Goal: Transaction & Acquisition: Book appointment/travel/reservation

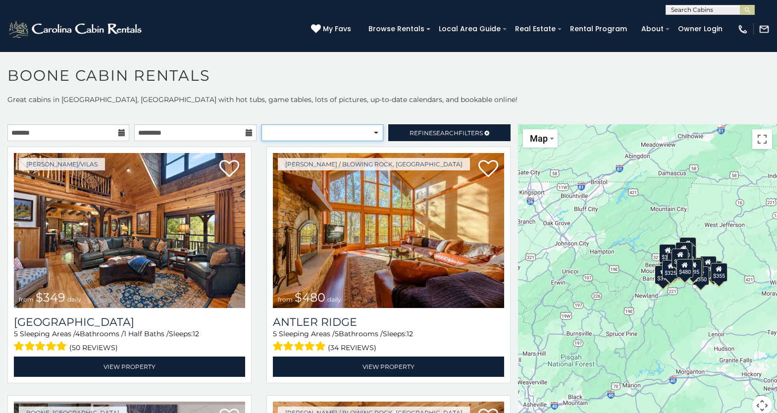
click at [322, 133] on select "**********" at bounding box center [322, 132] width 122 height 17
click at [437, 131] on span "Search" at bounding box center [446, 132] width 26 height 7
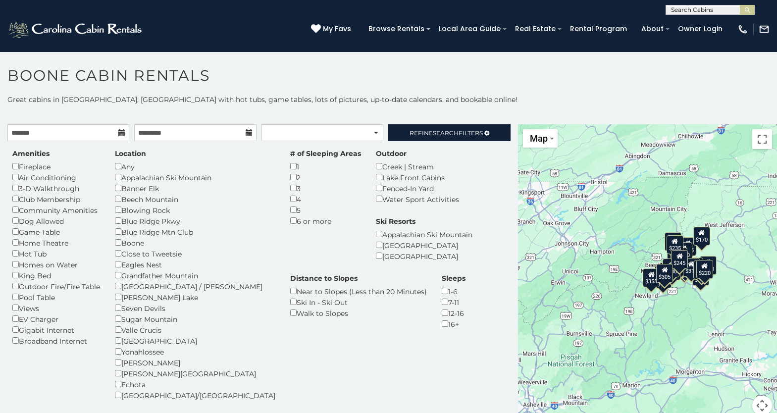
click at [120, 133] on icon at bounding box center [121, 132] width 7 height 7
click at [122, 134] on icon at bounding box center [121, 132] width 7 height 7
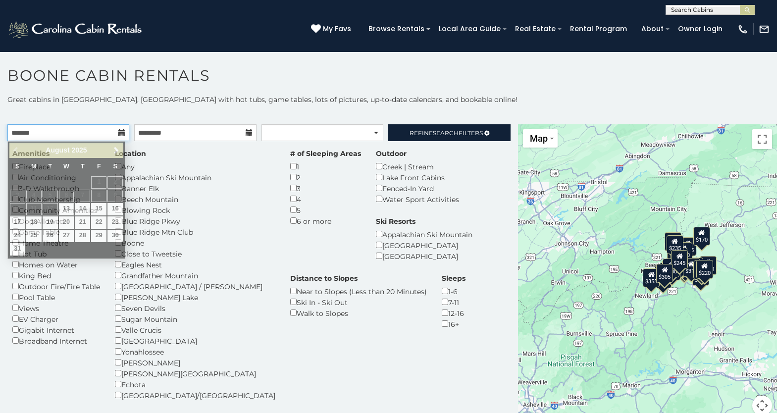
click at [92, 131] on input "text" at bounding box center [68, 132] width 122 height 17
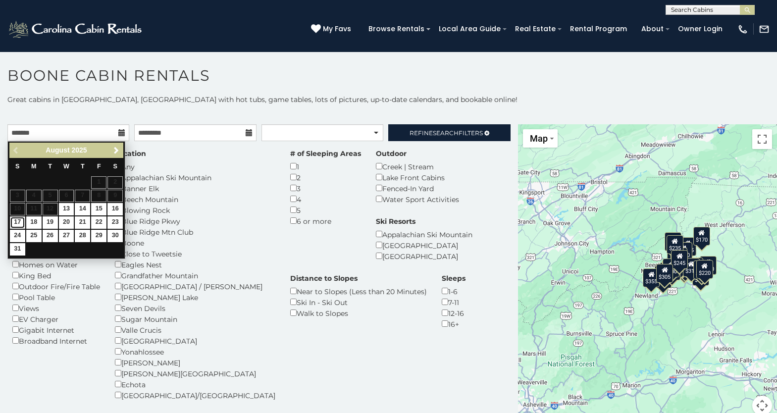
click at [18, 223] on link "17" at bounding box center [17, 222] width 15 height 12
type input "**********"
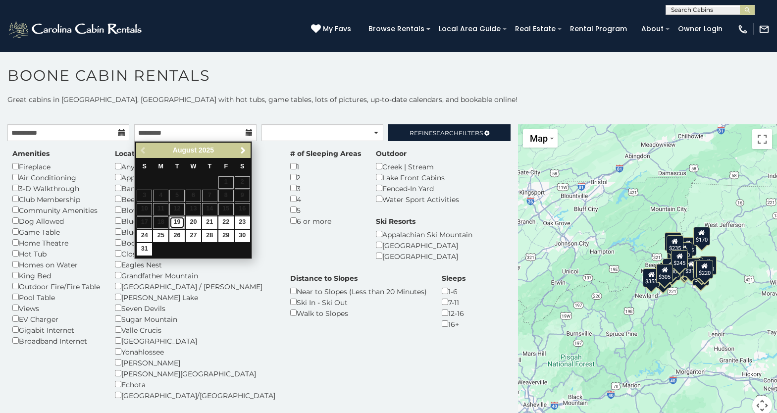
click at [174, 221] on link "19" at bounding box center [176, 222] width 15 height 12
type input "**********"
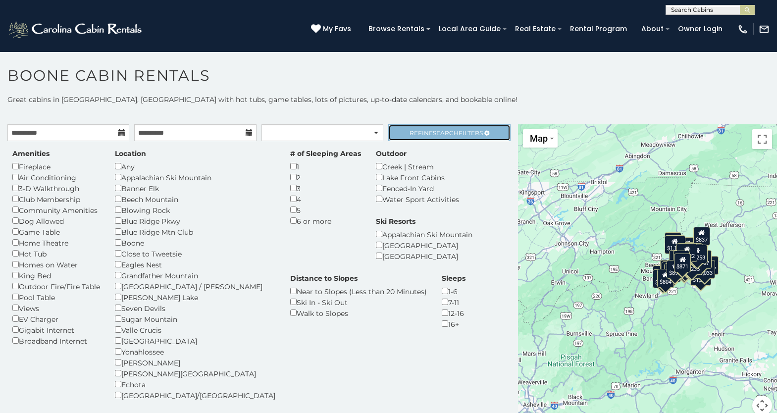
click at [446, 134] on span "Search" at bounding box center [446, 132] width 26 height 7
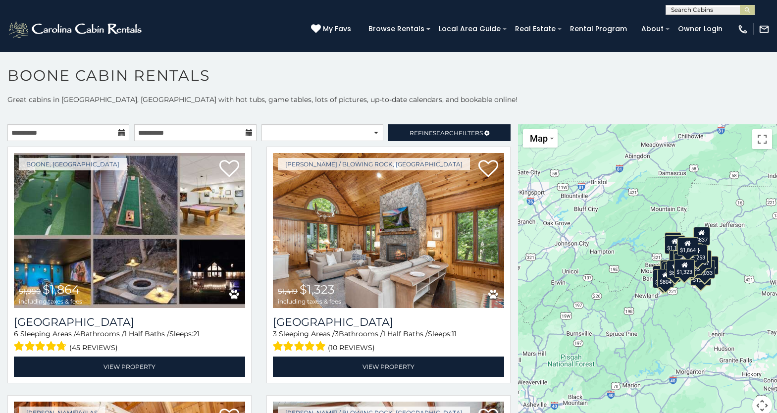
click at [685, 291] on div "$1,864 $1,323 $843 $2,056 $1,072 $811 $3,087 $1,450 $1,241 $1,557 $1,248 $1,371…" at bounding box center [647, 275] width 259 height 303
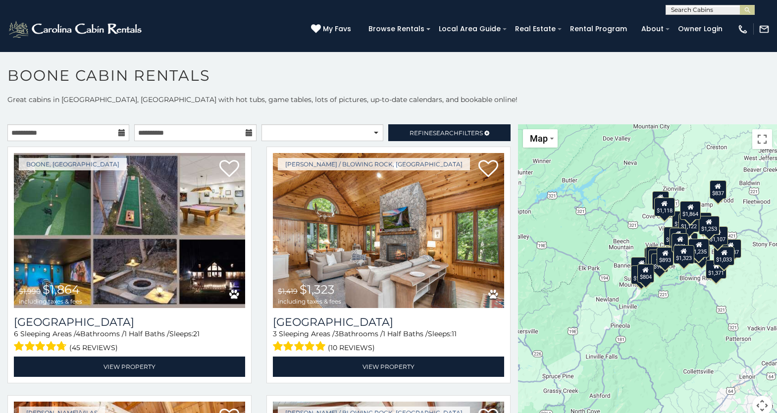
click at [685, 291] on div "$1,864 $1,323 $843 $2,056 $1,072 $811 $3,087 $1,450 $1,241 $1,557 $1,248 $1,371…" at bounding box center [647, 275] width 259 height 303
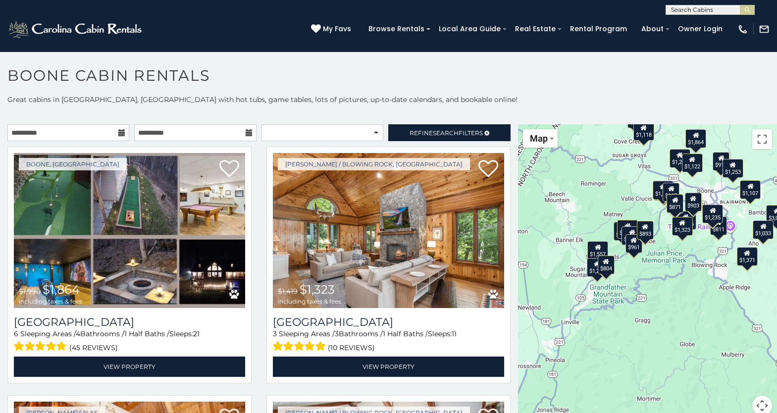
click at [685, 291] on div "$1,864 $1,323 $843 $2,056 $1,072 $811 $3,087 $1,450 $1,241 $1,557 $1,248 $1,371…" at bounding box center [647, 275] width 259 height 303
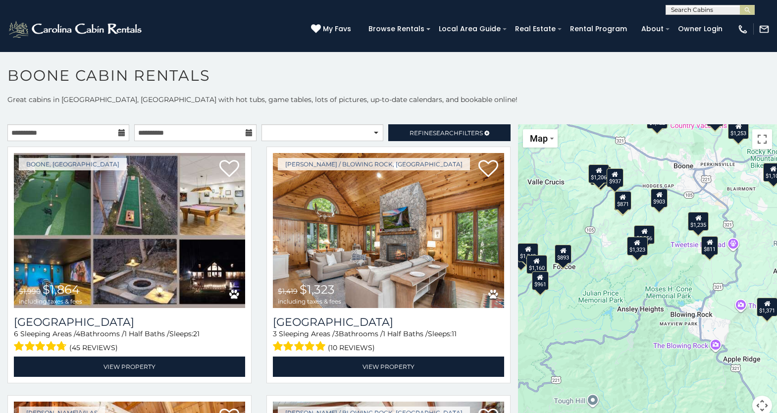
drag, startPoint x: 669, startPoint y: 281, endPoint x: 622, endPoint y: 362, distance: 94.2
click at [622, 362] on div "$1,864 $1,323 $843 $2,056 $1,072 $811 $3,087 $1,450 $1,241 $1,557 $1,248 $1,371…" at bounding box center [647, 275] width 259 height 303
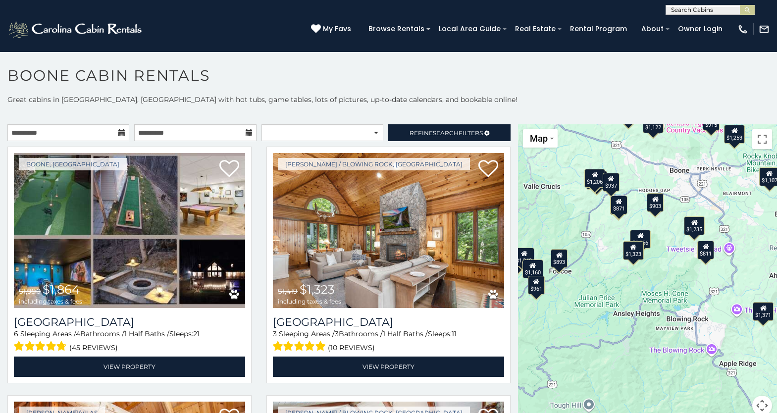
click at [659, 333] on div "$1,864 $1,323 $843 $2,056 $1,072 $811 $3,087 $1,450 $1,241 $1,557 $1,248 $1,371…" at bounding box center [647, 275] width 259 height 303
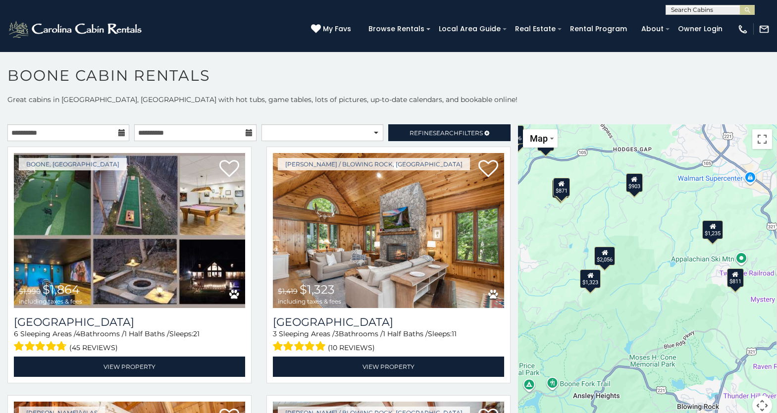
drag, startPoint x: 661, startPoint y: 311, endPoint x: 646, endPoint y: 417, distance: 106.9
click at [646, 412] on html "**********" at bounding box center [388, 209] width 777 height 418
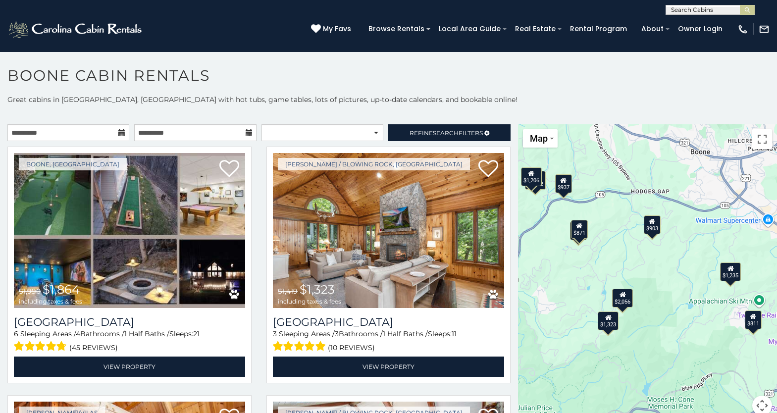
drag, startPoint x: 651, startPoint y: 395, endPoint x: 666, endPoint y: 435, distance: 42.3
click at [666, 412] on html "**********" at bounding box center [388, 209] width 777 height 418
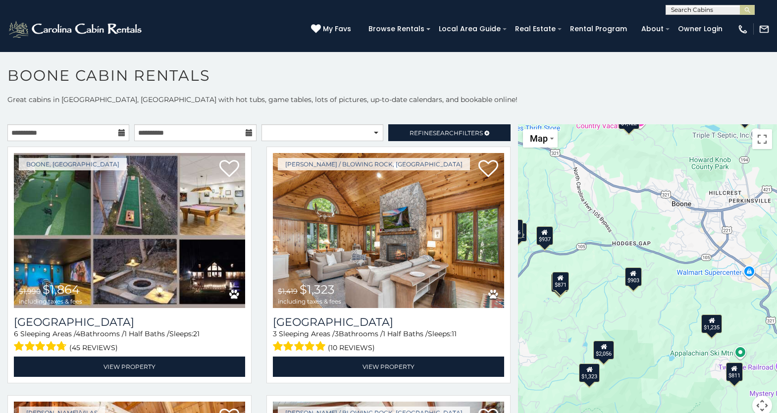
drag, startPoint x: 679, startPoint y: 344, endPoint x: 660, endPoint y: 396, distance: 55.7
click at [660, 397] on div "$1,864 $1,323 $843 $2,056 $1,072 $811 $3,087 $1,450 $1,241 $1,557 $1,248 $1,371…" at bounding box center [647, 275] width 259 height 303
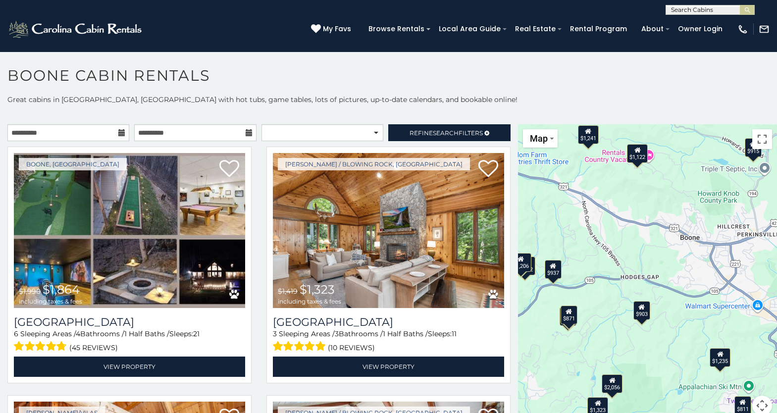
drag, startPoint x: 667, startPoint y: 328, endPoint x: 675, endPoint y: 366, distance: 39.0
click at [675, 366] on div "$1,864 $1,323 $843 $2,056 $1,072 $811 $3,087 $1,450 $1,241 $1,557 $1,248 $1,371…" at bounding box center [647, 275] width 259 height 303
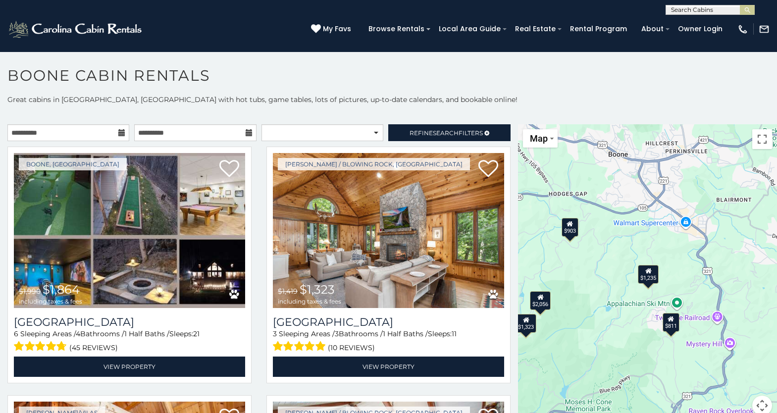
drag, startPoint x: 659, startPoint y: 351, endPoint x: 586, endPoint y: 261, distance: 115.4
click at [586, 261] on div "$1,864 $1,323 $843 $2,056 $1,072 $811 $3,087 $1,450 $1,241 $1,557 $1,248 $1,371…" at bounding box center [647, 275] width 259 height 303
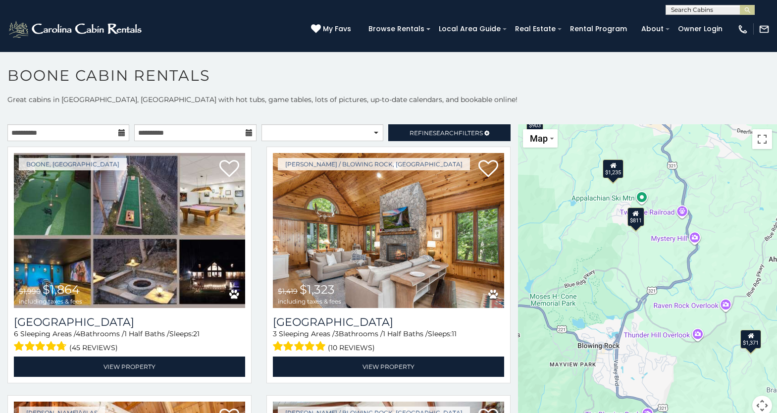
drag, startPoint x: 627, startPoint y: 343, endPoint x: 592, endPoint y: 241, distance: 107.2
click at [592, 241] on div "$1,864 $1,323 $843 $2,056 $1,072 $811 $3,087 $1,450 $1,241 $1,557 $1,248 $1,371…" at bounding box center [647, 275] width 259 height 303
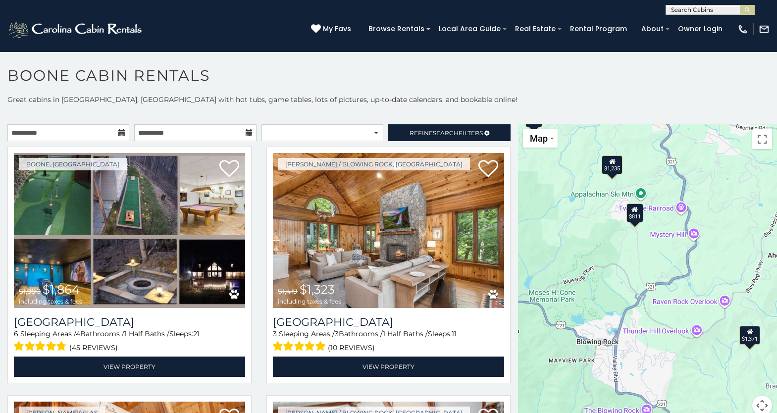
click at [636, 215] on div "$811" at bounding box center [634, 212] width 17 height 19
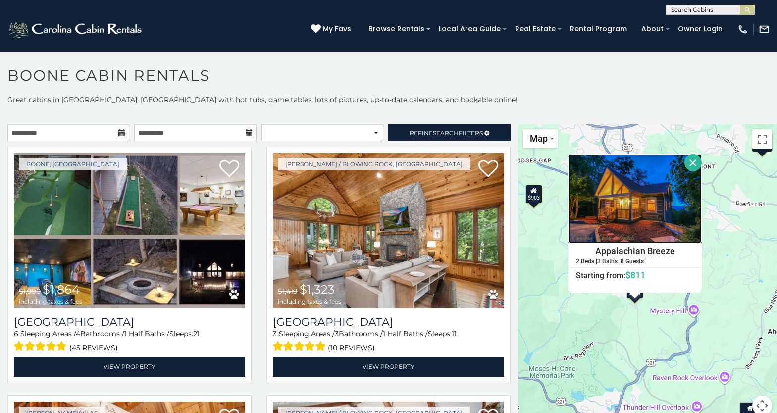
click at [633, 211] on img at bounding box center [635, 198] width 134 height 89
click at [694, 159] on button "Close" at bounding box center [692, 162] width 17 height 17
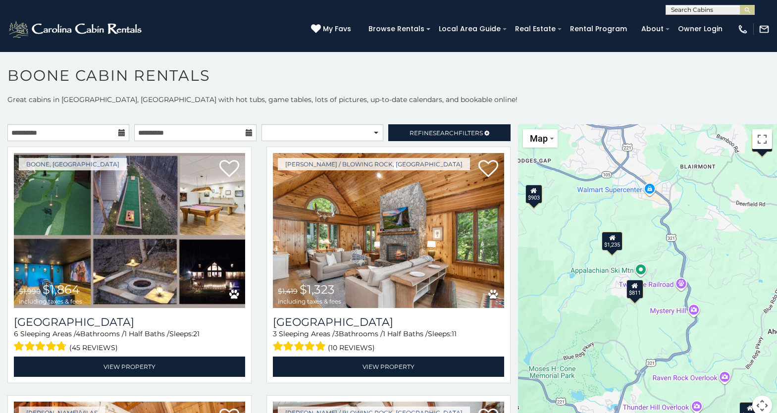
click at [536, 198] on div "$903" at bounding box center [533, 194] width 17 height 19
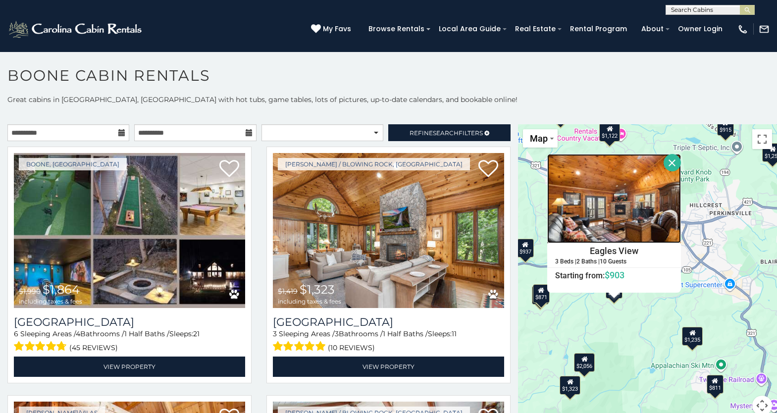
click at [606, 222] on img at bounding box center [614, 198] width 134 height 89
click at [672, 161] on button "Close" at bounding box center [671, 162] width 17 height 17
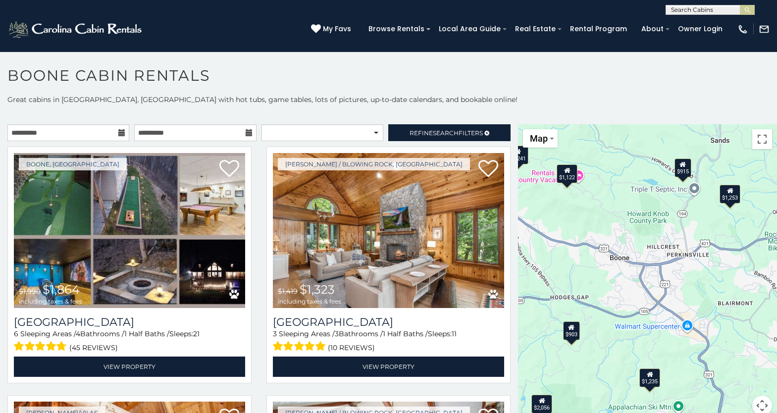
drag, startPoint x: 674, startPoint y: 231, endPoint x: 630, endPoint y: 273, distance: 60.6
click at [630, 273] on div "$1,864 $1,323 $843 $2,056 $1,072 $811 $3,087 $1,450 $1,241 $1,557 $1,248 $1,371…" at bounding box center [647, 275] width 259 height 303
click at [683, 171] on div "$915" at bounding box center [682, 167] width 17 height 19
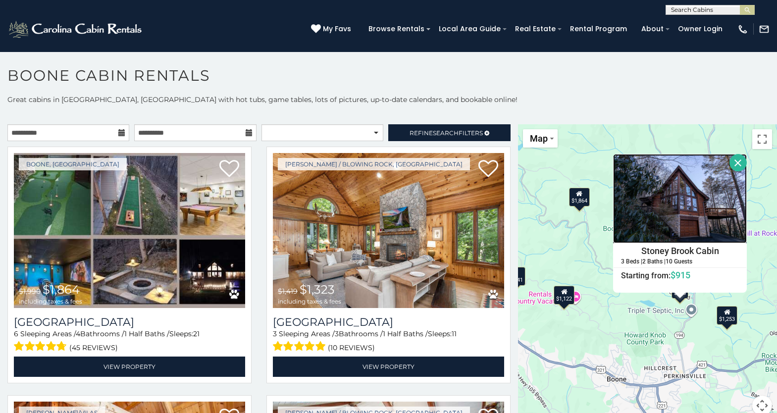
click at [679, 201] on img at bounding box center [680, 198] width 134 height 89
click at [740, 161] on button "Close" at bounding box center [737, 162] width 17 height 17
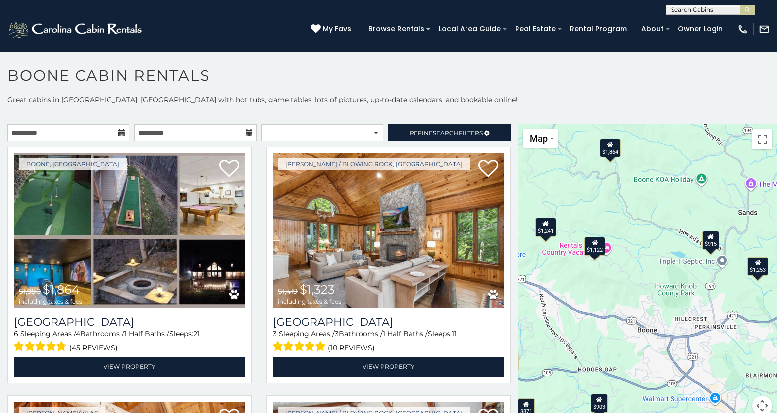
drag, startPoint x: 628, startPoint y: 327, endPoint x: 660, endPoint y: 276, distance: 59.9
click at [660, 276] on div "$1,864 $1,323 $843 $2,056 $1,072 $811 $3,087 $1,450 $1,241 $1,557 $1,248 $1,371…" at bounding box center [647, 275] width 259 height 303
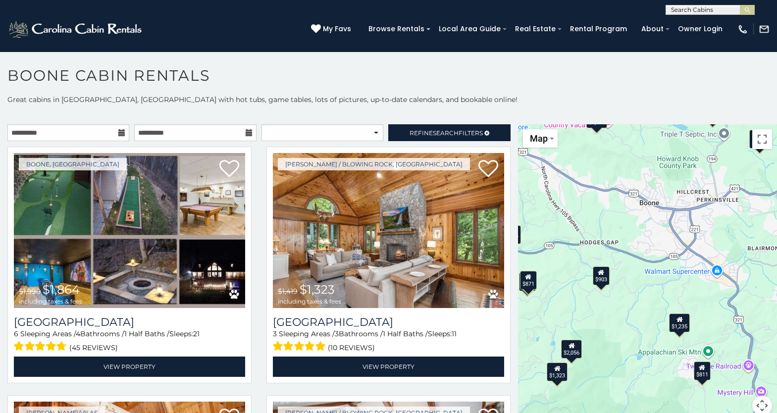
drag, startPoint x: 656, startPoint y: 337, endPoint x: 660, endPoint y: 196, distance: 140.6
click at [660, 196] on div "$1,864 $1,323 $843 $2,056 $1,072 $811 $3,087 $1,450 $1,241 $1,557 $1,248 $1,371…" at bounding box center [647, 275] width 259 height 303
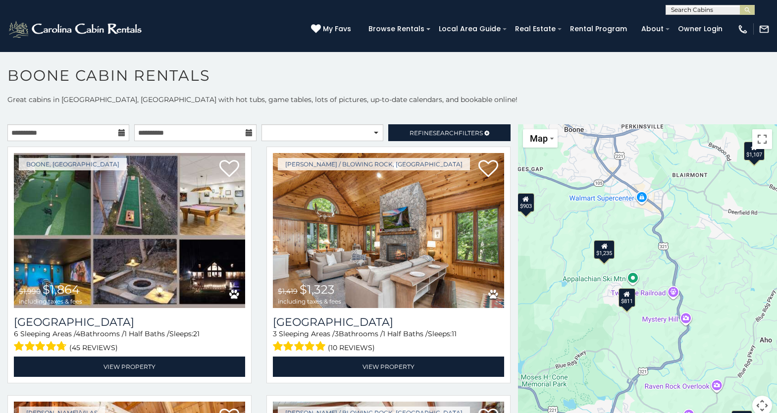
drag, startPoint x: 704, startPoint y: 322, endPoint x: 618, endPoint y: 250, distance: 112.4
click at [618, 250] on div "$1,864 $1,323 $843 $2,056 $1,072 $811 $3,087 $1,450 $1,241 $1,557 $1,248 $1,371…" at bounding box center [647, 275] width 259 height 303
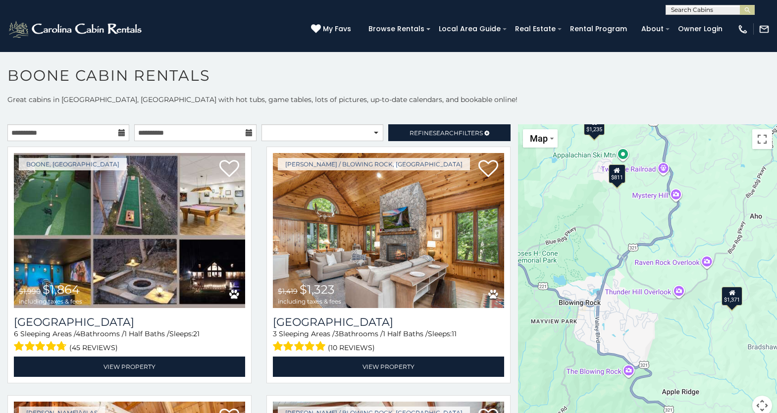
drag, startPoint x: 606, startPoint y: 330, endPoint x: 604, endPoint y: 218, distance: 111.9
click at [604, 218] on div "$1,864 $1,323 $843 $2,056 $1,072 $811 $3,087 $1,450 $1,241 $1,557 $1,248 $1,371…" at bounding box center [647, 275] width 259 height 303
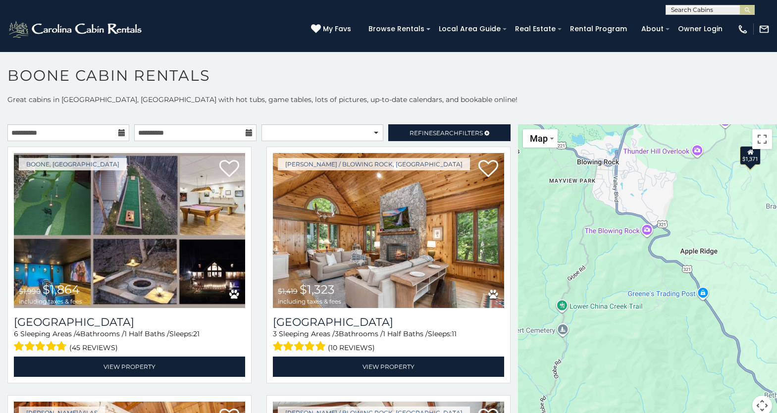
drag, startPoint x: 604, startPoint y: 321, endPoint x: 622, endPoint y: 178, distance: 143.7
click at [622, 178] on div "$1,864 $1,323 $843 $2,056 $1,072 $811 $3,087 $1,450 $1,241 $1,557 $1,248 $1,371…" at bounding box center [647, 275] width 259 height 303
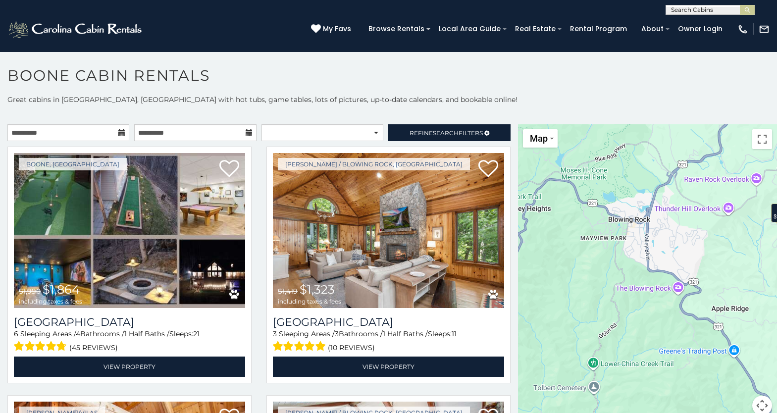
drag, startPoint x: 649, startPoint y: 310, endPoint x: 681, endPoint y: 369, distance: 66.2
click at [681, 369] on div "$1,864 $1,323 $843 $2,056 $1,072 $811 $3,087 $1,450 $1,241 $1,557 $1,248 $1,371…" at bounding box center [647, 275] width 259 height 303
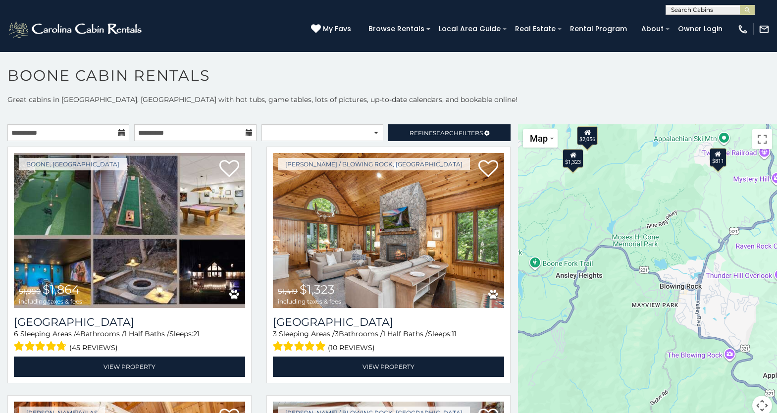
drag, startPoint x: 616, startPoint y: 241, endPoint x: 680, endPoint y: 335, distance: 113.8
click at [680, 335] on div "$1,864 $1,323 $843 $2,056 $1,072 $811 $3,087 $1,450 $1,241 $1,557 $1,248 $1,371…" at bounding box center [647, 275] width 259 height 303
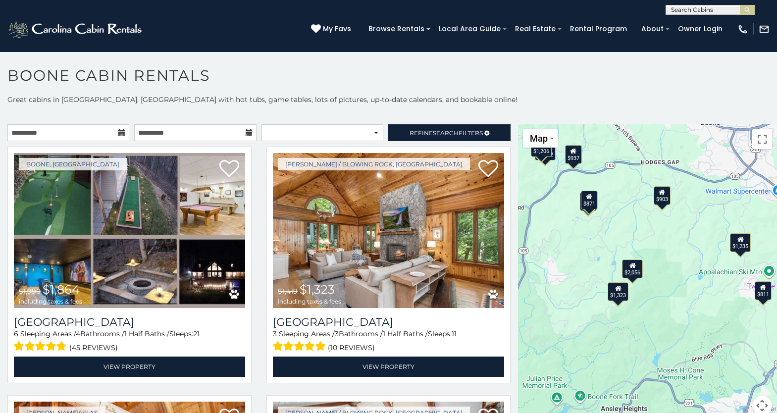
drag, startPoint x: 645, startPoint y: 234, endPoint x: 665, endPoint y: 326, distance: 94.3
click at [665, 326] on div "$1,864 $1,323 $843 $2,056 $1,072 $811 $3,087 $1,450 $1,241 $1,557 $1,248 $1,371…" at bounding box center [647, 275] width 259 height 303
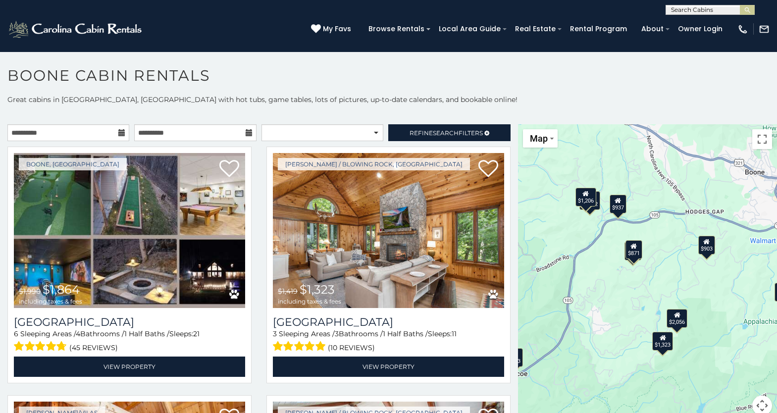
drag, startPoint x: 579, startPoint y: 291, endPoint x: 623, endPoint y: 341, distance: 67.3
click at [623, 341] on div "$1,864 $1,323 $843 $2,056 $1,072 $811 $3,087 $1,450 $1,241 $1,557 $1,248 $1,371…" at bounding box center [647, 275] width 259 height 303
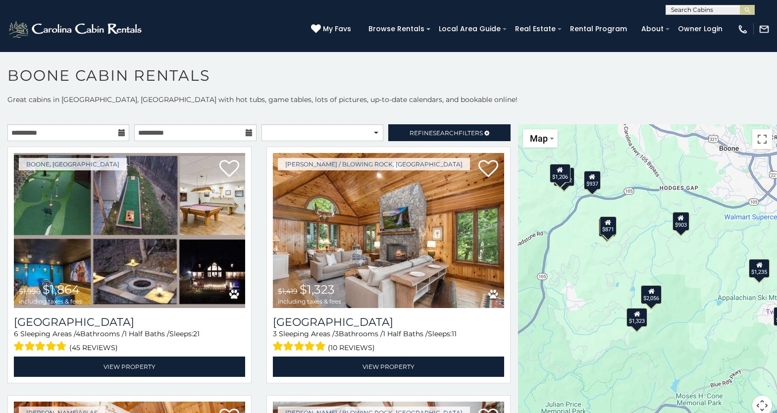
drag, startPoint x: 608, startPoint y: 333, endPoint x: 583, endPoint y: 307, distance: 36.1
click at [583, 307] on div "$1,864 $1,323 $843 $2,056 $1,072 $811 $3,087 $1,450 $1,241 $1,557 $1,248 $1,371…" at bounding box center [647, 275] width 259 height 303
click at [608, 228] on div "$871" at bounding box center [607, 225] width 17 height 19
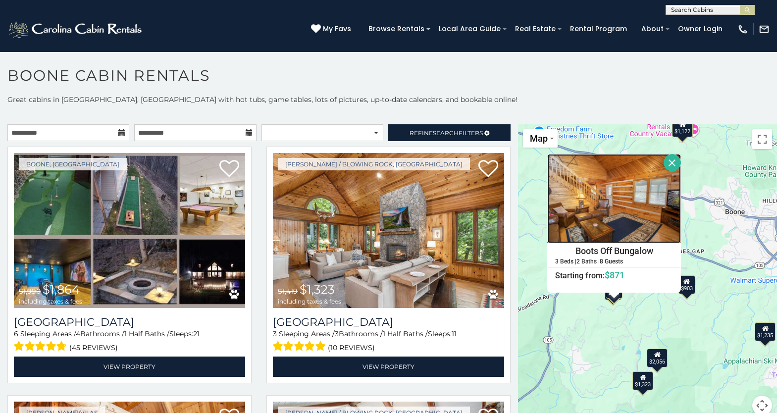
click at [603, 219] on img at bounding box center [614, 198] width 134 height 89
click at [670, 160] on button "Close" at bounding box center [671, 162] width 17 height 17
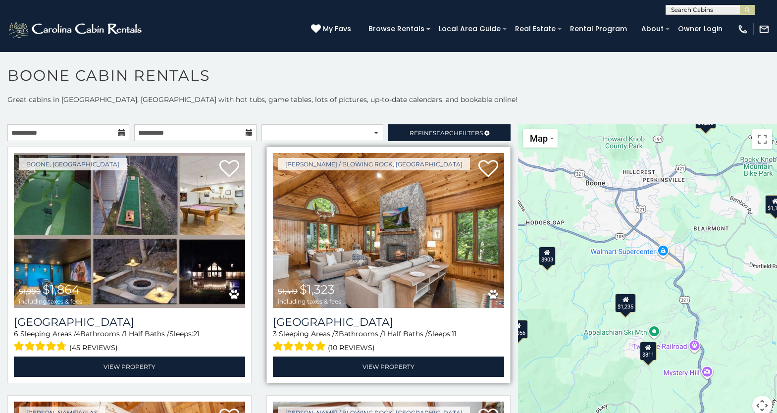
drag, startPoint x: 647, startPoint y: 317, endPoint x: 506, endPoint y: 288, distance: 144.1
click at [506, 124] on main "**********" at bounding box center [388, 124] width 777 height 0
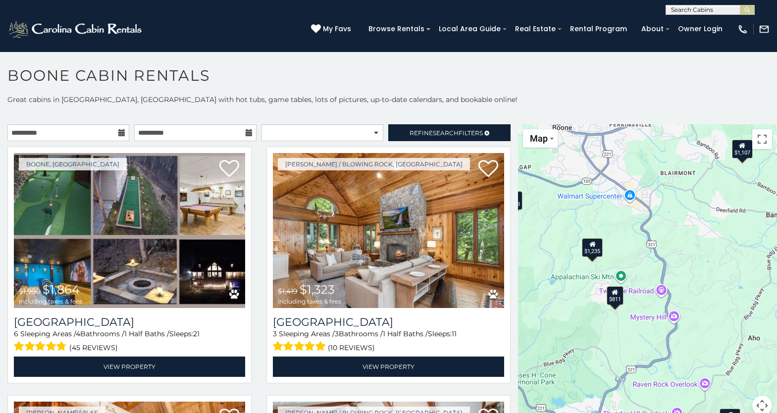
drag, startPoint x: 565, startPoint y: 393, endPoint x: 531, endPoint y: 337, distance: 65.7
click at [531, 337] on div "$1,864 $1,323 $843 $2,056 $1,072 $811 $3,087 $1,450 $1,241 $1,557 $1,248 $1,371…" at bounding box center [647, 275] width 259 height 303
click at [593, 330] on div "$1,864 $1,323 $843 $2,056 $1,072 $811 $3,087 $1,450 $1,241 $1,557 $1,248 $1,371…" at bounding box center [647, 275] width 259 height 303
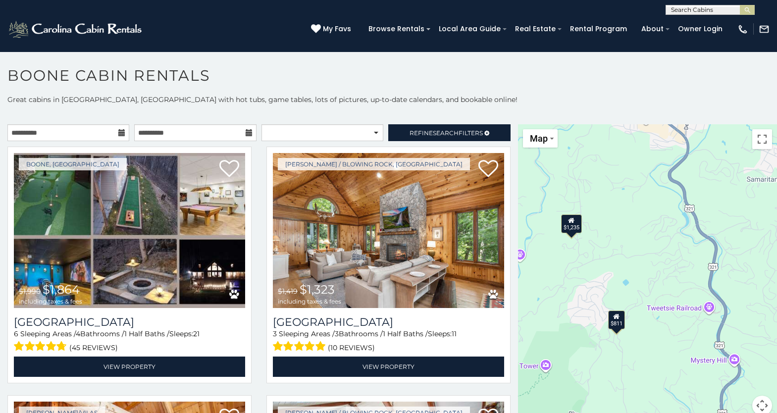
drag, startPoint x: 594, startPoint y: 313, endPoint x: 574, endPoint y: 365, distance: 56.3
click at [574, 365] on div "$1,864 $1,323 $843 $2,056 $1,072 $811 $3,087 $1,450 $1,241 $1,557 $1,248 $1,371…" at bounding box center [647, 275] width 259 height 303
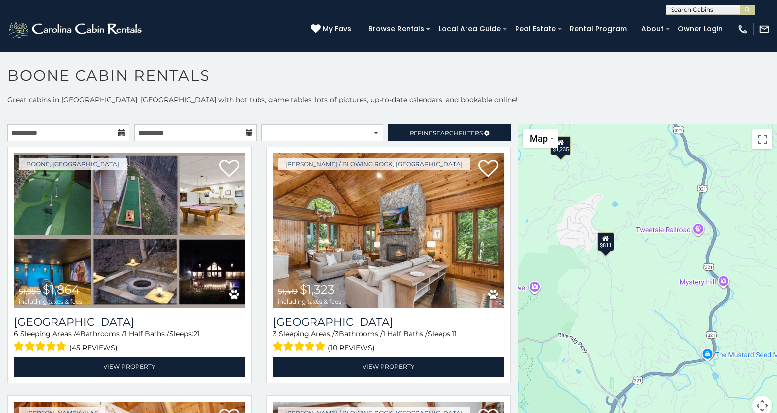
drag, startPoint x: 620, startPoint y: 383, endPoint x: 609, endPoint y: 300, distance: 83.4
click at [609, 301] on div "$1,864 $1,323 $843 $2,056 $1,072 $811 $3,087 $1,450 $1,241 $1,557 $1,248 $1,371…" at bounding box center [647, 275] width 259 height 303
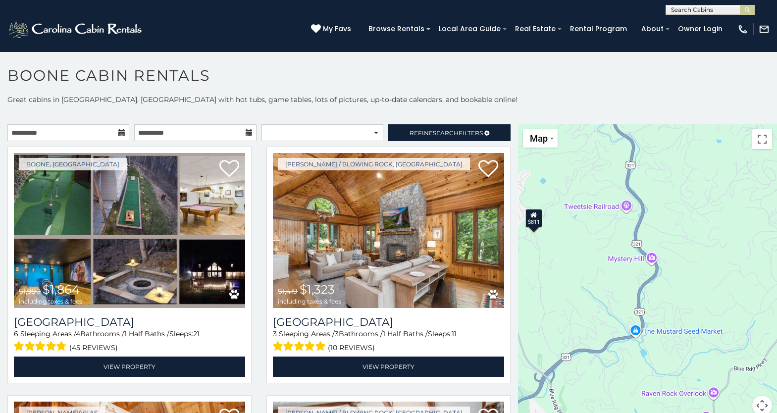
drag, startPoint x: 653, startPoint y: 326, endPoint x: 587, endPoint y: 306, distance: 68.7
click at [587, 306] on div "$1,864 $1,323 $843 $2,056 $1,072 $811 $3,087 $1,450 $1,241 $1,557 $1,248 $1,371…" at bounding box center [647, 275] width 259 height 303
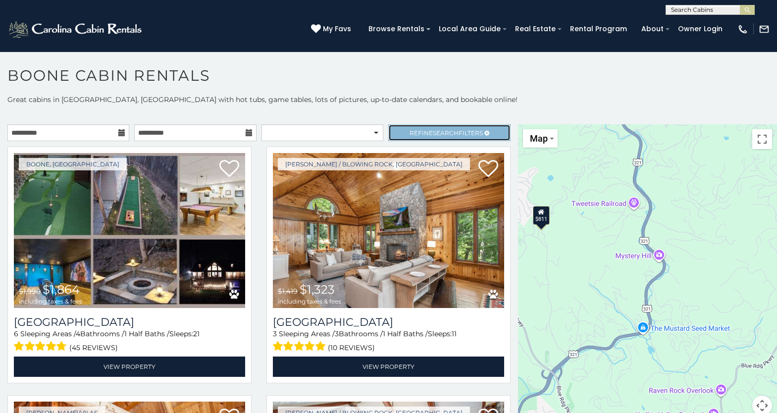
click at [446, 130] on span "Search" at bounding box center [446, 132] width 26 height 7
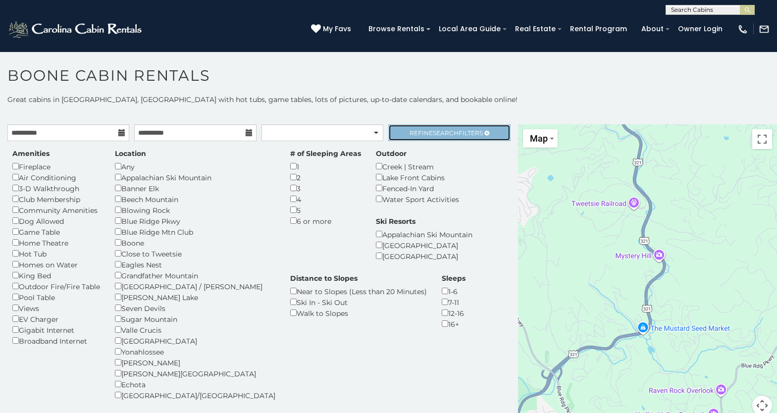
click at [434, 131] on span "Search" at bounding box center [446, 132] width 26 height 7
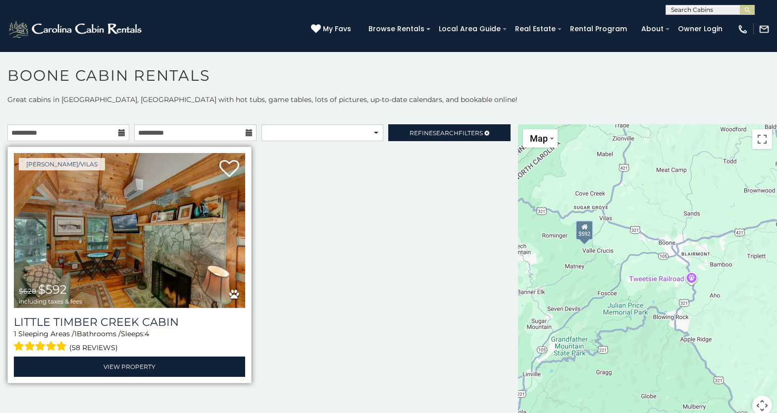
click at [138, 257] on img at bounding box center [129, 230] width 231 height 155
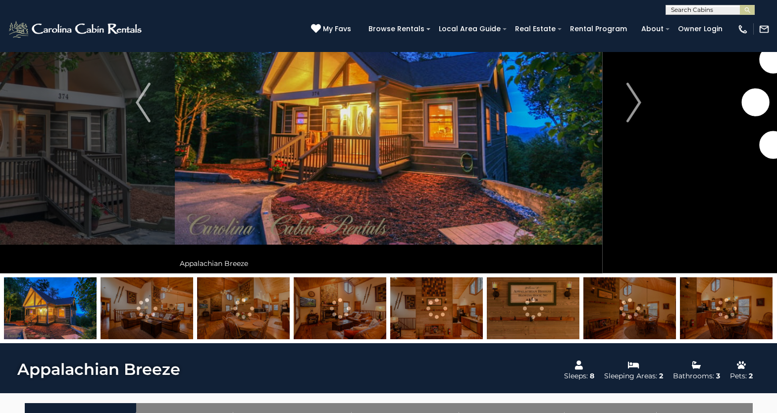
scroll to position [128, 0]
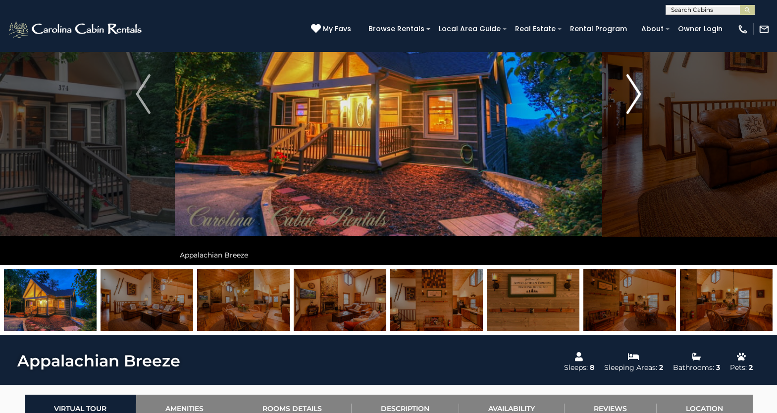
click at [639, 95] on img "Next" at bounding box center [633, 94] width 15 height 40
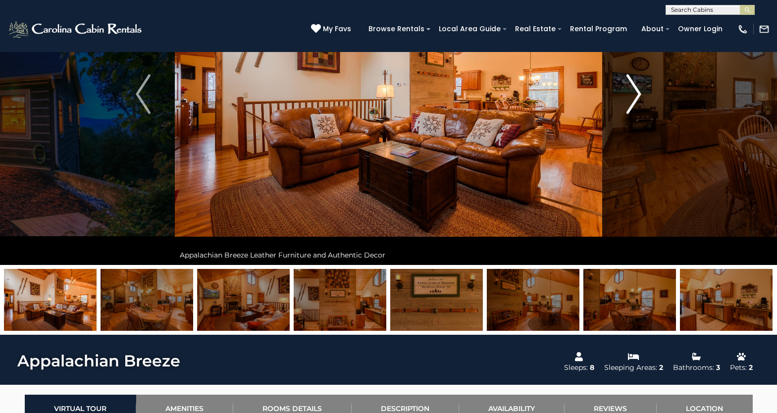
click at [639, 95] on img "Next" at bounding box center [633, 94] width 15 height 40
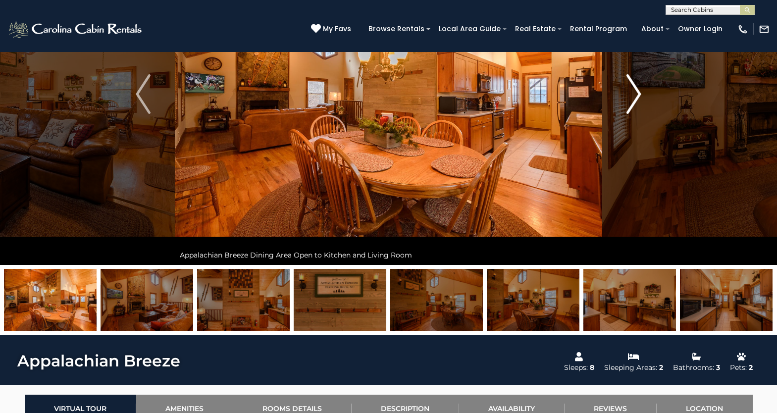
click at [639, 96] on img "Next" at bounding box center [633, 94] width 15 height 40
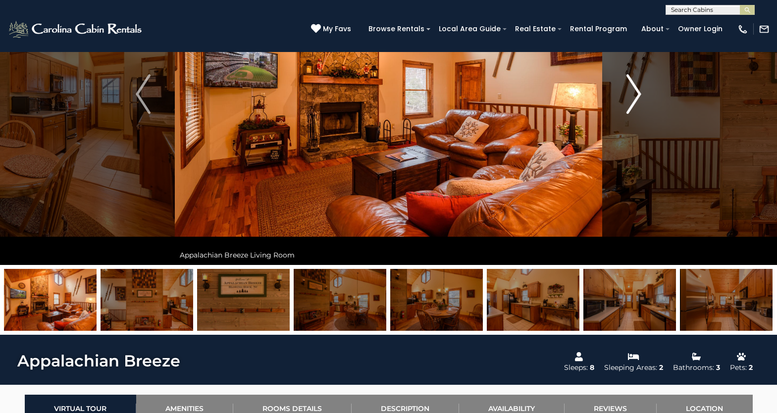
click at [639, 96] on img "Next" at bounding box center [633, 94] width 15 height 40
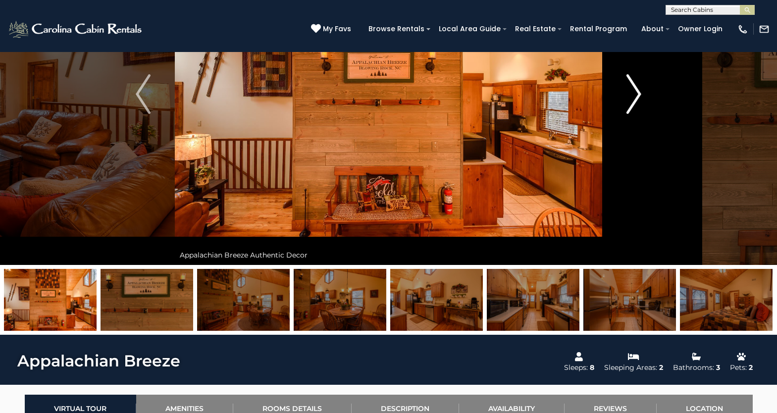
click at [639, 96] on img "Next" at bounding box center [633, 94] width 15 height 40
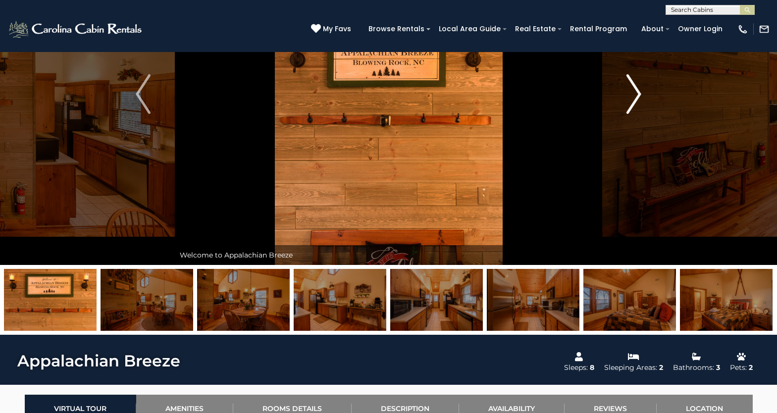
click at [639, 96] on img "Next" at bounding box center [633, 94] width 15 height 40
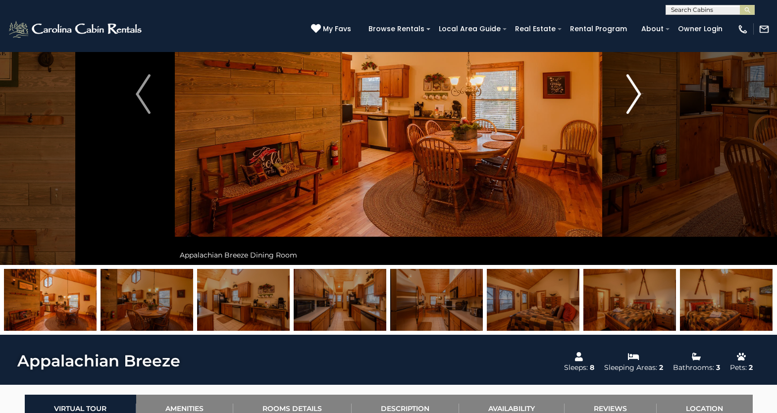
click at [639, 96] on img "Next" at bounding box center [633, 94] width 15 height 40
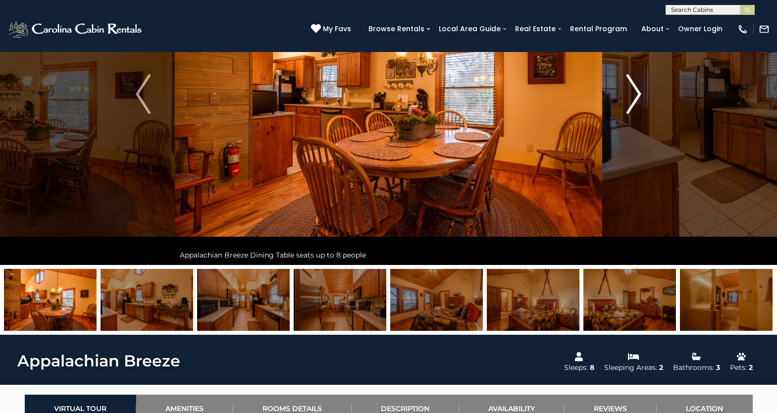
click at [639, 96] on img "Next" at bounding box center [633, 94] width 15 height 40
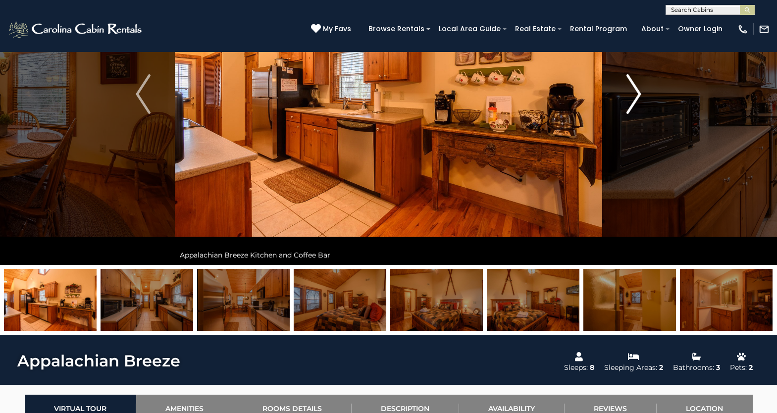
click at [639, 96] on img "Next" at bounding box center [633, 94] width 15 height 40
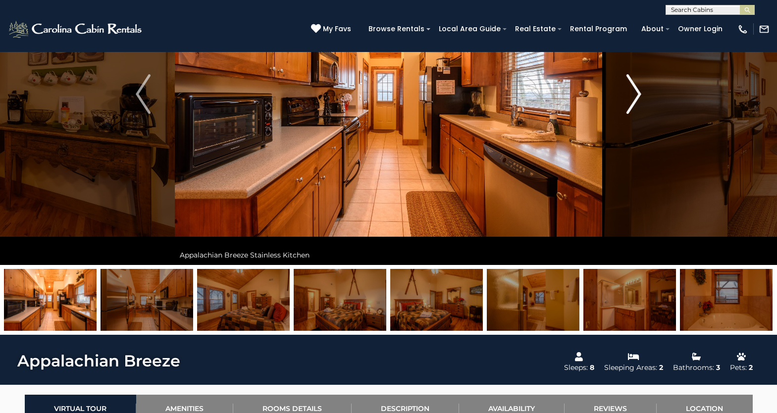
click at [639, 96] on img "Next" at bounding box center [633, 94] width 15 height 40
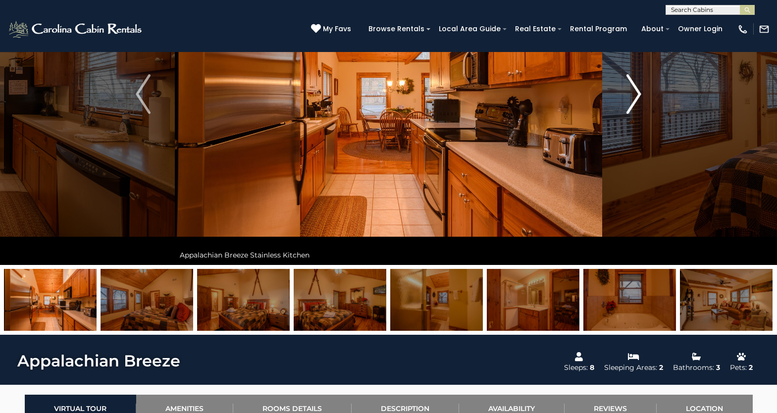
click at [639, 96] on img "Next" at bounding box center [633, 94] width 15 height 40
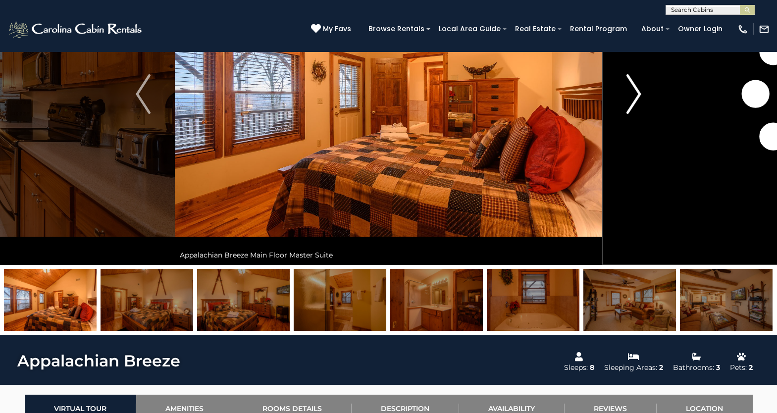
click at [639, 96] on img "Next" at bounding box center [633, 94] width 15 height 40
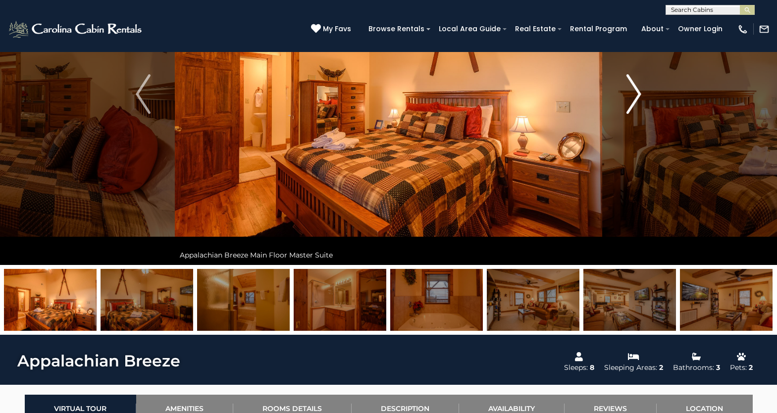
click at [639, 96] on img "Next" at bounding box center [633, 94] width 15 height 40
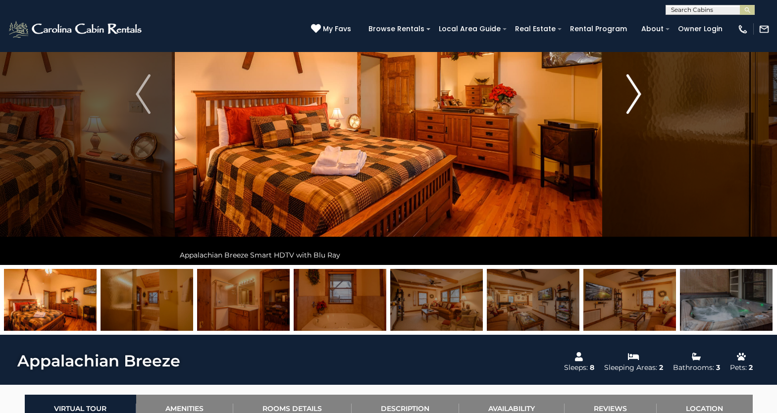
click at [639, 96] on img "Next" at bounding box center [633, 94] width 15 height 40
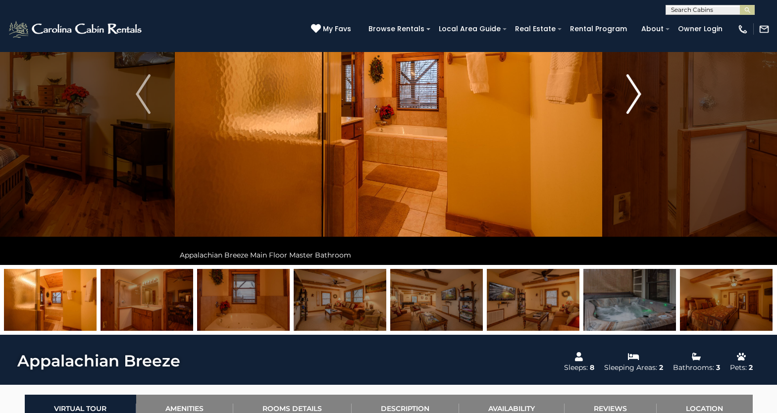
click at [639, 96] on img "Next" at bounding box center [633, 94] width 15 height 40
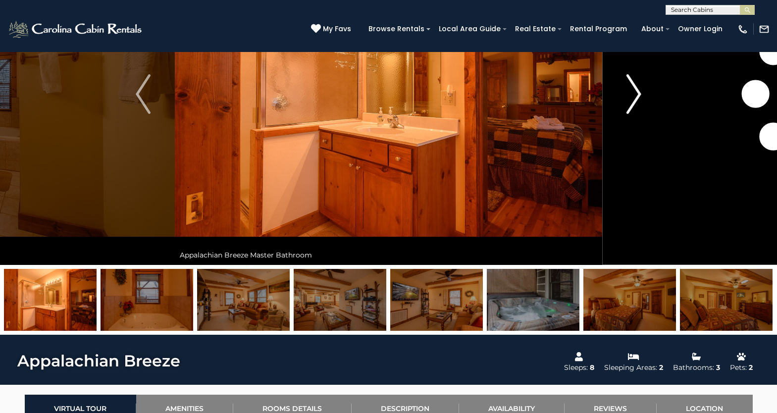
click at [639, 96] on img "Next" at bounding box center [633, 94] width 15 height 40
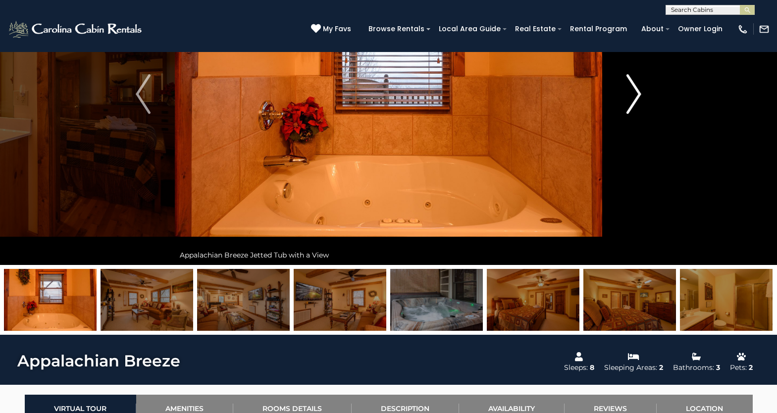
click at [639, 96] on img "Next" at bounding box center [633, 94] width 15 height 40
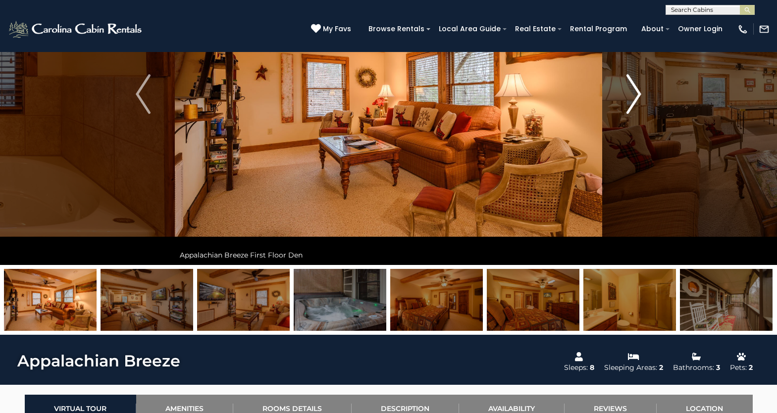
click at [639, 96] on img "Next" at bounding box center [633, 94] width 15 height 40
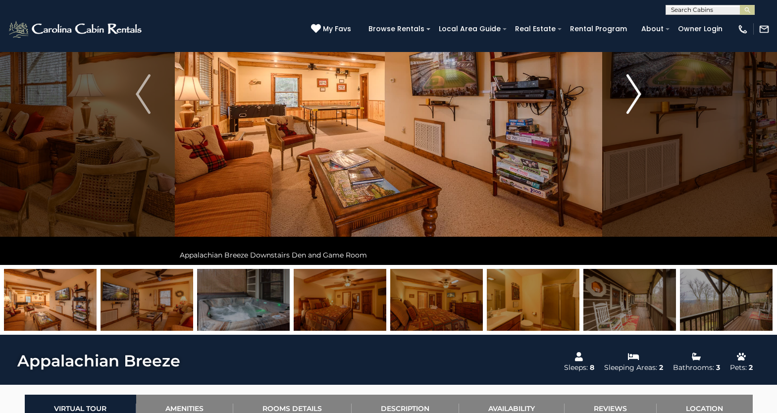
click at [639, 97] on img "Next" at bounding box center [633, 94] width 15 height 40
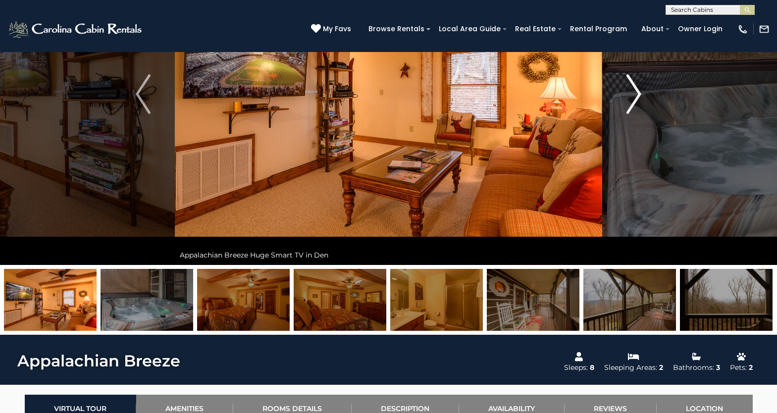
click at [639, 97] on img "Next" at bounding box center [633, 94] width 15 height 40
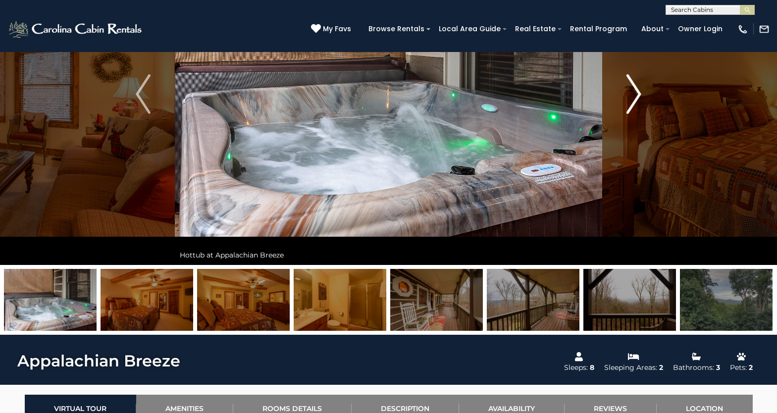
click at [639, 97] on img "Next" at bounding box center [633, 94] width 15 height 40
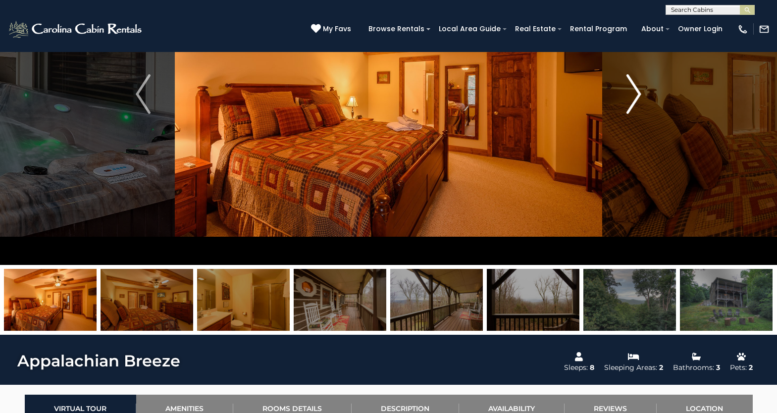
click at [639, 97] on img "Next" at bounding box center [633, 94] width 15 height 40
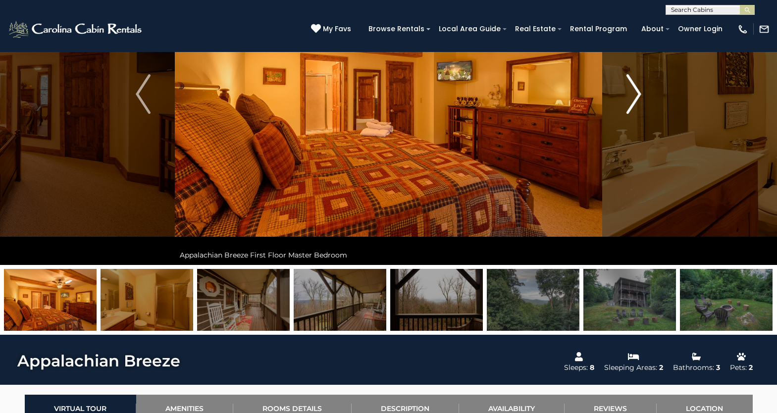
click at [639, 97] on img "Next" at bounding box center [633, 94] width 15 height 40
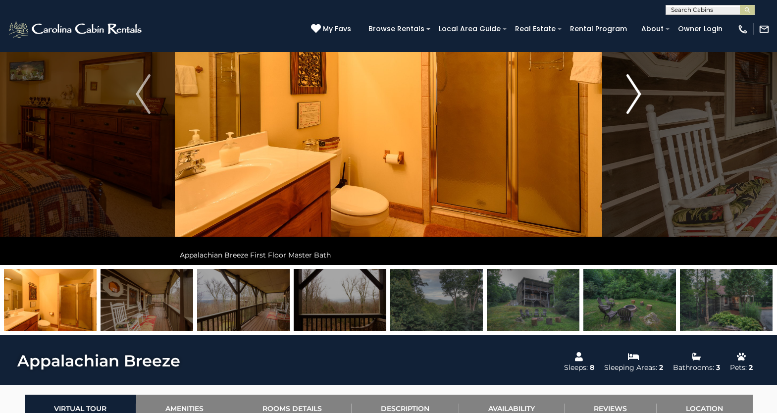
click at [639, 97] on img "Next" at bounding box center [633, 94] width 15 height 40
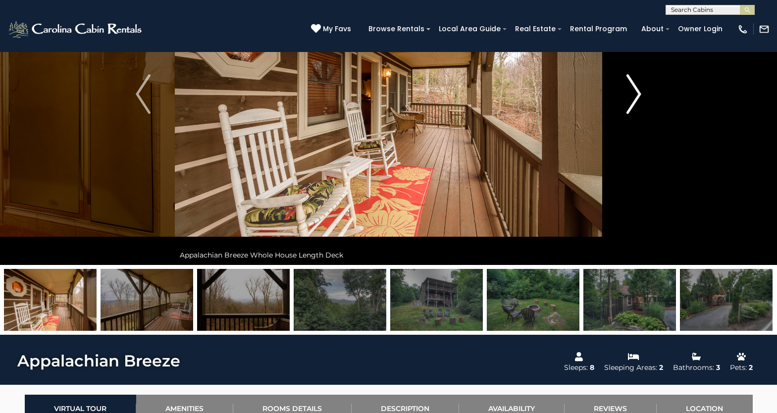
click at [639, 97] on img "Next" at bounding box center [633, 94] width 15 height 40
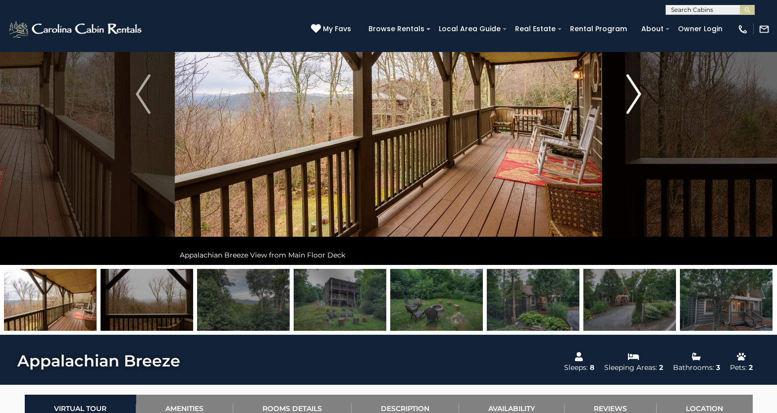
click at [639, 98] on img "Next" at bounding box center [633, 94] width 15 height 40
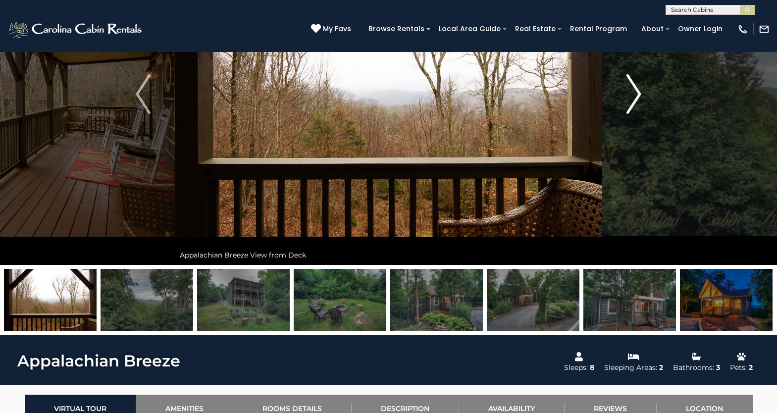
click at [639, 98] on img "Next" at bounding box center [633, 94] width 15 height 40
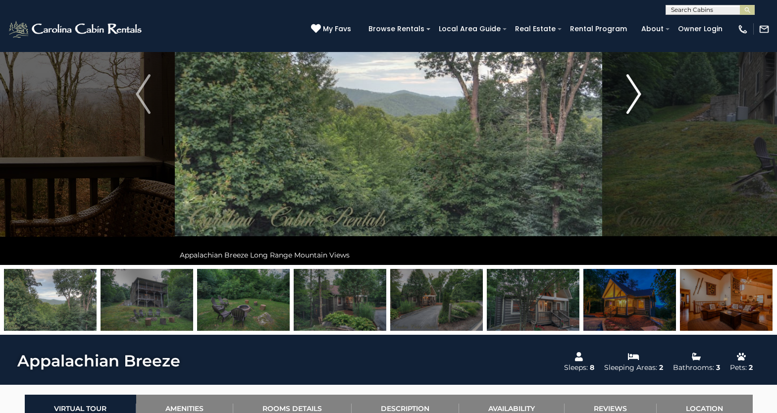
click at [639, 98] on img "Next" at bounding box center [633, 94] width 15 height 40
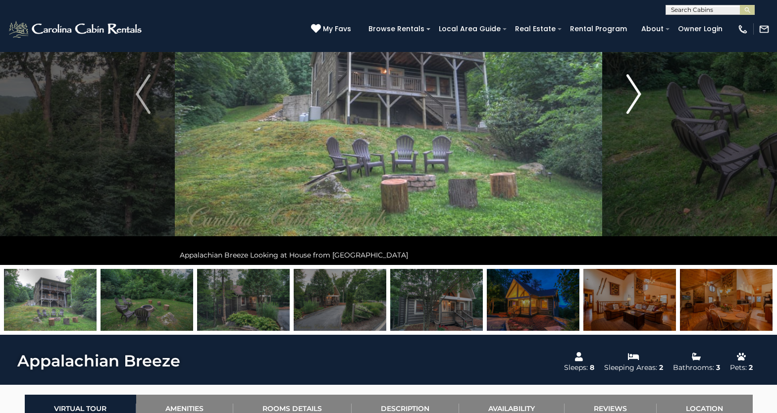
click at [639, 98] on img "Next" at bounding box center [633, 94] width 15 height 40
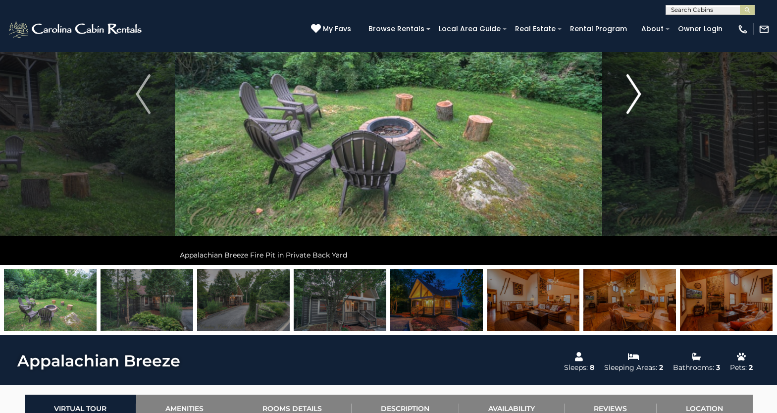
click at [639, 98] on img "Next" at bounding box center [633, 94] width 15 height 40
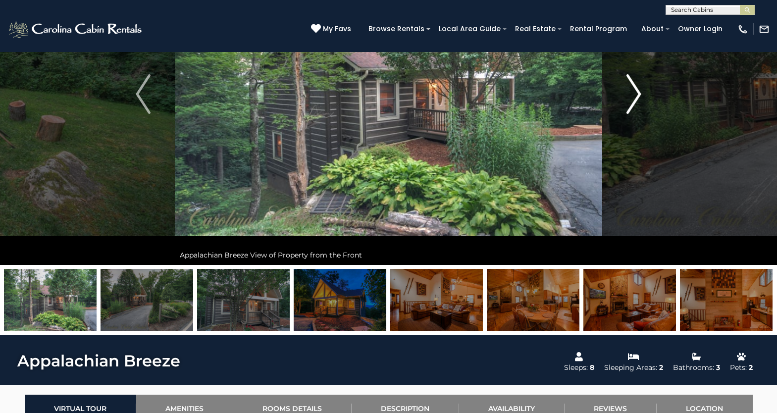
click at [639, 99] on img "Next" at bounding box center [633, 94] width 15 height 40
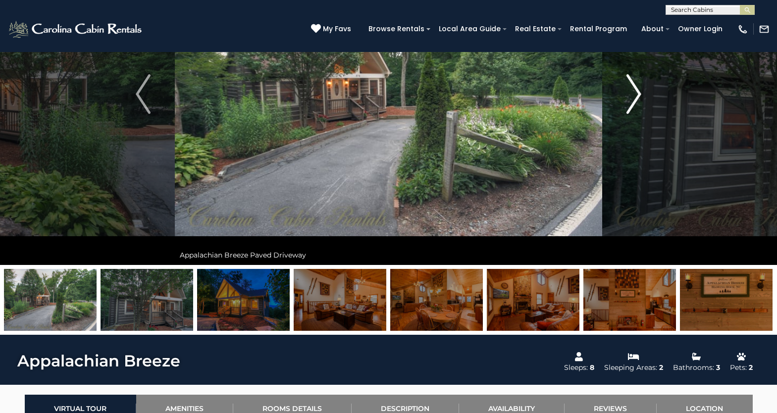
click at [639, 99] on img "Next" at bounding box center [633, 94] width 15 height 40
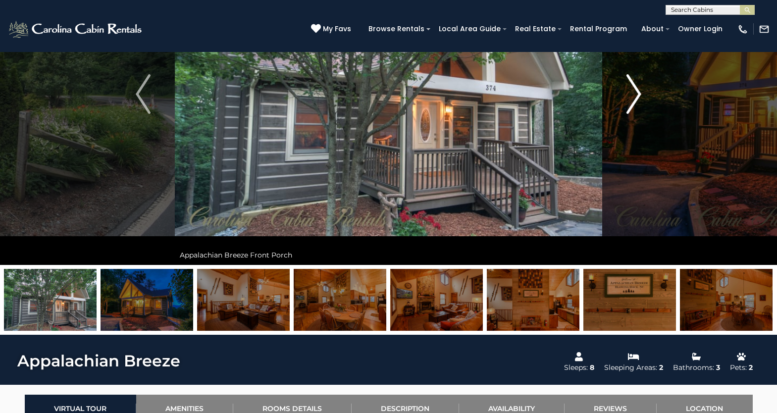
click at [639, 99] on img "Next" at bounding box center [633, 94] width 15 height 40
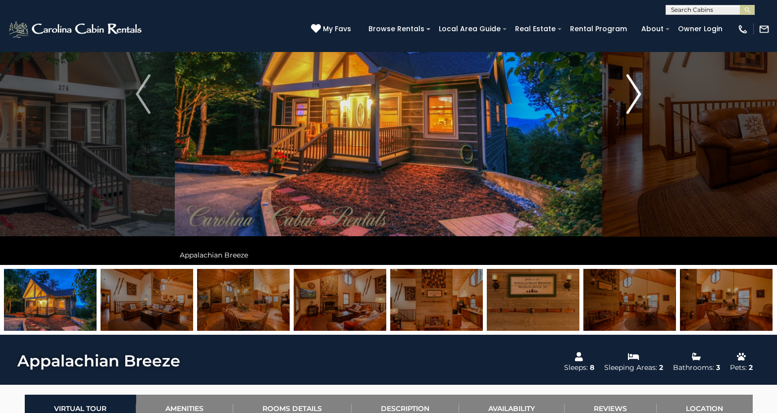
click at [639, 99] on img "Next" at bounding box center [633, 94] width 15 height 40
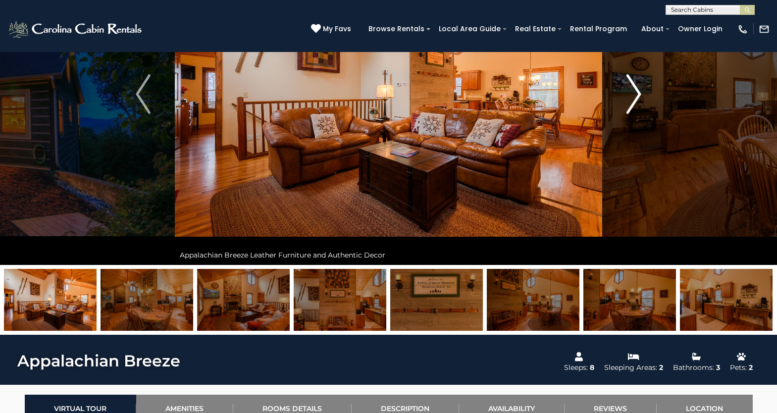
click at [639, 99] on img "Next" at bounding box center [633, 94] width 15 height 40
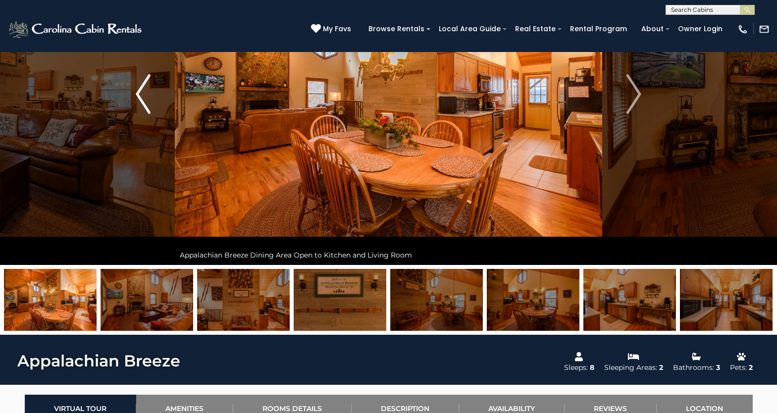
click at [141, 94] on img "Previous" at bounding box center [143, 94] width 15 height 40
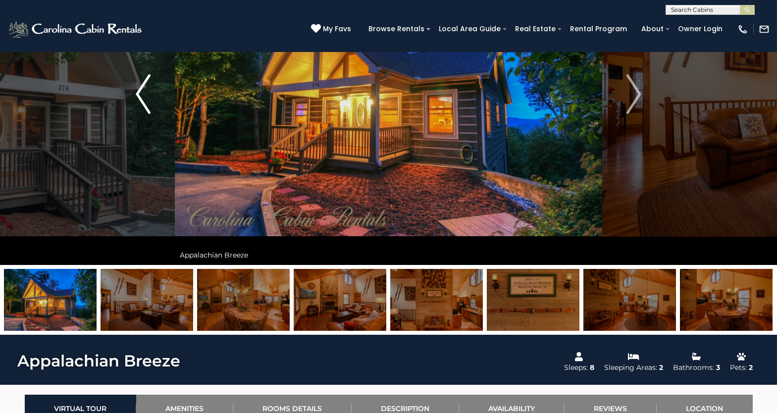
click at [141, 94] on img "Previous" at bounding box center [143, 94] width 15 height 40
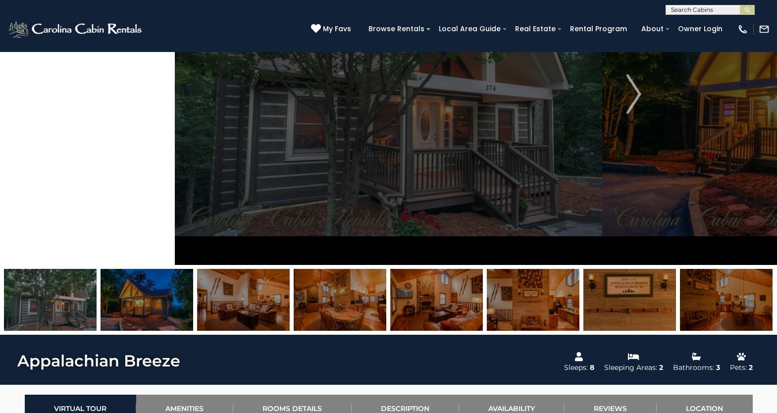
click at [141, 94] on img "Previous" at bounding box center [143, 94] width 15 height 40
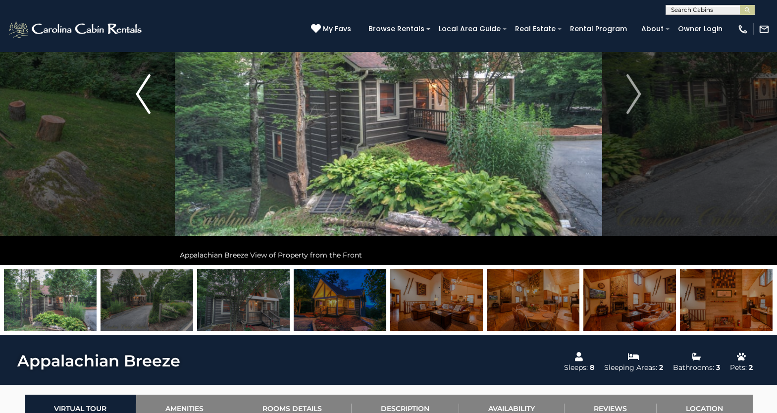
click at [141, 94] on img "Previous" at bounding box center [143, 94] width 15 height 40
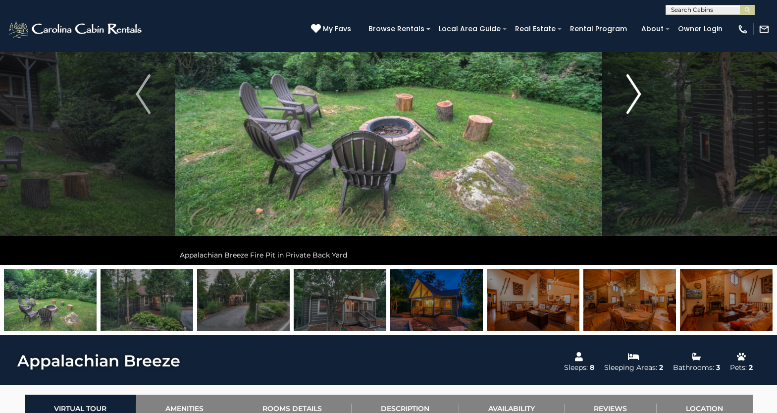
click at [631, 98] on img "Next" at bounding box center [633, 94] width 15 height 40
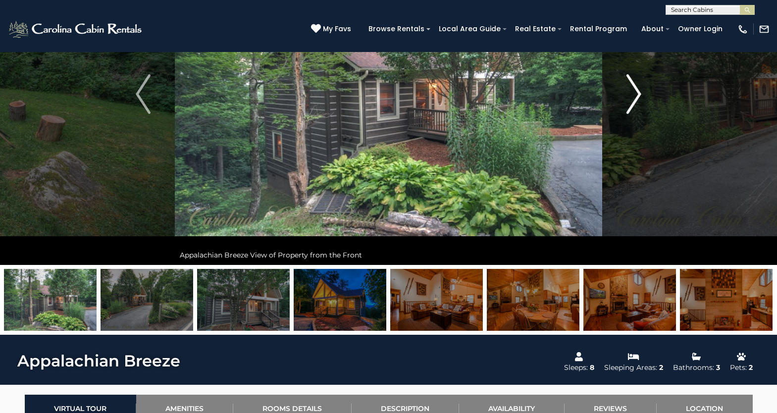
click at [631, 98] on img "Next" at bounding box center [633, 94] width 15 height 40
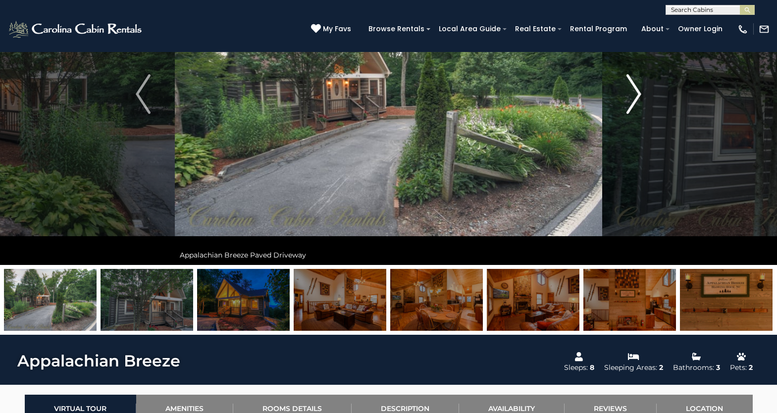
click at [631, 98] on img "Next" at bounding box center [633, 94] width 15 height 40
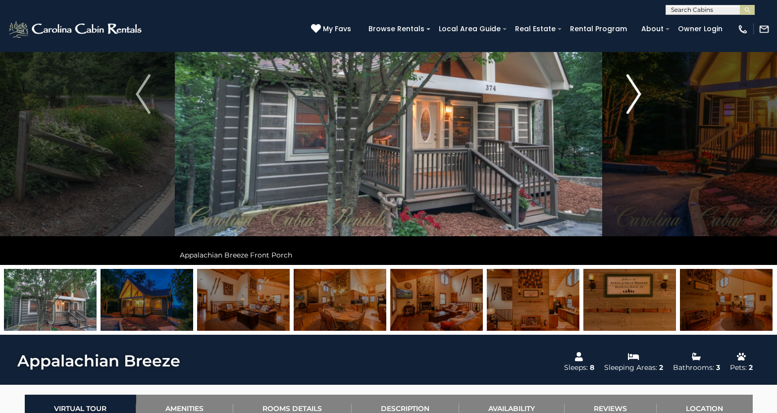
click at [631, 98] on img "Next" at bounding box center [633, 94] width 15 height 40
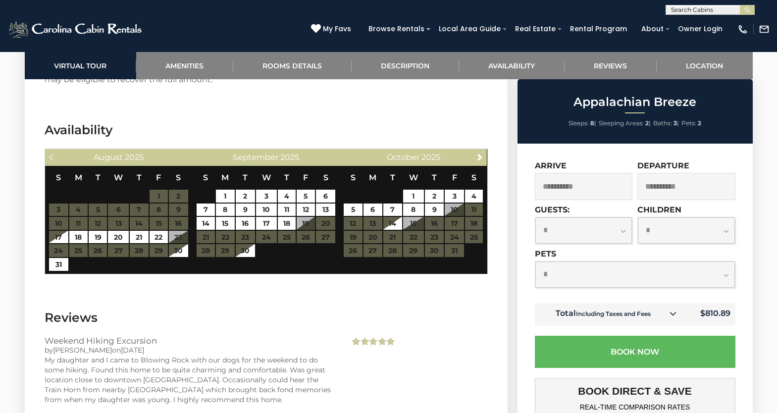
scroll to position [2005, 0]
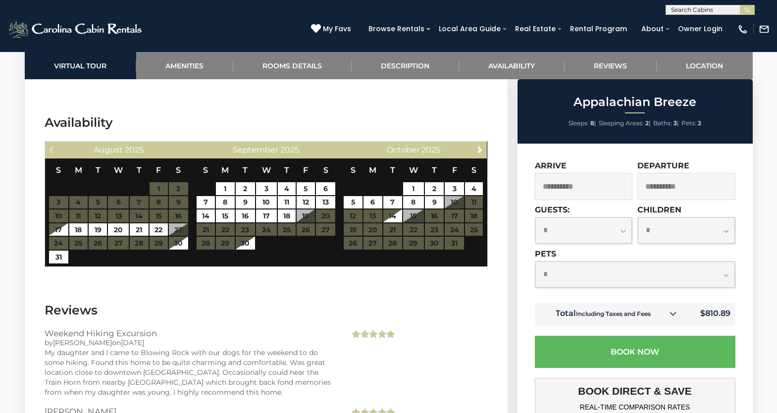
click at [623, 231] on select "**********" at bounding box center [583, 230] width 97 height 26
select select "*"
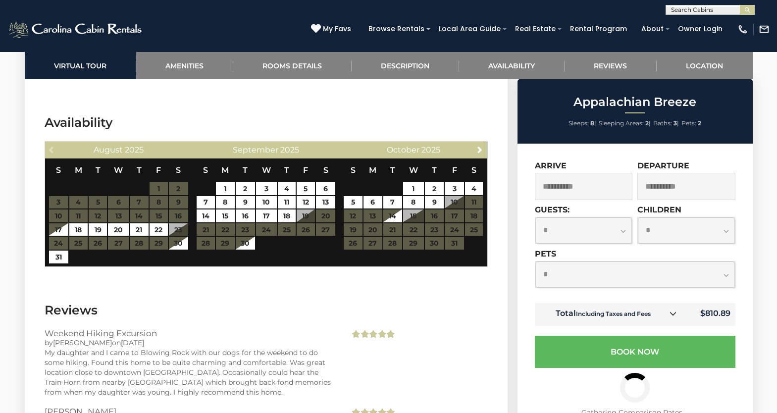
click at [554, 276] on select "**********" at bounding box center [634, 274] width 199 height 26
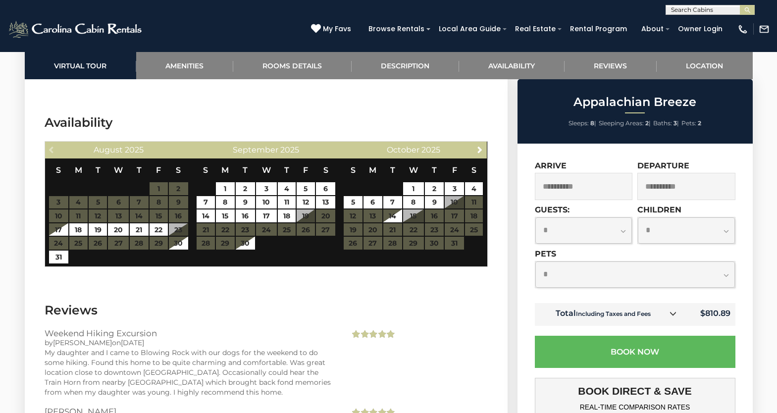
select select "*"
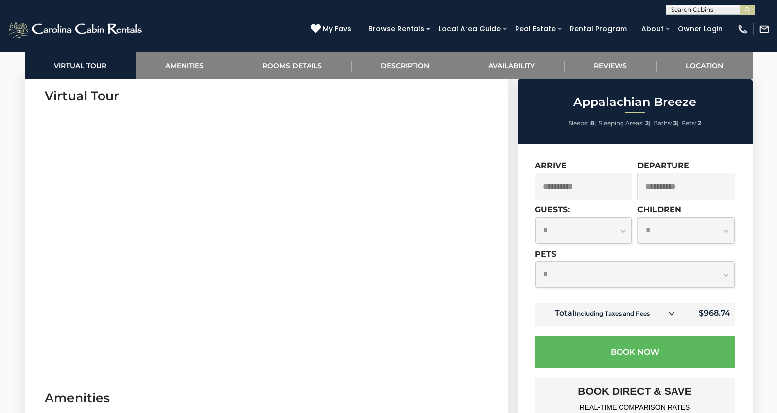
scroll to position [486, 0]
drag, startPoint x: 262, startPoint y: 112, endPoint x: 451, endPoint y: 116, distance: 189.1
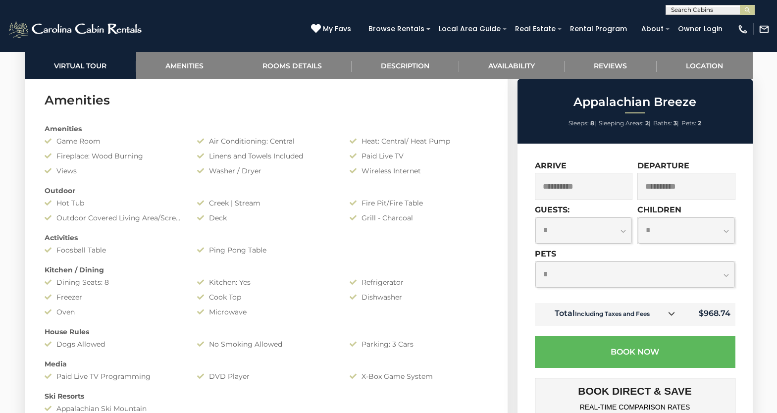
scroll to position [783, 0]
click at [678, 190] on input "**********" at bounding box center [686, 186] width 98 height 27
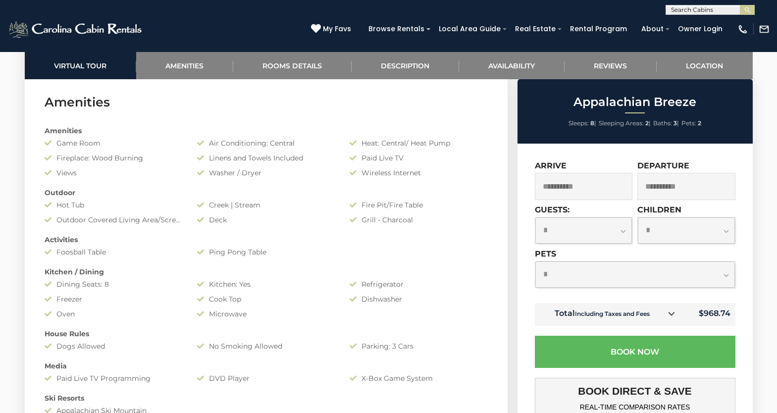
click at [672, 316] on icon at bounding box center [671, 313] width 7 height 7
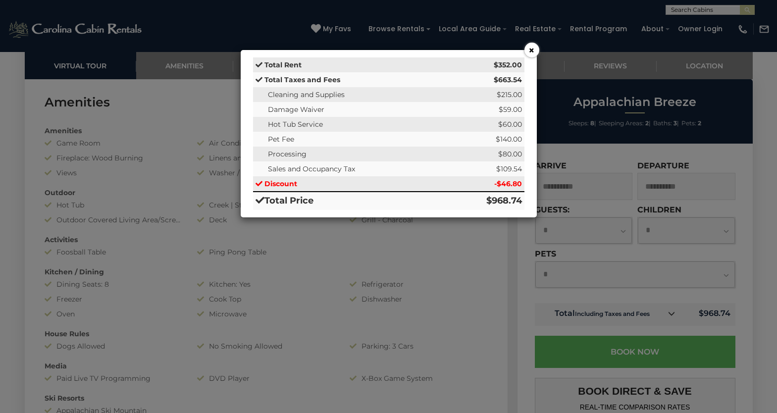
click at [532, 53] on button "×" at bounding box center [531, 50] width 15 height 15
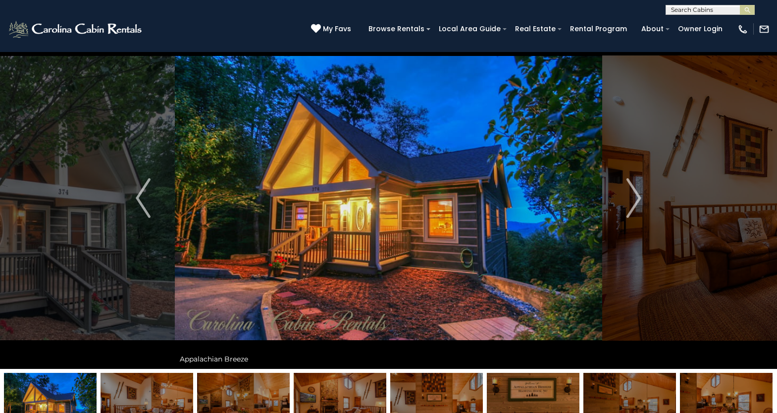
scroll to position [36, 0]
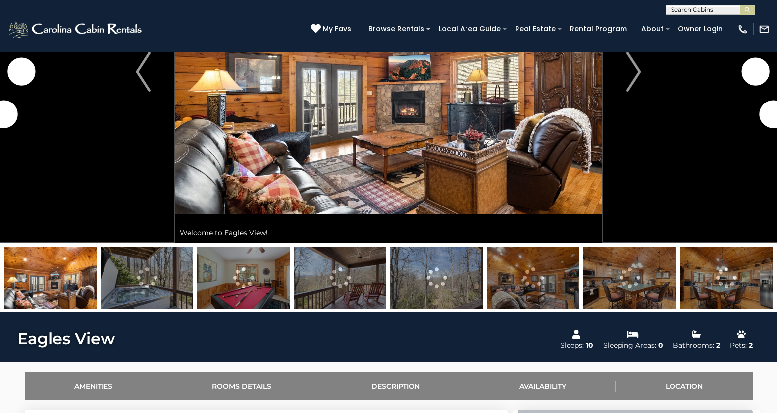
scroll to position [157, 0]
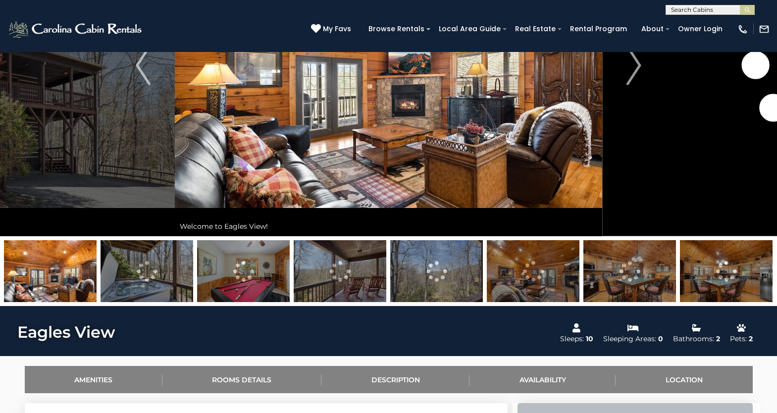
click at [443, 283] on img at bounding box center [436, 271] width 93 height 62
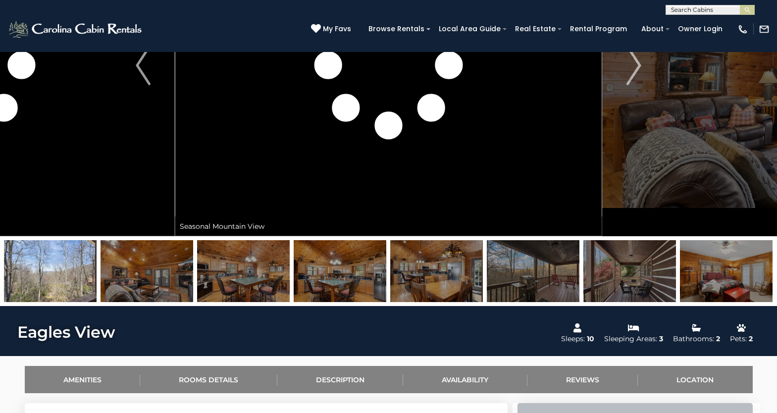
click at [548, 285] on img at bounding box center [533, 271] width 93 height 62
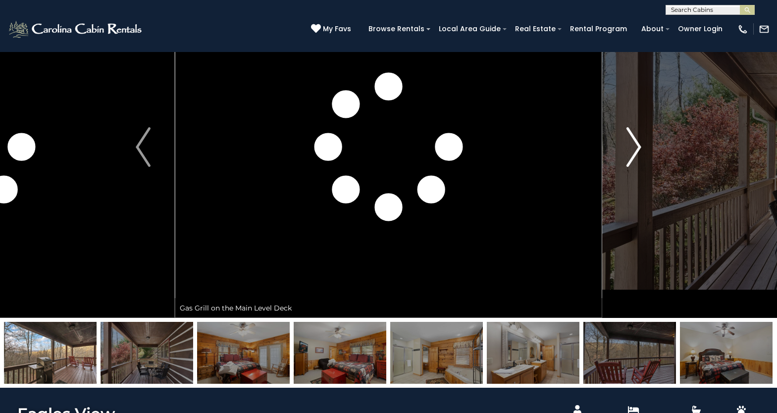
scroll to position [68, 0]
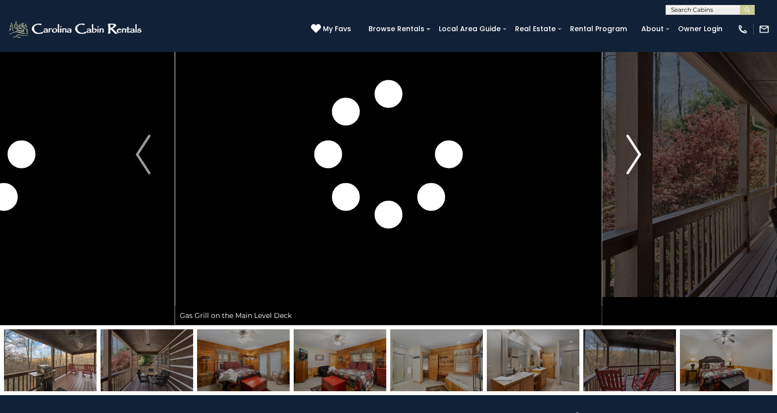
click at [636, 158] on img "Next" at bounding box center [633, 155] width 15 height 40
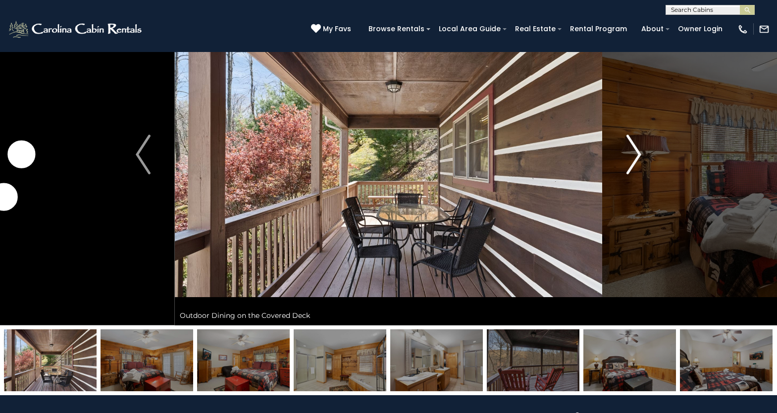
click at [636, 158] on img "Next" at bounding box center [633, 155] width 15 height 40
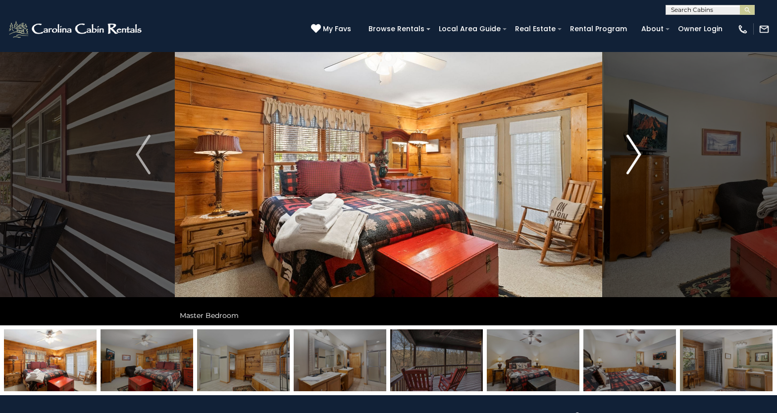
click at [636, 158] on img "Next" at bounding box center [633, 155] width 15 height 40
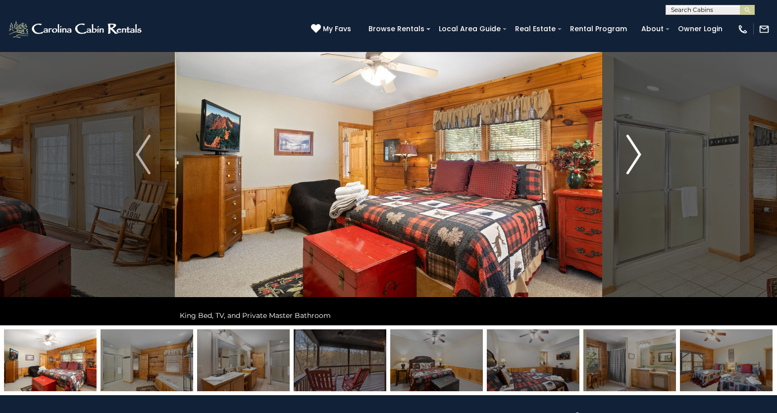
click at [636, 158] on img "Next" at bounding box center [633, 155] width 15 height 40
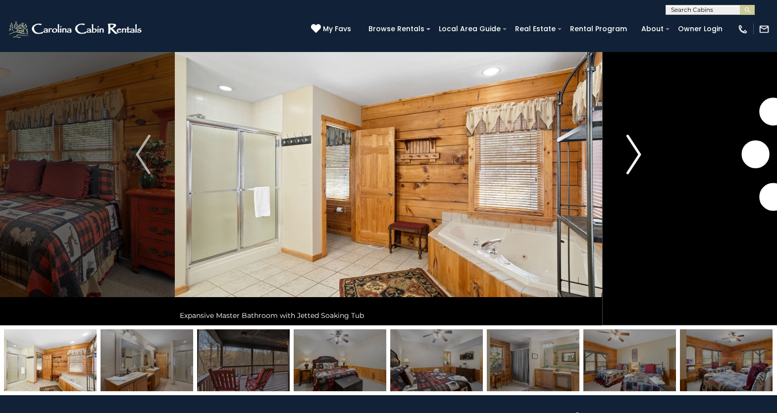
click at [636, 158] on img "Next" at bounding box center [633, 155] width 15 height 40
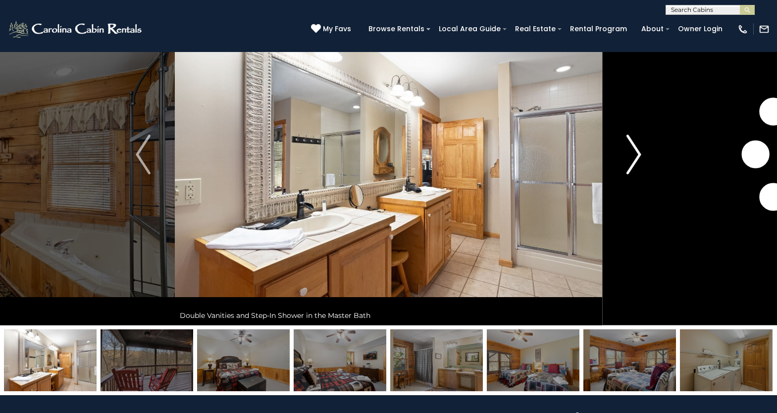
click at [636, 158] on img "Next" at bounding box center [633, 155] width 15 height 40
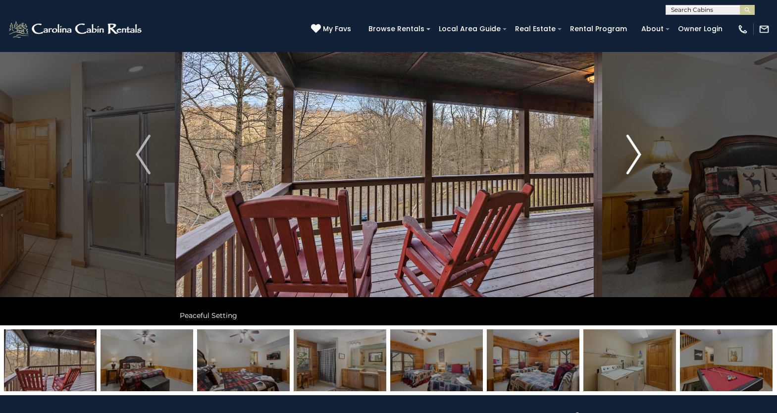
click at [636, 158] on img "Next" at bounding box center [633, 155] width 15 height 40
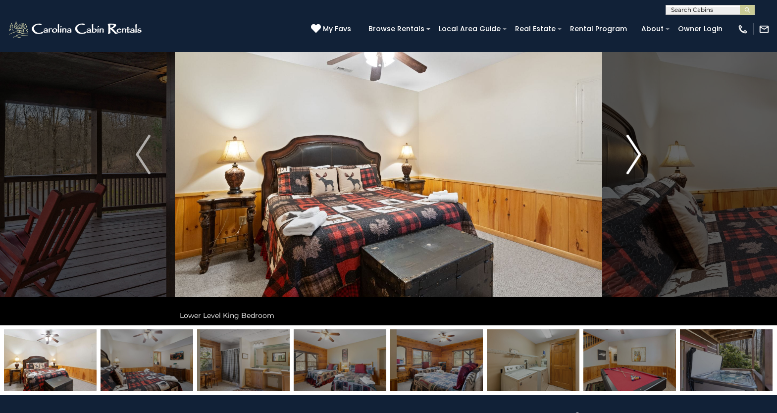
click at [636, 158] on img "Next" at bounding box center [633, 155] width 15 height 40
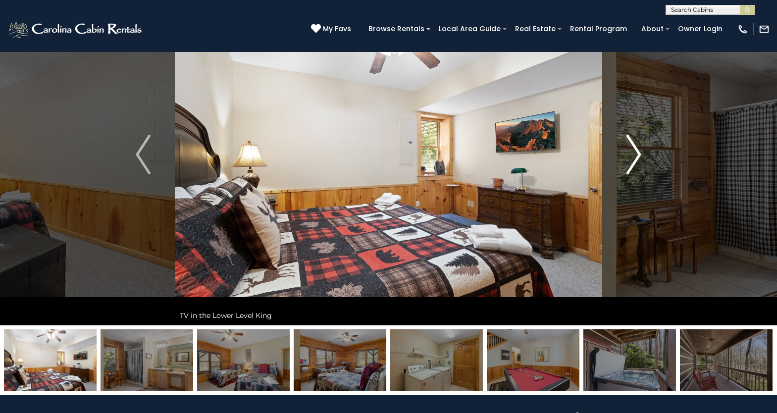
click at [636, 158] on img "Next" at bounding box center [633, 155] width 15 height 40
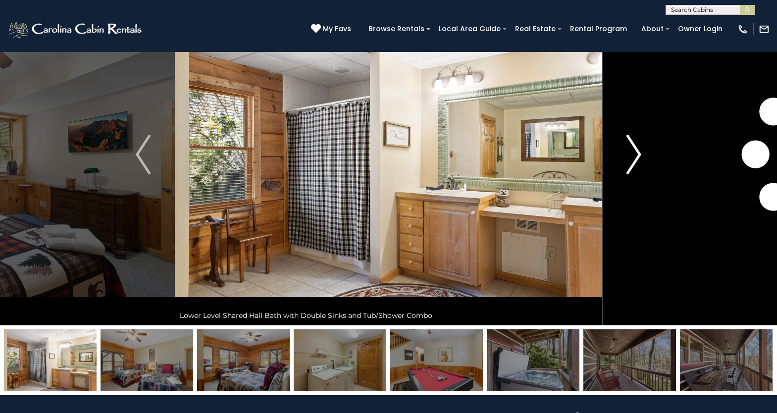
click at [636, 158] on img "Next" at bounding box center [633, 155] width 15 height 40
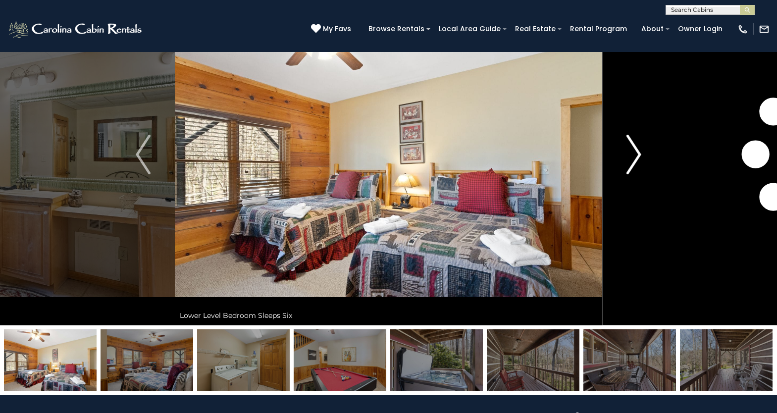
click at [636, 158] on img "Next" at bounding box center [633, 155] width 15 height 40
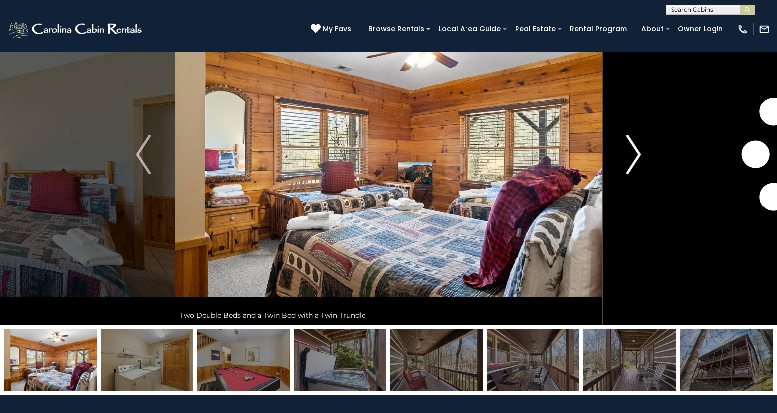
click at [636, 158] on img "Next" at bounding box center [633, 155] width 15 height 40
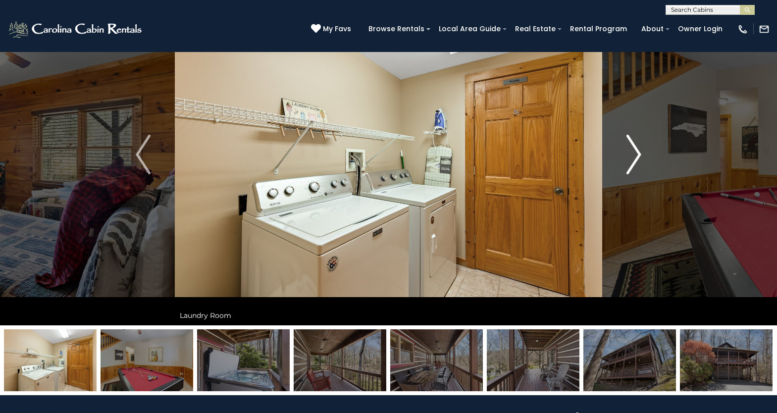
click at [636, 158] on img "Next" at bounding box center [633, 155] width 15 height 40
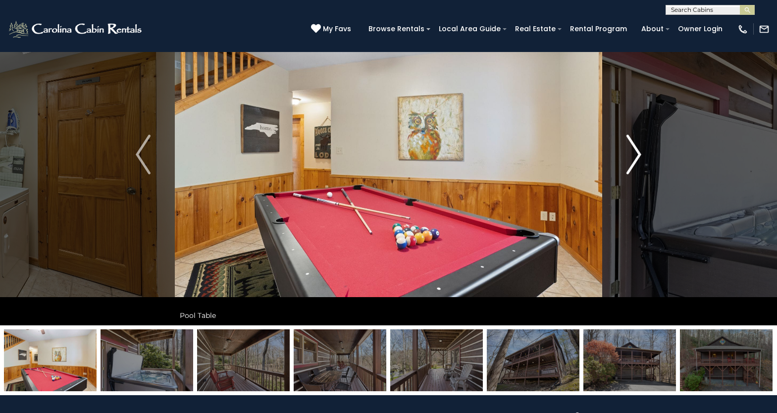
click at [636, 158] on img "Next" at bounding box center [633, 155] width 15 height 40
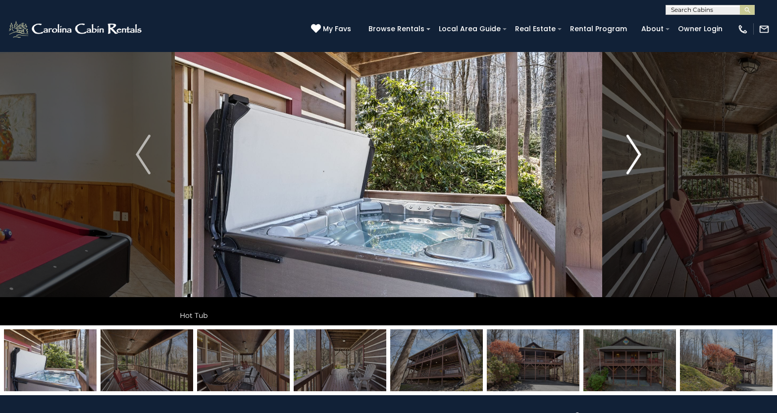
click at [636, 158] on img "Next" at bounding box center [633, 155] width 15 height 40
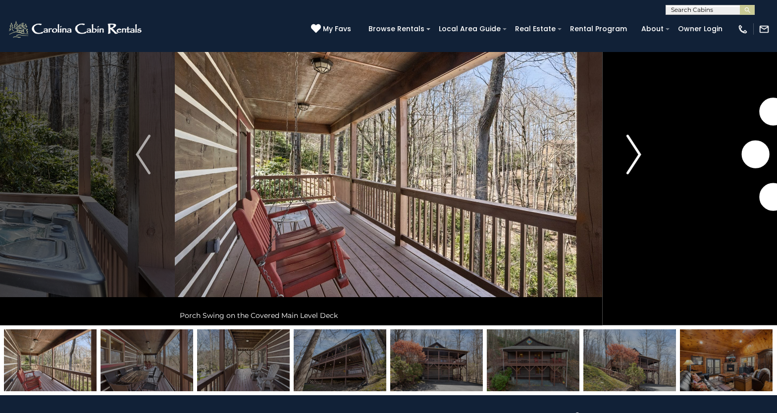
click at [636, 158] on img "Next" at bounding box center [633, 155] width 15 height 40
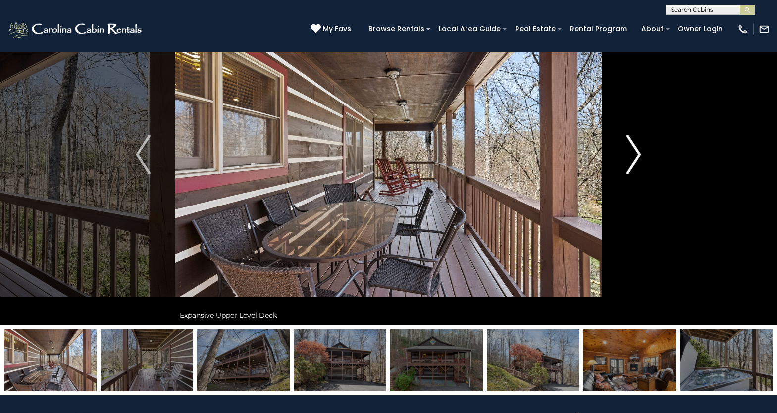
click at [636, 158] on img "Next" at bounding box center [633, 155] width 15 height 40
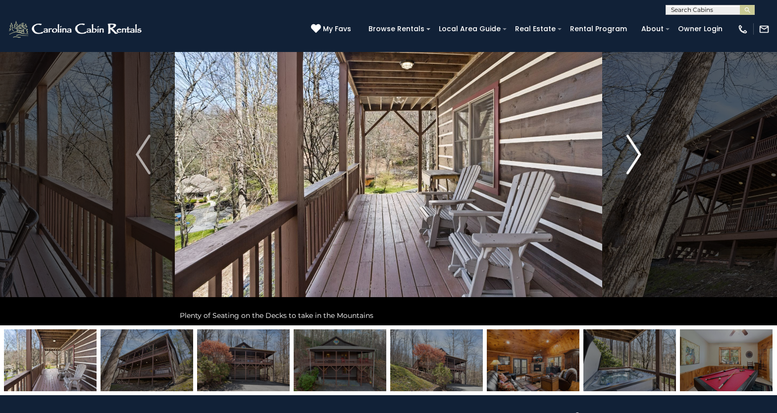
click at [636, 158] on img "Next" at bounding box center [633, 155] width 15 height 40
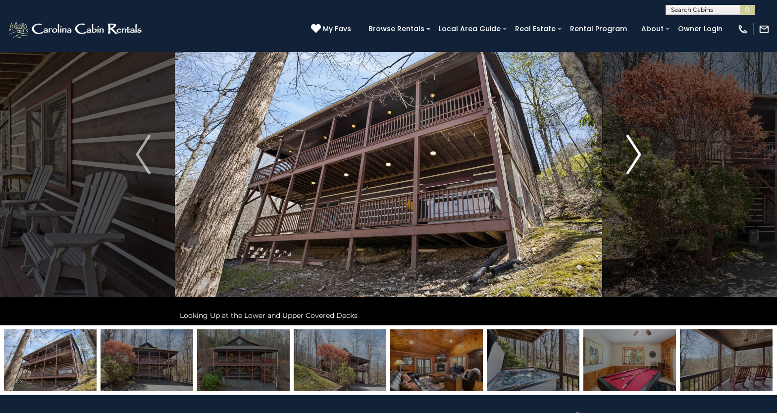
click at [636, 158] on img "Next" at bounding box center [633, 155] width 15 height 40
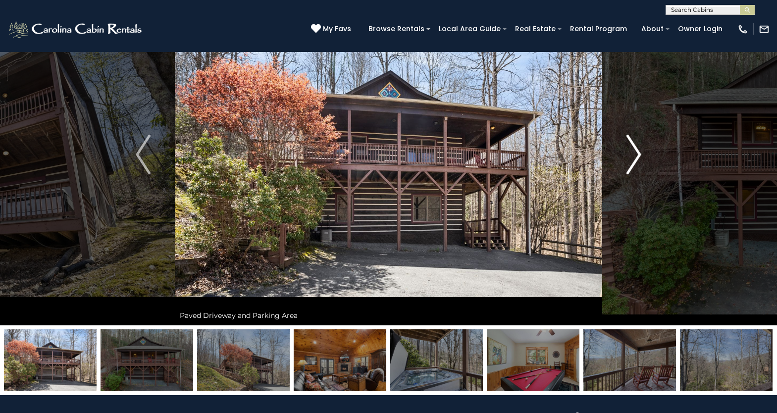
click at [636, 158] on img "Next" at bounding box center [633, 155] width 15 height 40
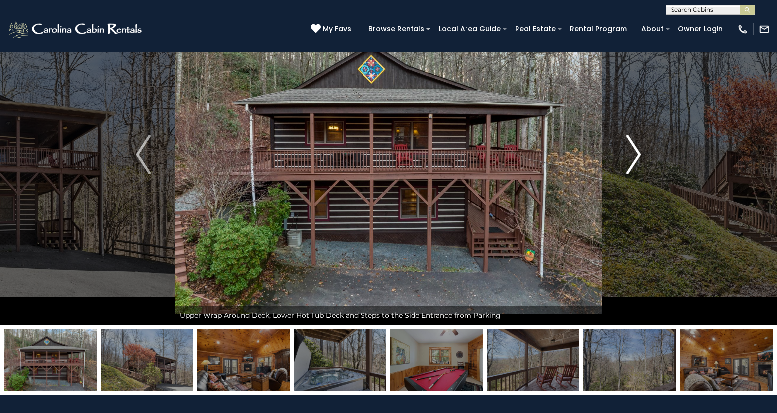
click at [636, 158] on img "Next" at bounding box center [633, 155] width 15 height 40
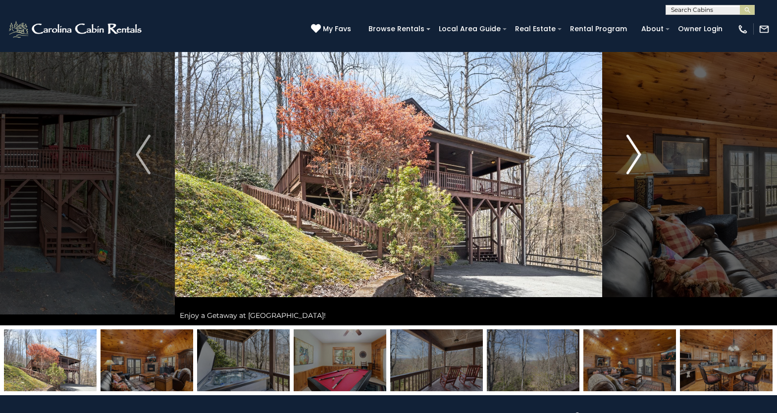
click at [636, 158] on img "Next" at bounding box center [633, 155] width 15 height 40
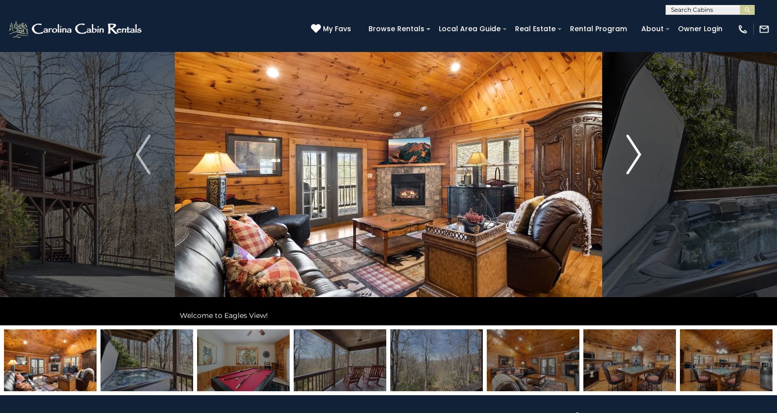
click at [636, 159] on img "Next" at bounding box center [633, 155] width 15 height 40
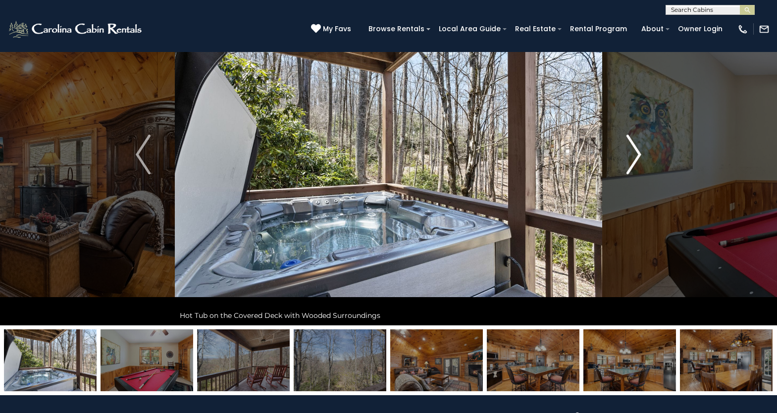
click at [636, 159] on img "Next" at bounding box center [633, 155] width 15 height 40
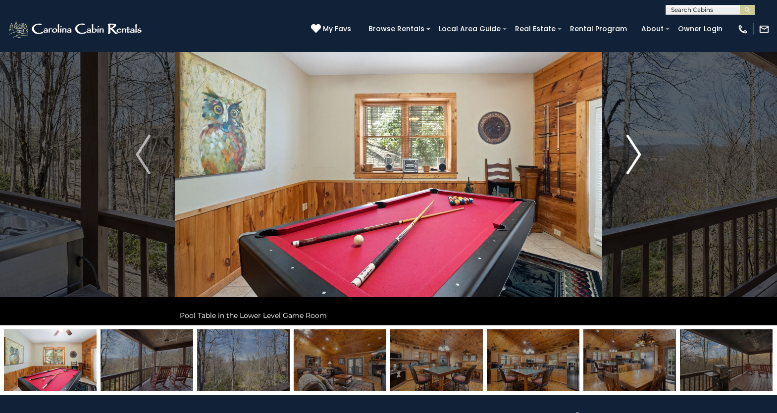
click at [636, 159] on img "Next" at bounding box center [633, 155] width 15 height 40
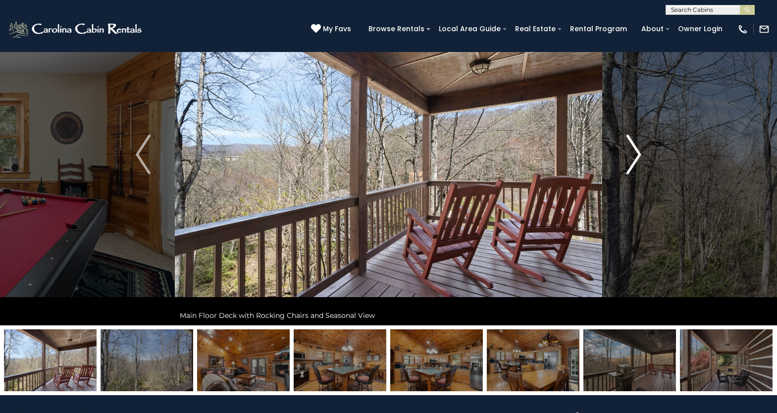
click at [636, 159] on img "Next" at bounding box center [633, 155] width 15 height 40
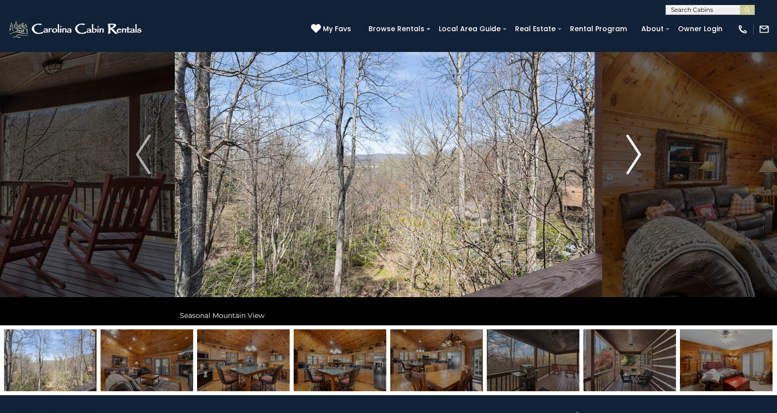
click at [636, 159] on img "Next" at bounding box center [633, 155] width 15 height 40
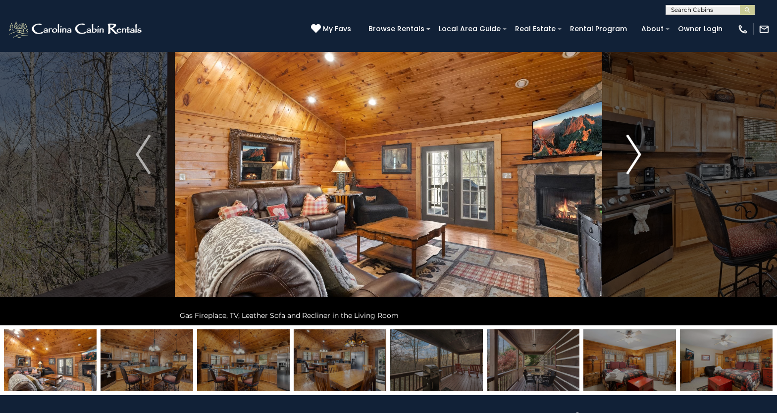
click at [636, 159] on img "Next" at bounding box center [633, 155] width 15 height 40
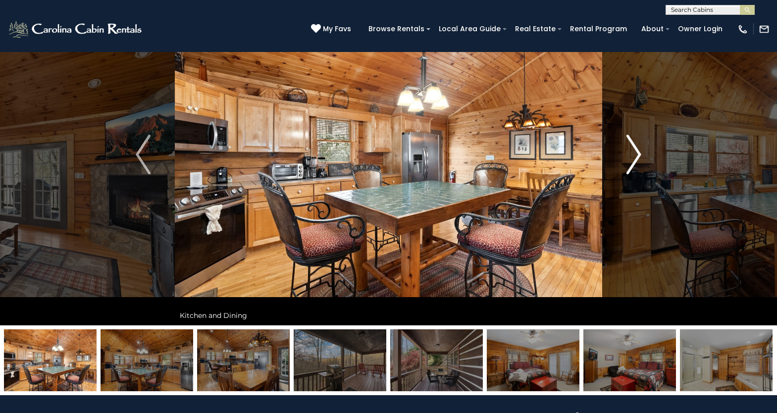
click at [636, 159] on img "Next" at bounding box center [633, 155] width 15 height 40
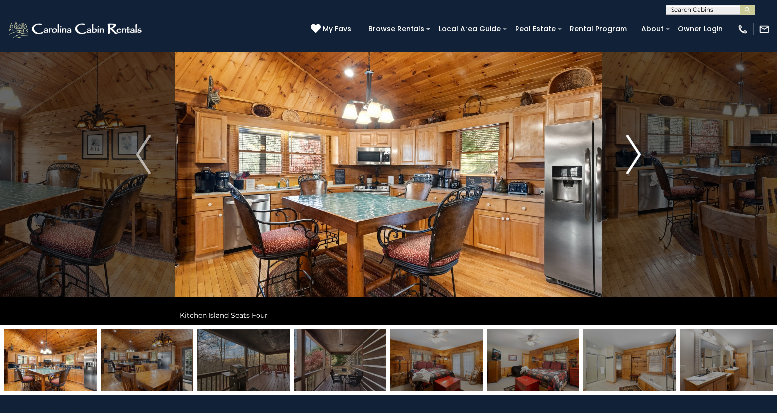
click at [636, 159] on img "Next" at bounding box center [633, 155] width 15 height 40
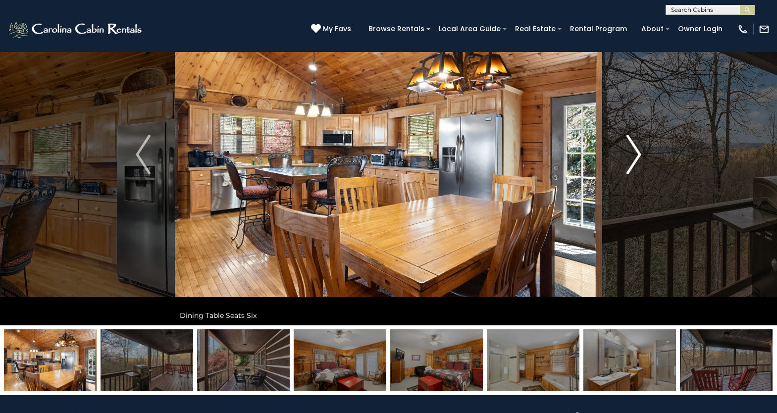
click at [636, 159] on img "Next" at bounding box center [633, 155] width 15 height 40
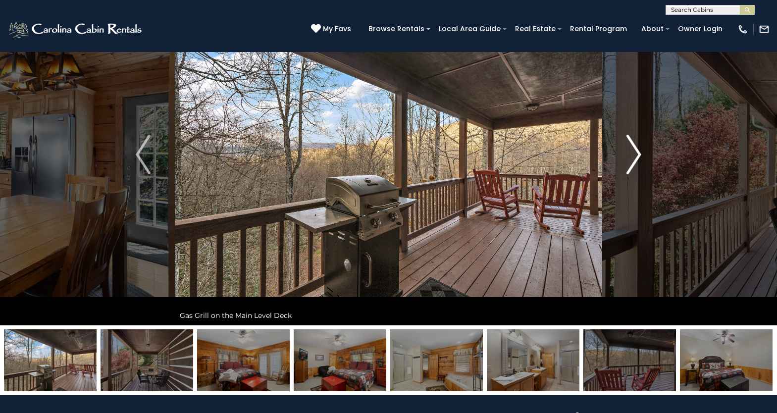
click at [636, 159] on img "Next" at bounding box center [633, 155] width 15 height 40
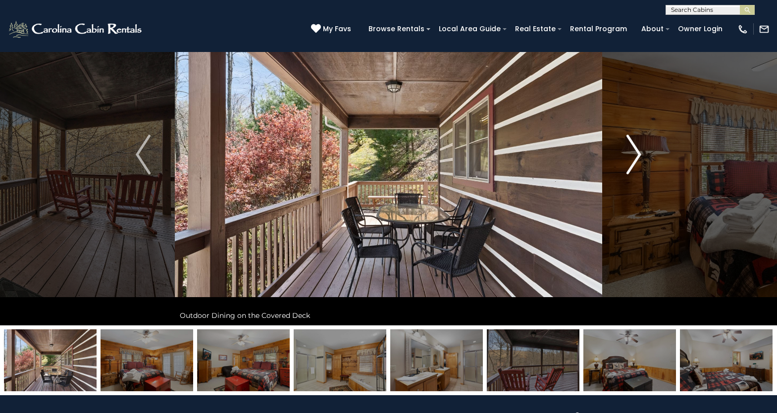
click at [636, 159] on img "Next" at bounding box center [633, 155] width 15 height 40
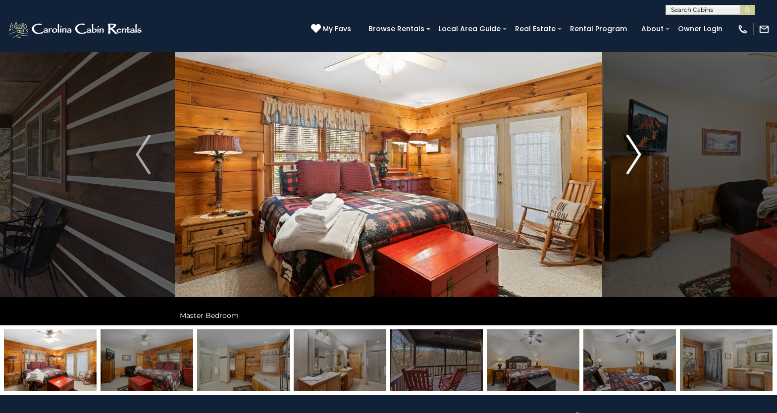
click at [636, 159] on img "Next" at bounding box center [633, 155] width 15 height 40
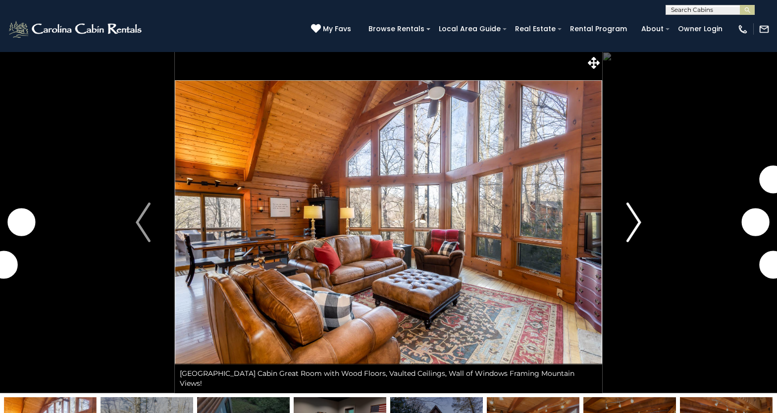
click at [634, 231] on img "Next" at bounding box center [633, 222] width 15 height 40
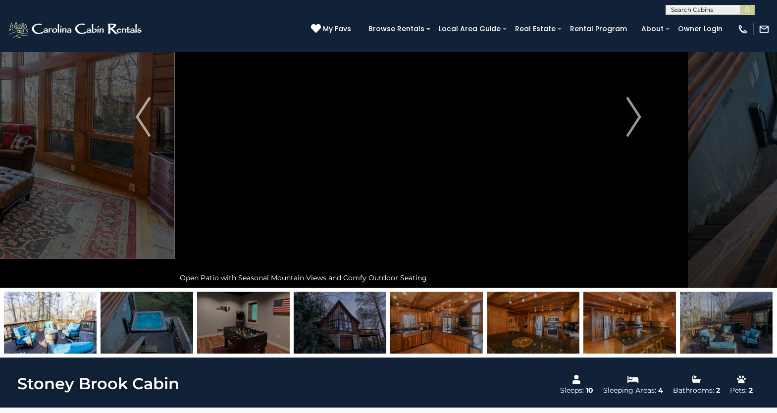
scroll to position [103, 0]
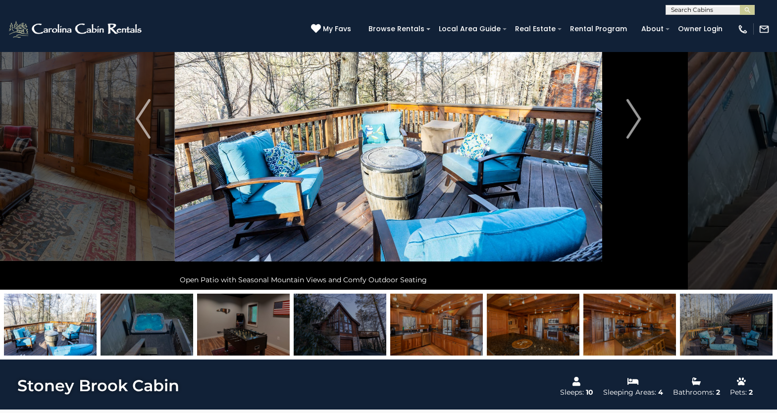
click at [717, 327] on img at bounding box center [726, 325] width 93 height 62
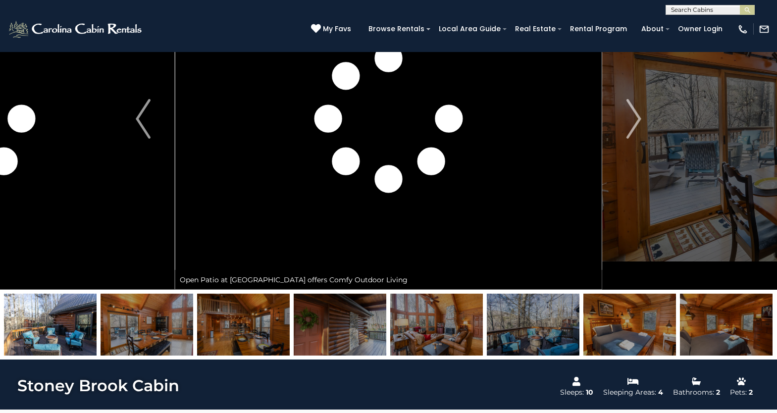
click at [540, 332] on img at bounding box center [533, 325] width 93 height 62
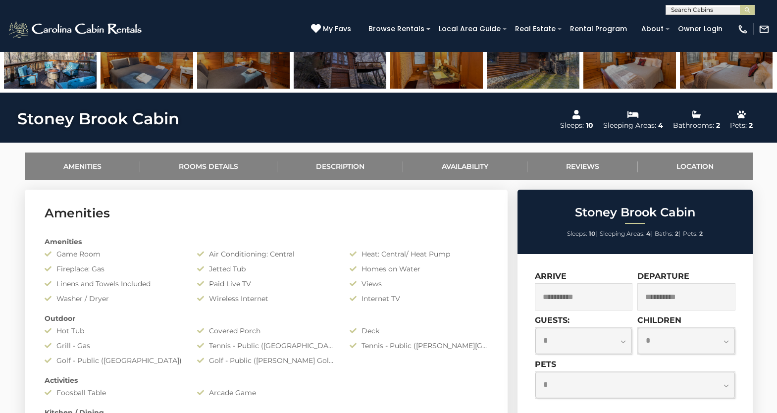
scroll to position [366, 0]
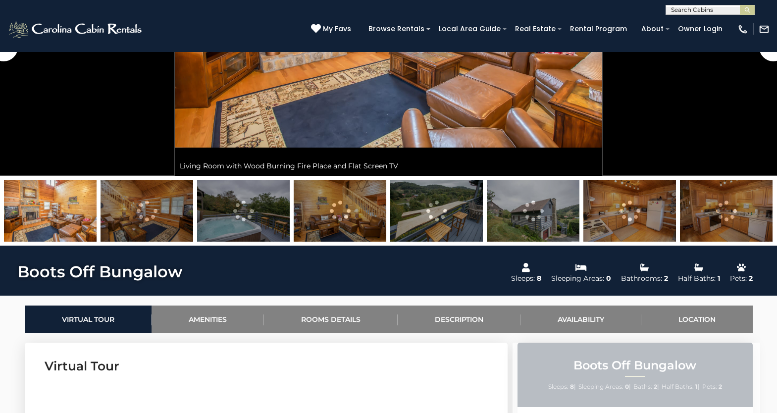
scroll to position [238, 0]
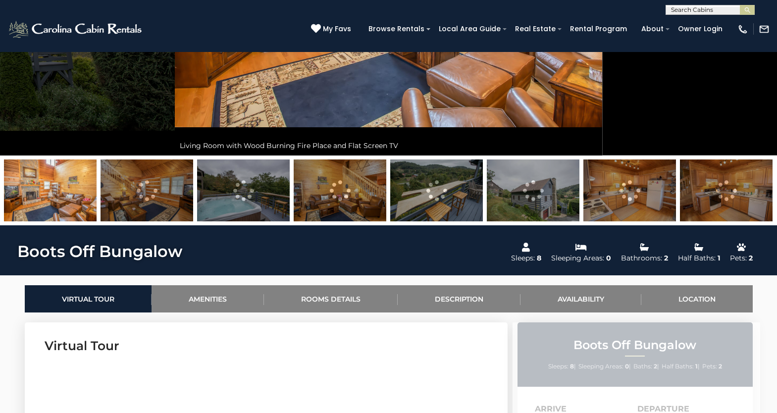
click at [252, 197] on img at bounding box center [243, 190] width 93 height 62
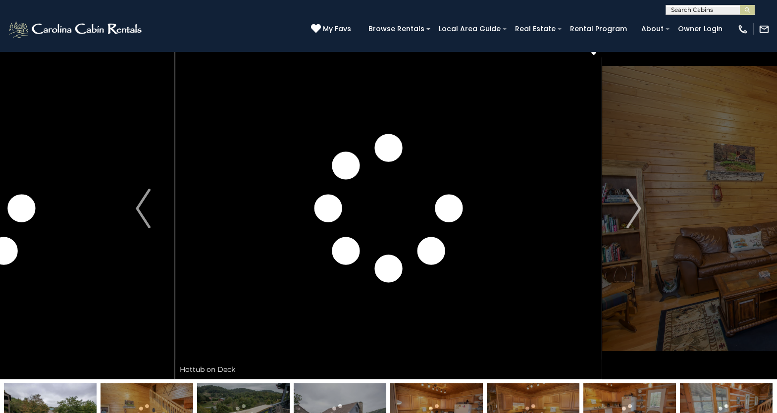
scroll to position [13, 0]
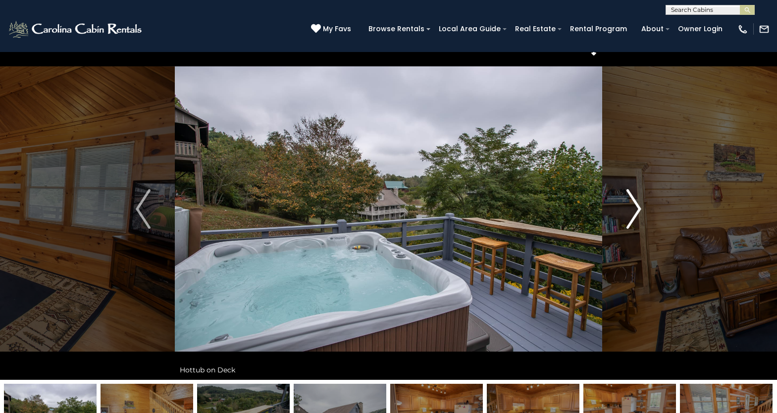
click at [638, 209] on img "Next" at bounding box center [633, 209] width 15 height 40
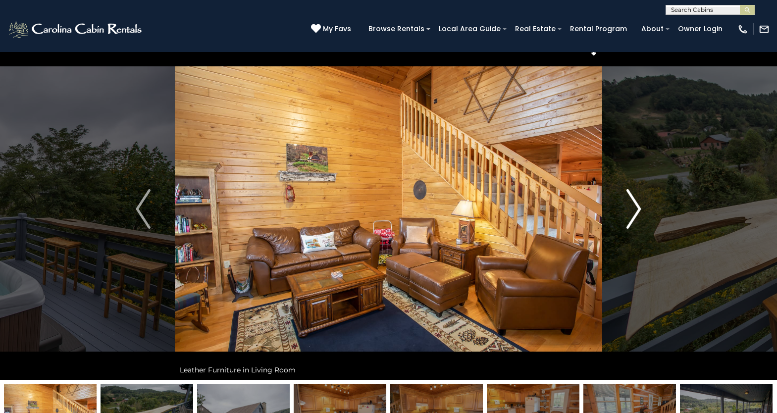
click at [638, 210] on img "Next" at bounding box center [633, 209] width 15 height 40
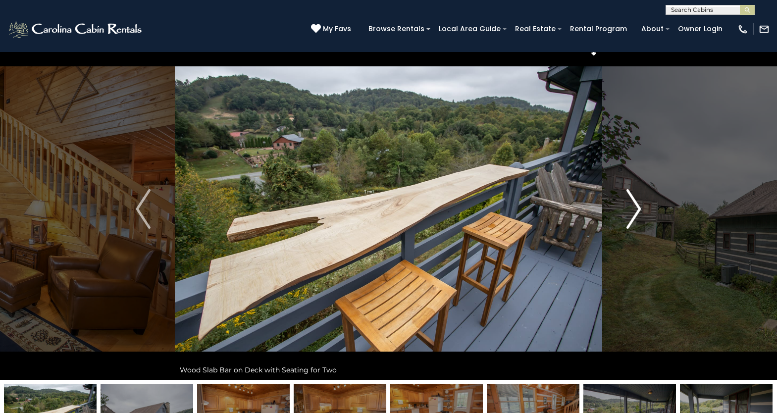
click at [638, 210] on img "Next" at bounding box center [633, 209] width 15 height 40
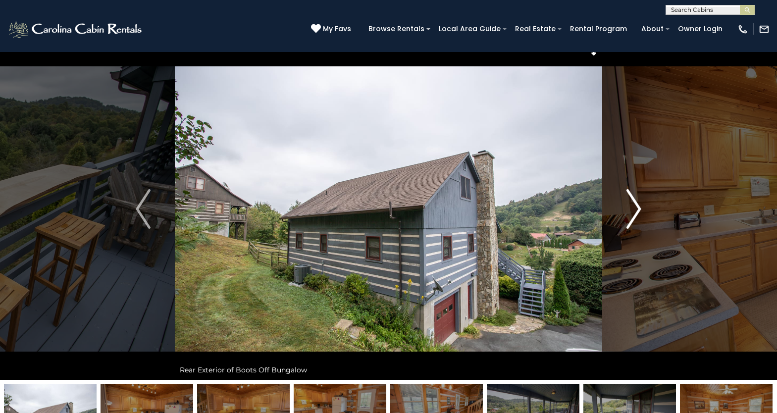
click at [638, 211] on img "Next" at bounding box center [633, 209] width 15 height 40
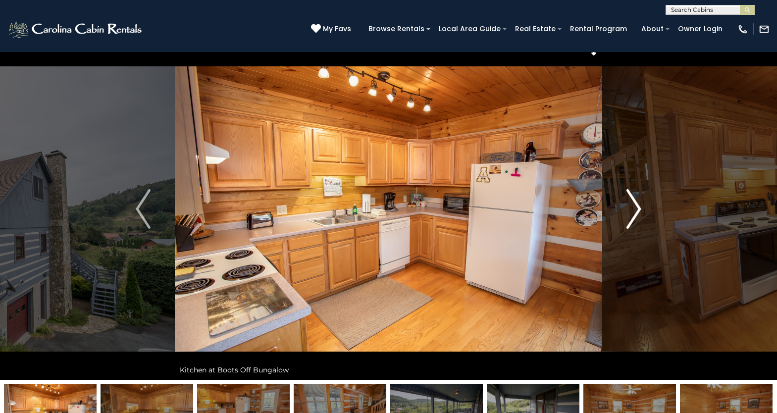
click at [638, 211] on img "Next" at bounding box center [633, 209] width 15 height 40
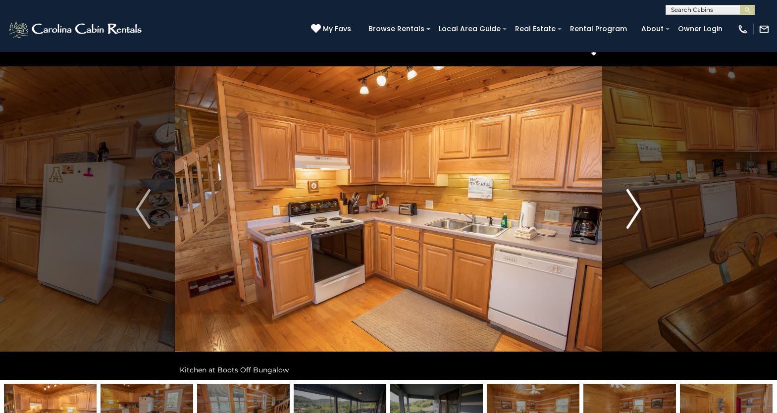
click at [638, 211] on img "Next" at bounding box center [633, 209] width 15 height 40
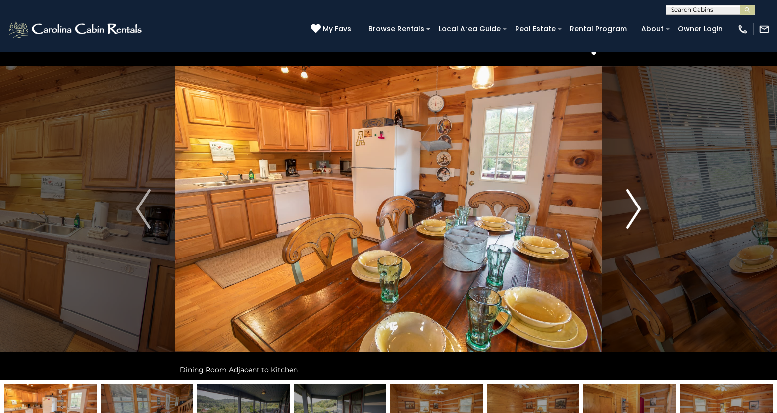
click at [638, 211] on img "Next" at bounding box center [633, 209] width 15 height 40
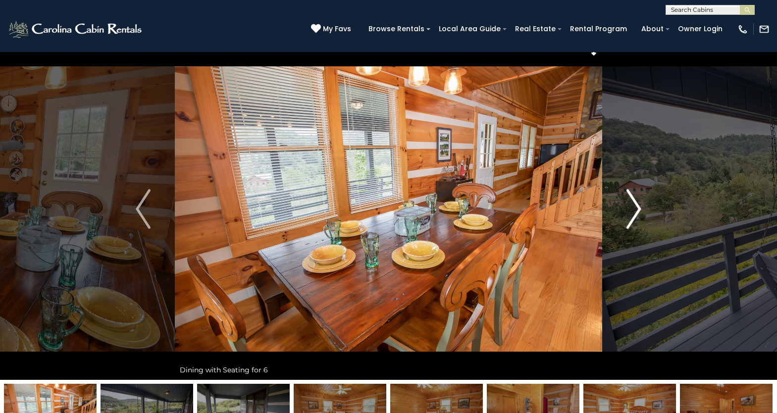
click at [638, 211] on img "Next" at bounding box center [633, 209] width 15 height 40
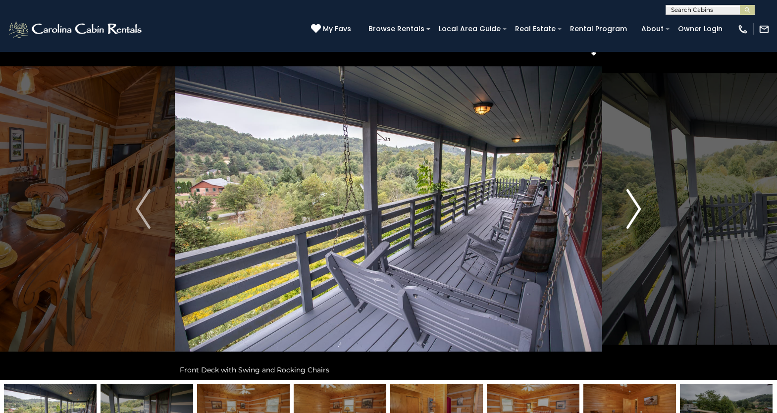
click at [638, 212] on img "Next" at bounding box center [633, 209] width 15 height 40
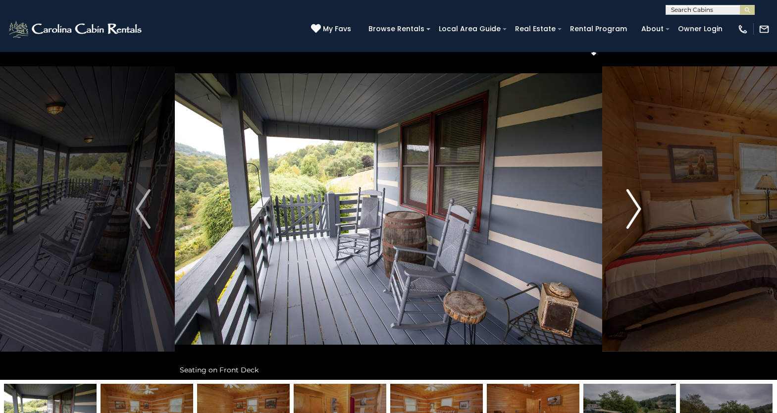
click at [638, 212] on img "Next" at bounding box center [633, 209] width 15 height 40
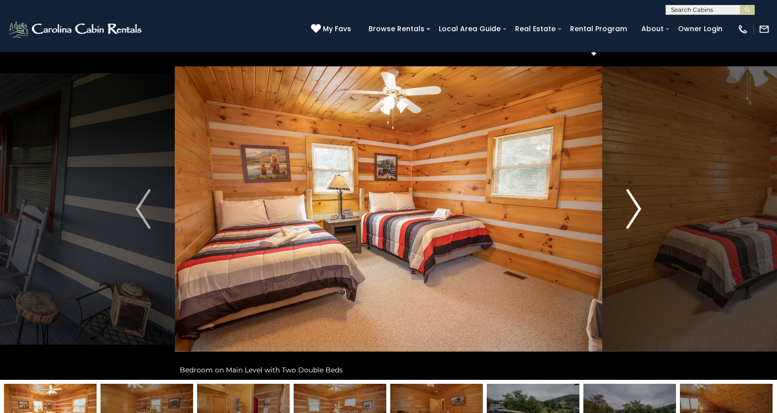
click at [638, 212] on img "Next" at bounding box center [633, 209] width 15 height 40
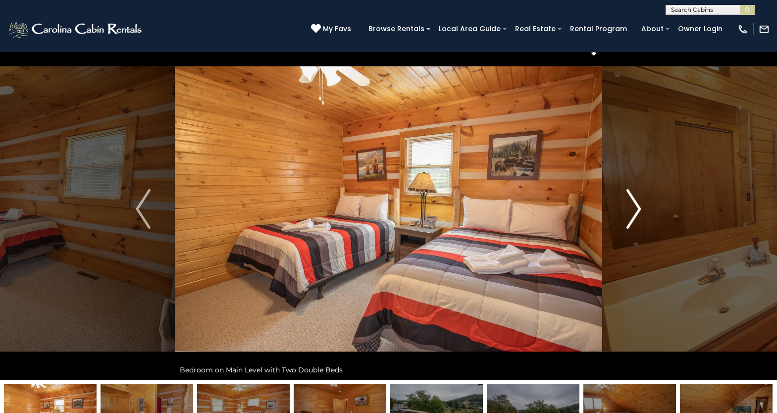
click at [638, 212] on img "Next" at bounding box center [633, 209] width 15 height 40
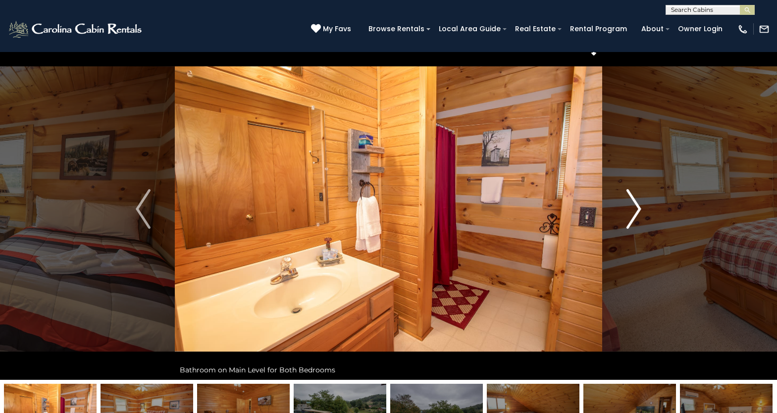
click at [638, 212] on img "Next" at bounding box center [633, 209] width 15 height 40
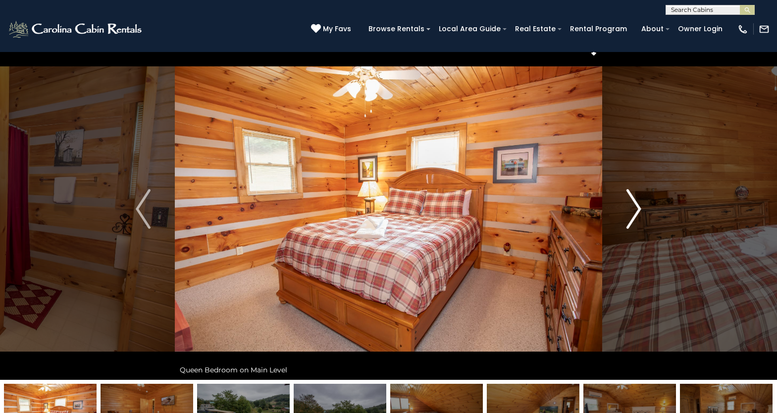
click at [638, 212] on img "Next" at bounding box center [633, 209] width 15 height 40
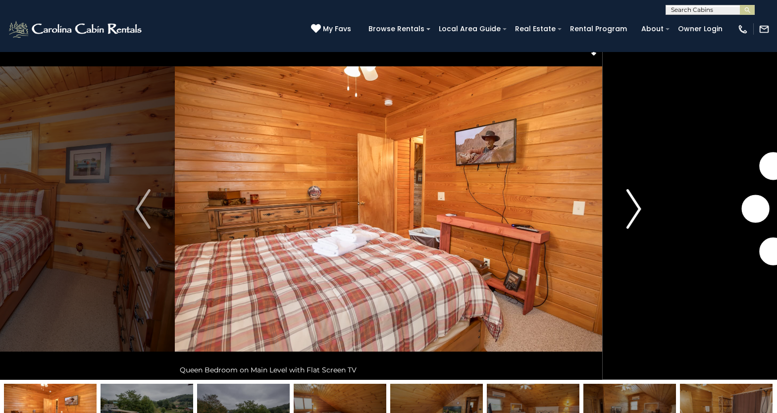
click at [638, 212] on img "Next" at bounding box center [633, 209] width 15 height 40
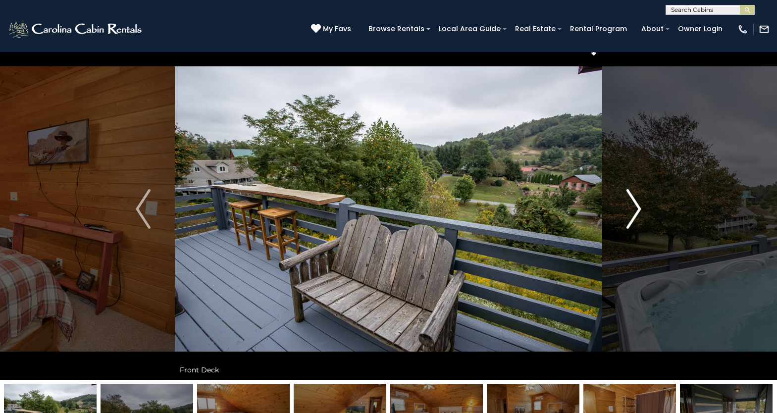
click at [638, 212] on img "Next" at bounding box center [633, 209] width 15 height 40
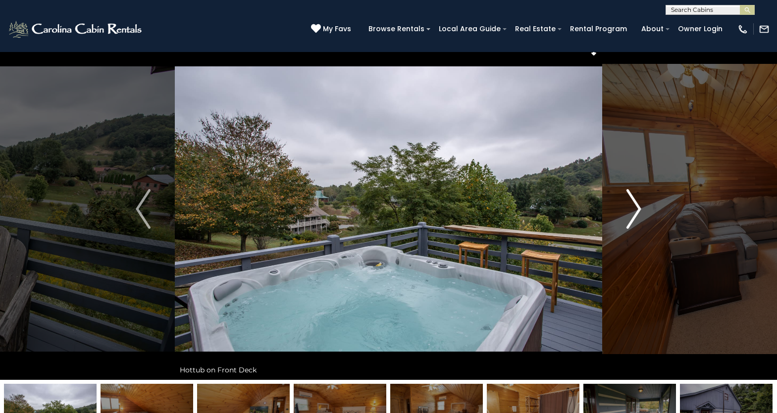
click at [638, 212] on img "Next" at bounding box center [633, 209] width 15 height 40
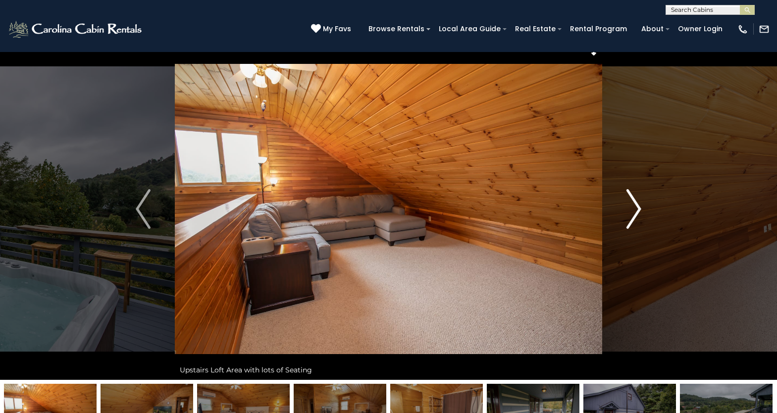
click at [638, 212] on img "Next" at bounding box center [633, 209] width 15 height 40
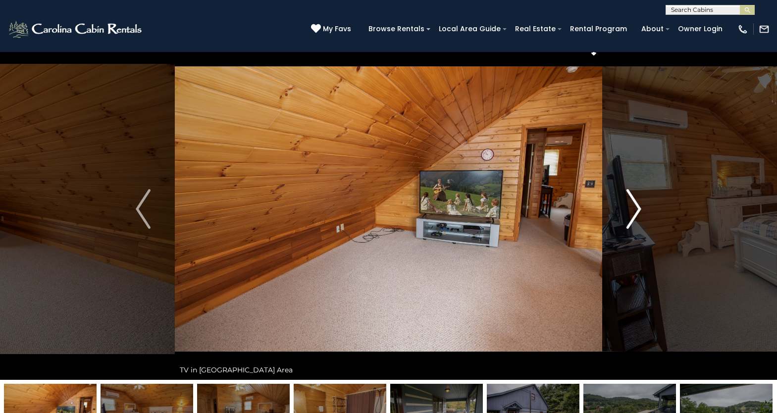
click at [638, 212] on img "Next" at bounding box center [633, 209] width 15 height 40
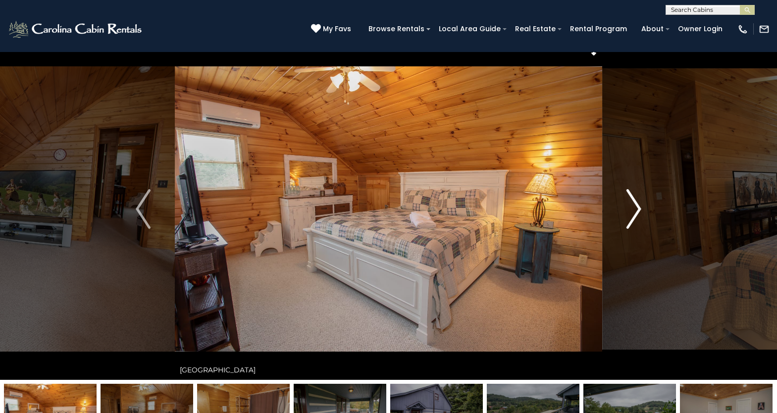
click at [638, 212] on img "Next" at bounding box center [633, 209] width 15 height 40
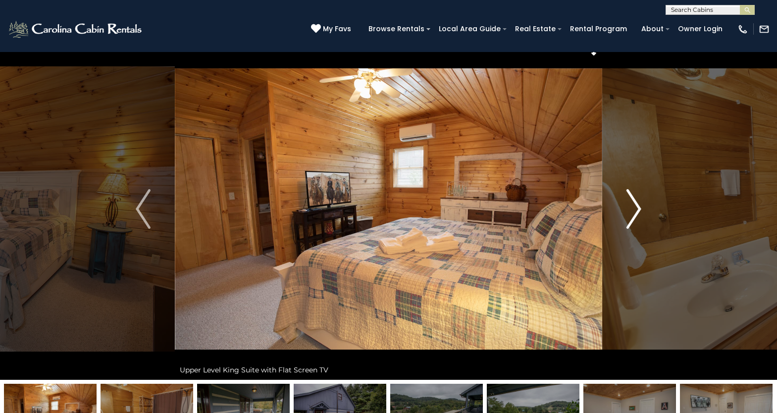
click at [638, 212] on img "Next" at bounding box center [633, 209] width 15 height 40
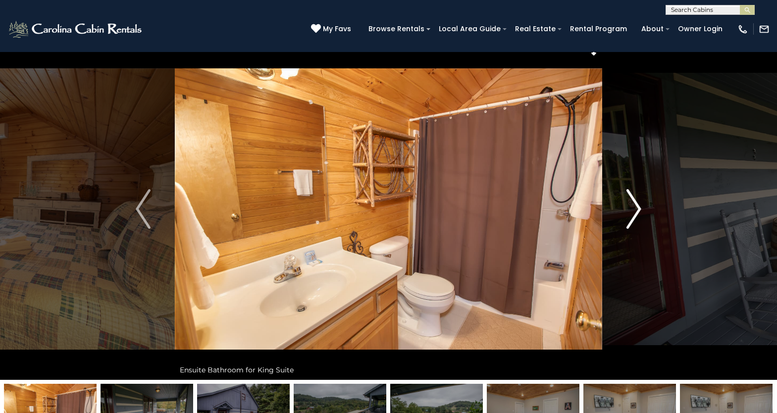
click at [638, 212] on img "Next" at bounding box center [633, 209] width 15 height 40
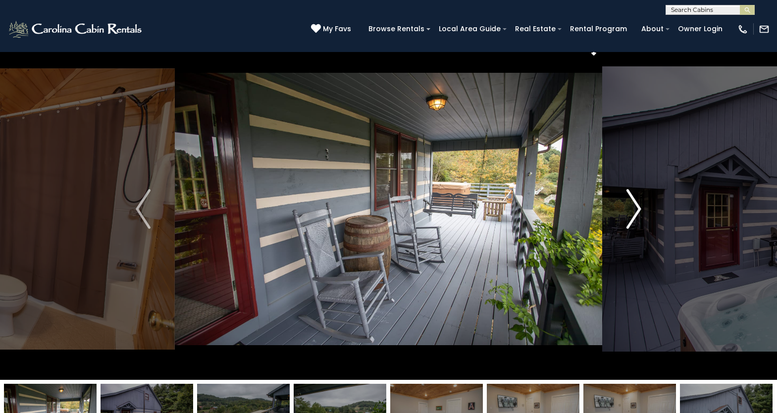
click at [638, 212] on img "Next" at bounding box center [633, 209] width 15 height 40
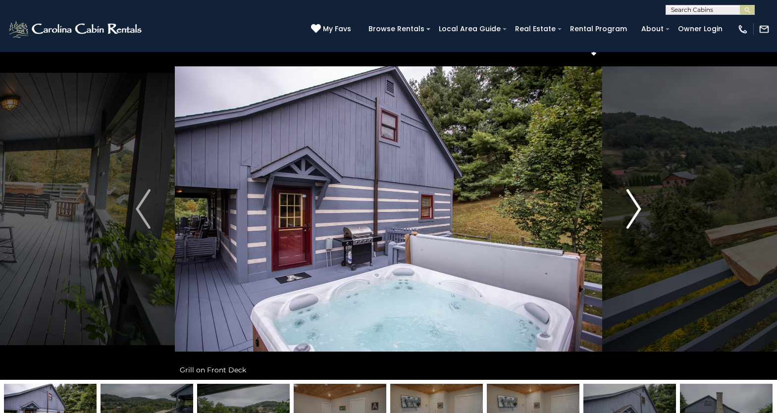
click at [638, 213] on img "Next" at bounding box center [633, 209] width 15 height 40
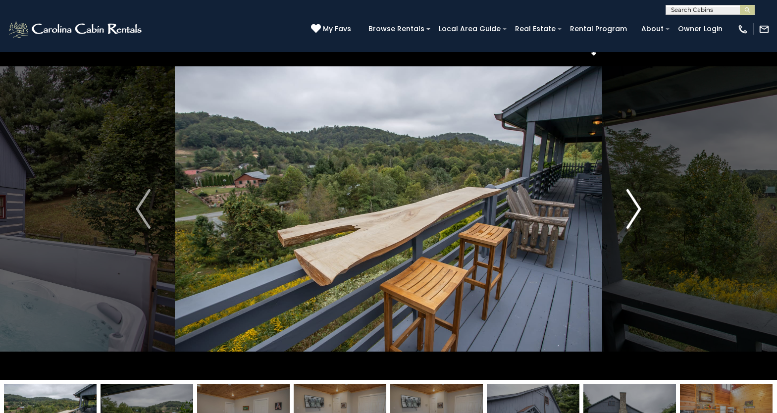
click at [638, 213] on img "Next" at bounding box center [633, 209] width 15 height 40
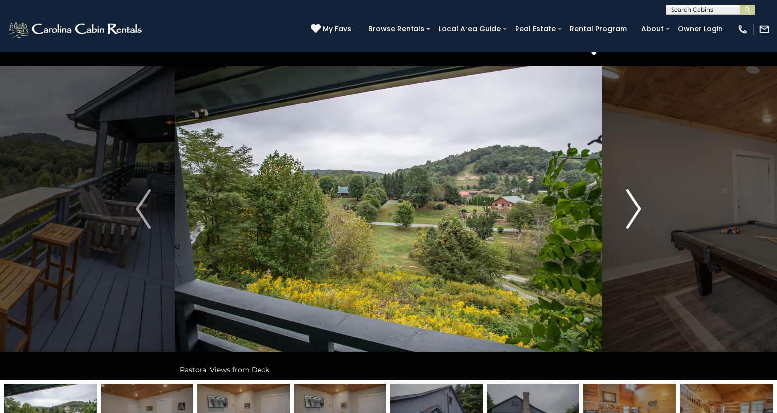
click at [638, 213] on img "Next" at bounding box center [633, 209] width 15 height 40
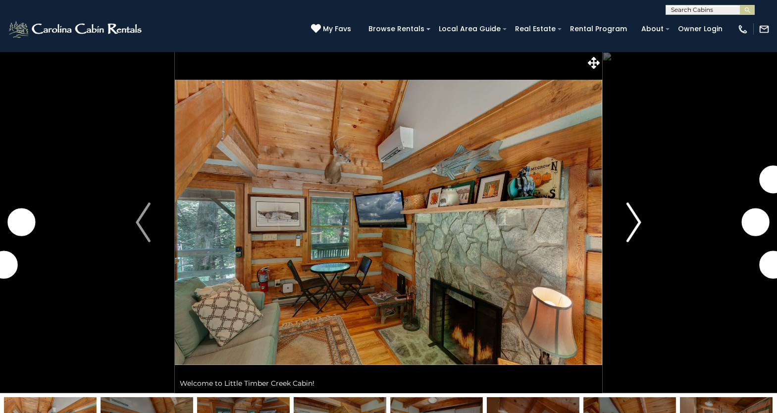
click at [634, 229] on img "Next" at bounding box center [633, 222] width 15 height 40
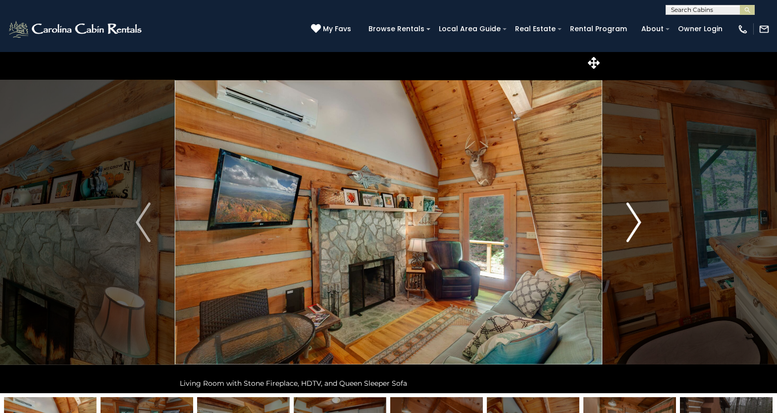
click at [632, 231] on img "Next" at bounding box center [633, 222] width 15 height 40
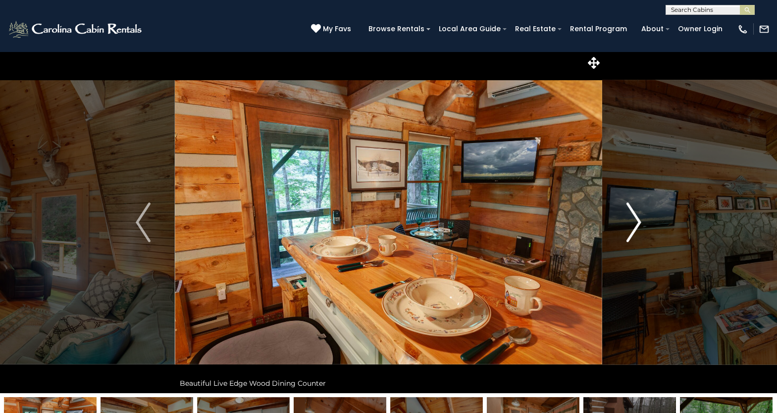
click at [632, 231] on img "Next" at bounding box center [633, 222] width 15 height 40
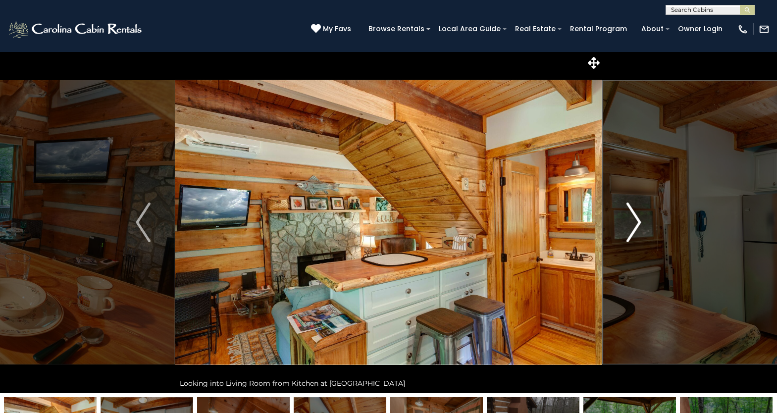
click at [632, 231] on img "Next" at bounding box center [633, 222] width 15 height 40
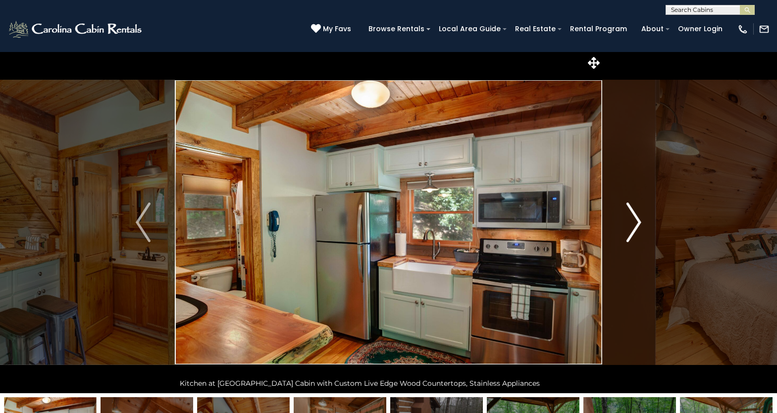
click at [632, 231] on img "Next" at bounding box center [633, 222] width 15 height 40
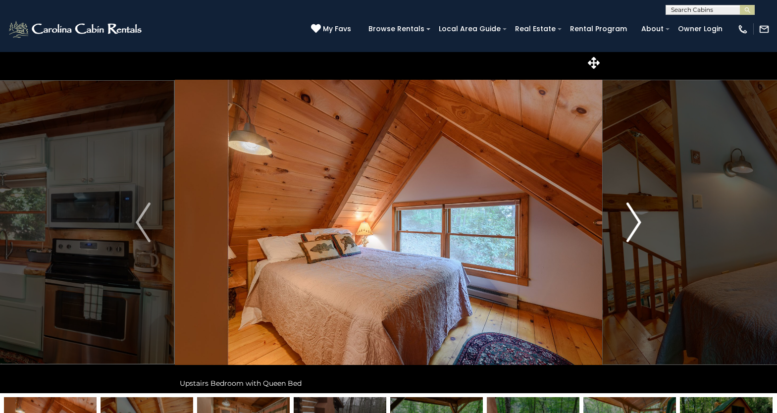
click at [632, 231] on img "Next" at bounding box center [633, 222] width 15 height 40
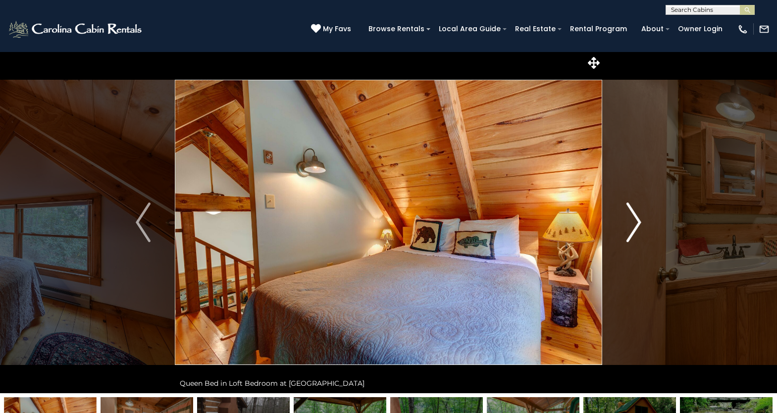
click at [632, 231] on img "Next" at bounding box center [633, 222] width 15 height 40
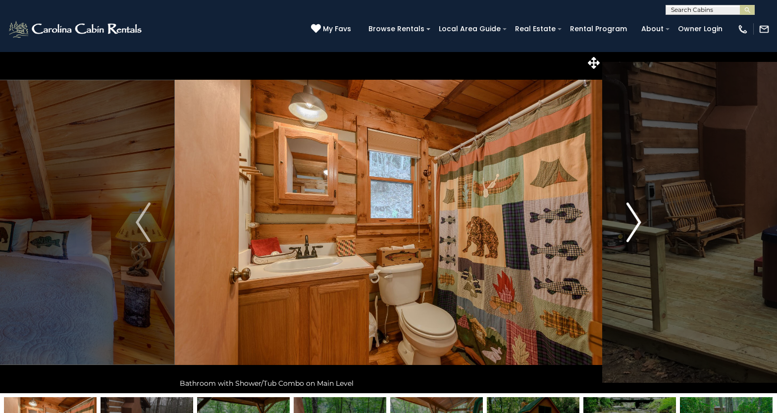
click at [632, 231] on img "Next" at bounding box center [633, 222] width 15 height 40
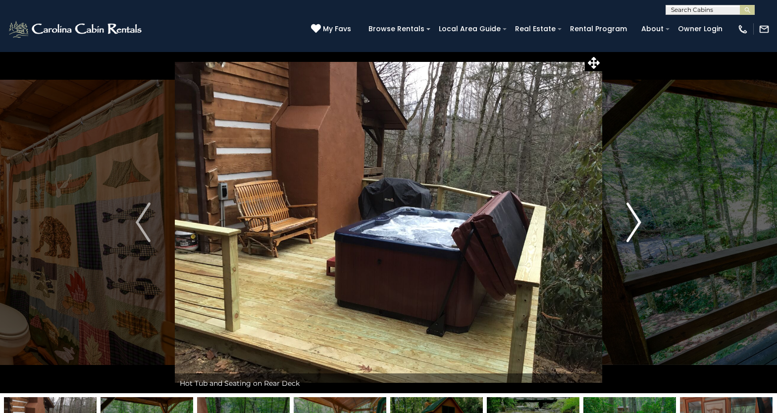
click at [632, 232] on img "Next" at bounding box center [633, 222] width 15 height 40
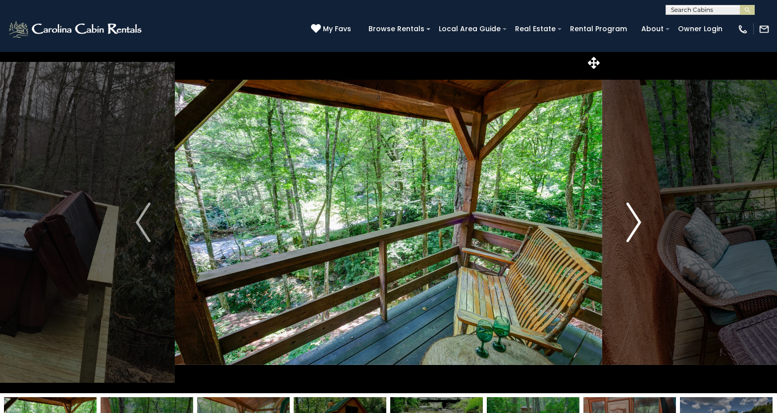
click at [632, 232] on img "Next" at bounding box center [633, 222] width 15 height 40
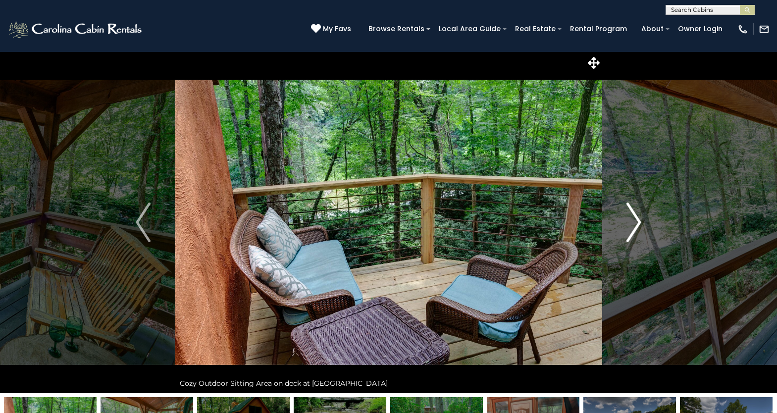
click at [632, 232] on img "Next" at bounding box center [633, 222] width 15 height 40
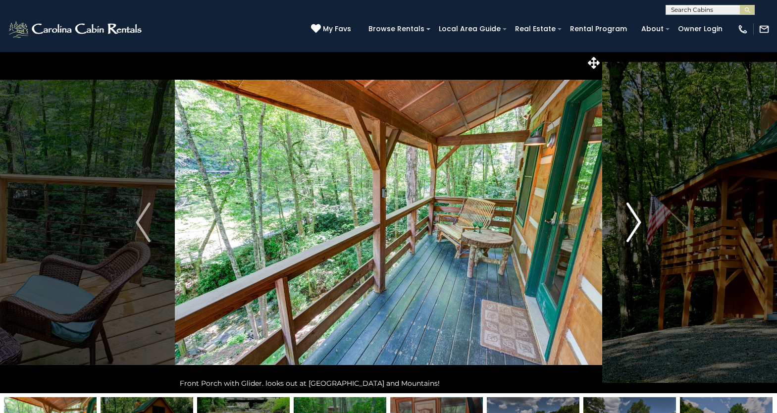
click at [632, 232] on img "Next" at bounding box center [633, 222] width 15 height 40
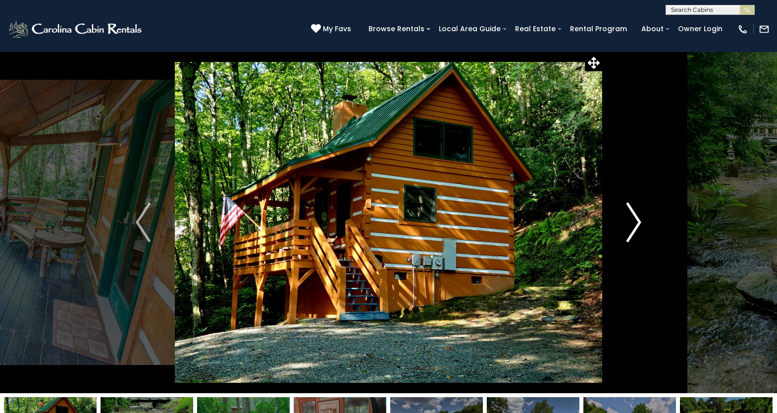
click at [632, 233] on img "Next" at bounding box center [633, 222] width 15 height 40
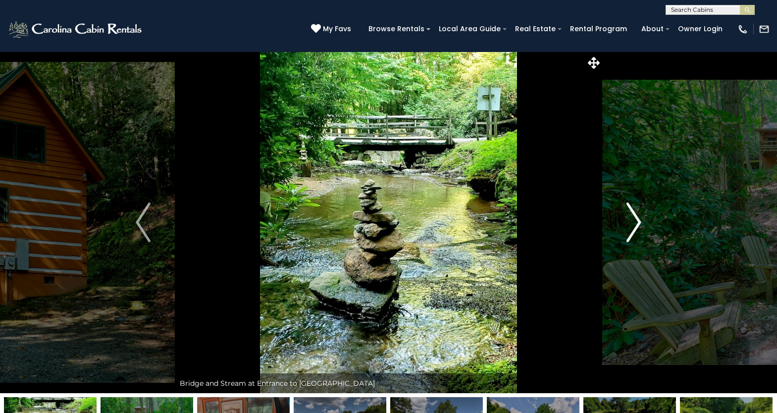
click at [631, 233] on img "Next" at bounding box center [633, 222] width 15 height 40
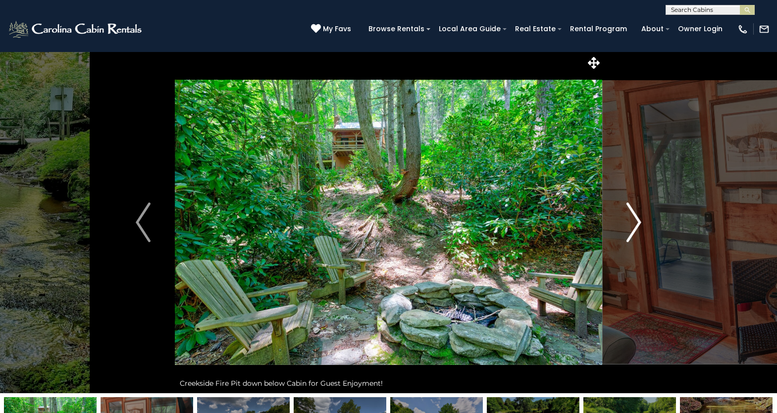
click at [631, 233] on img "Next" at bounding box center [633, 222] width 15 height 40
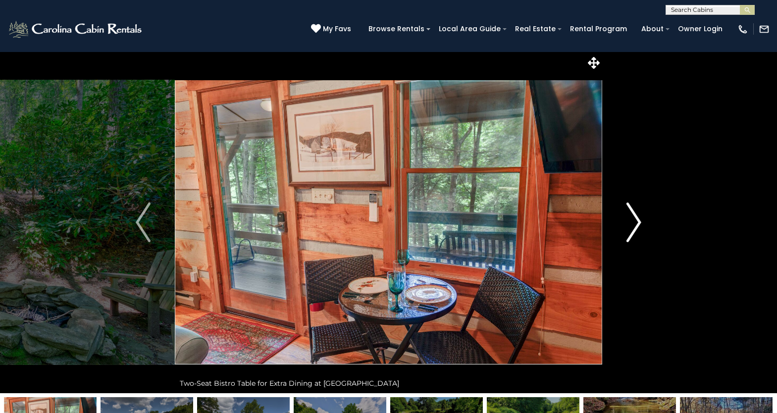
click at [631, 233] on img "Next" at bounding box center [633, 222] width 15 height 40
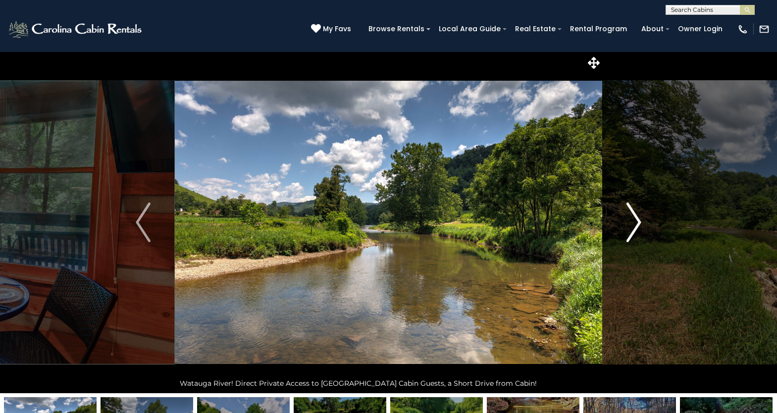
click at [631, 233] on img "Next" at bounding box center [633, 222] width 15 height 40
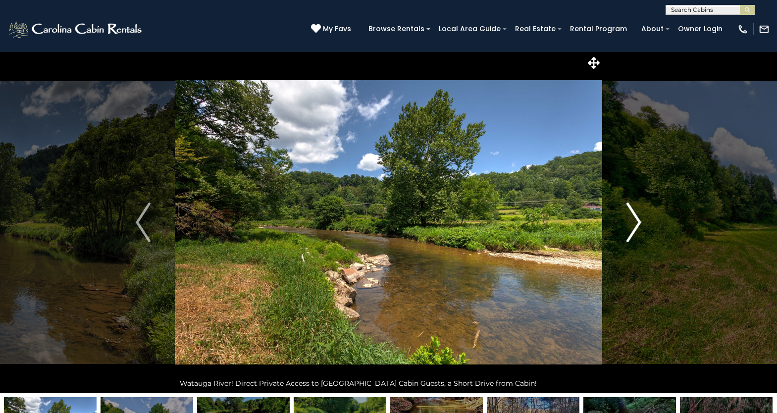
click at [631, 233] on img "Next" at bounding box center [633, 222] width 15 height 40
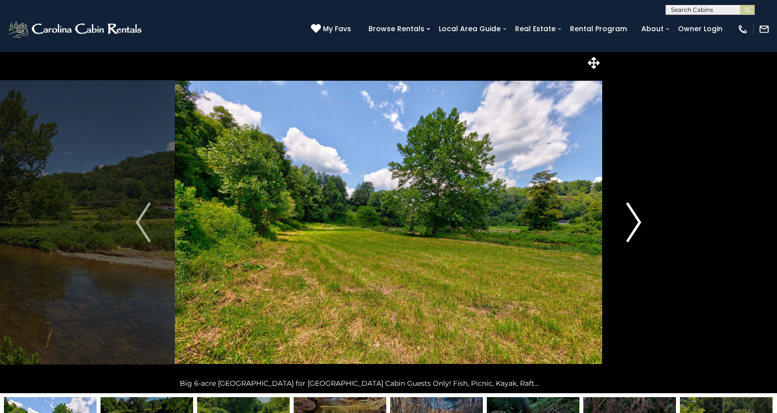
click at [631, 233] on img "Next" at bounding box center [633, 222] width 15 height 40
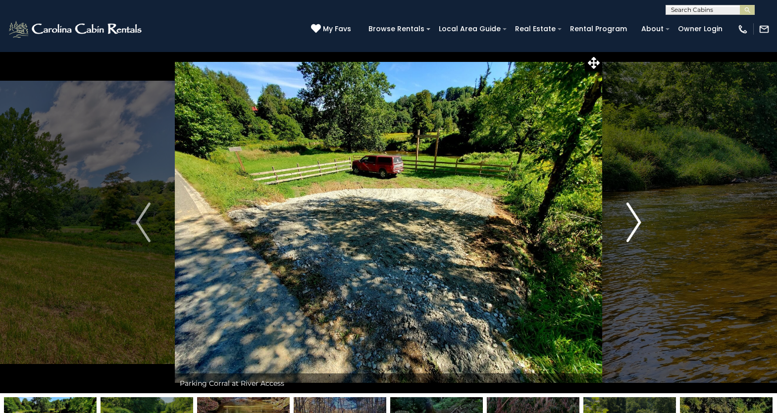
click at [631, 233] on img "Next" at bounding box center [633, 222] width 15 height 40
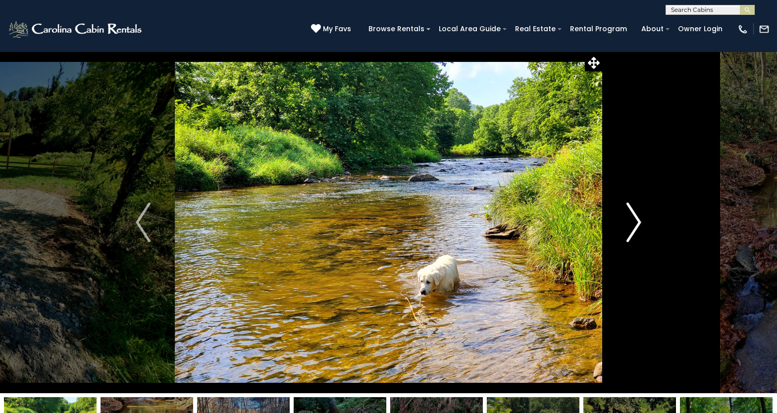
click at [631, 233] on img "Next" at bounding box center [633, 222] width 15 height 40
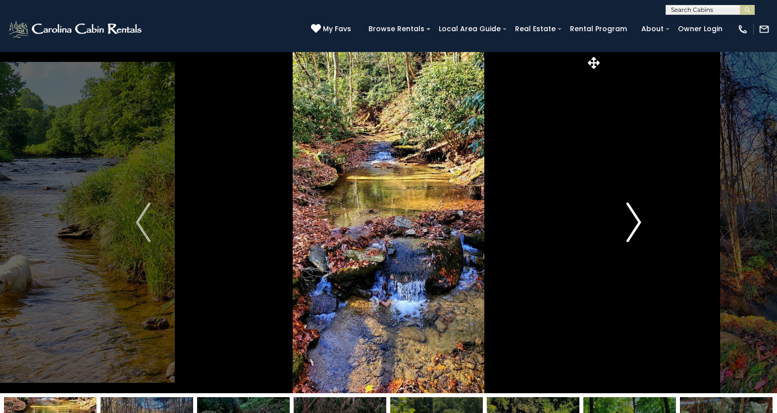
click at [631, 233] on img "Next" at bounding box center [633, 222] width 15 height 40
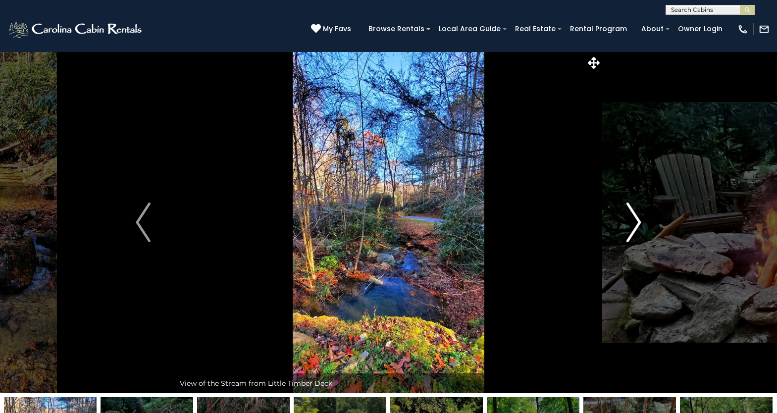
click at [631, 233] on img "Next" at bounding box center [633, 222] width 15 height 40
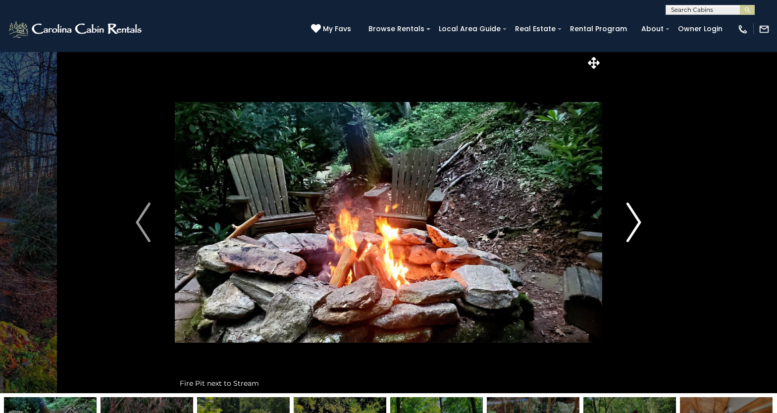
click at [631, 233] on img "Next" at bounding box center [633, 222] width 15 height 40
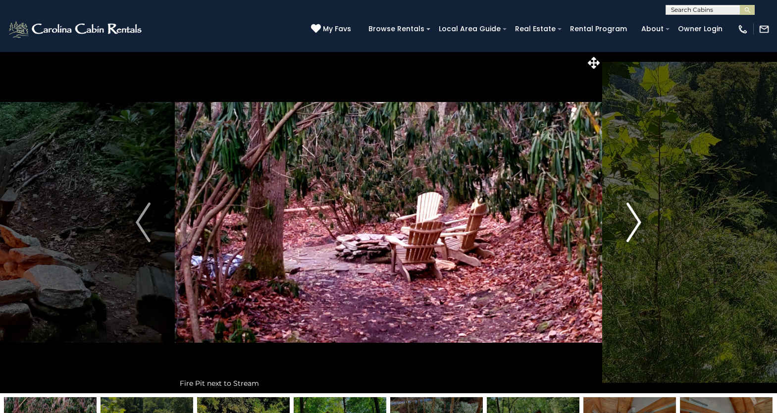
click at [631, 233] on img "Next" at bounding box center [633, 222] width 15 height 40
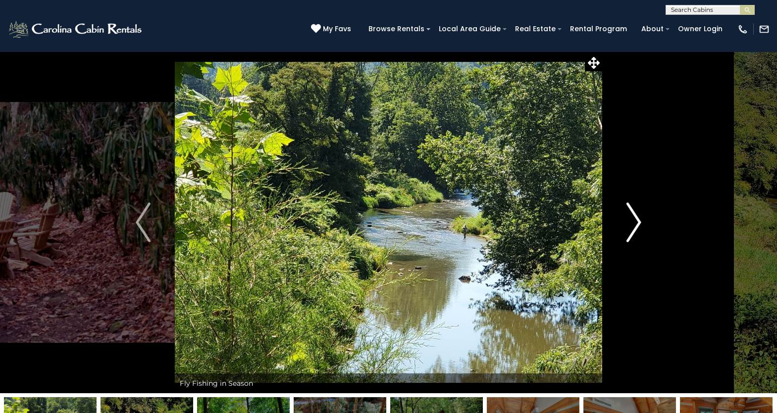
click at [631, 233] on img "Next" at bounding box center [633, 222] width 15 height 40
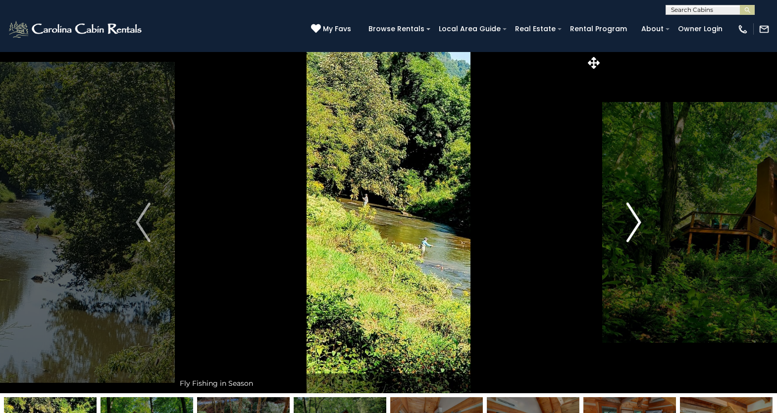
click at [631, 233] on img "Next" at bounding box center [633, 222] width 15 height 40
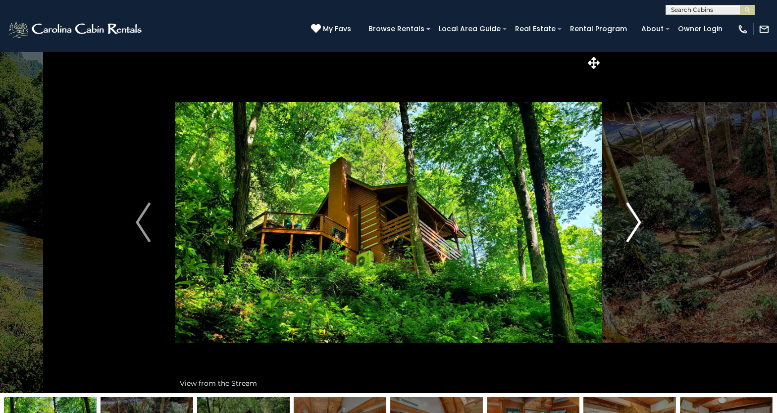
click at [631, 234] on img "Next" at bounding box center [633, 222] width 15 height 40
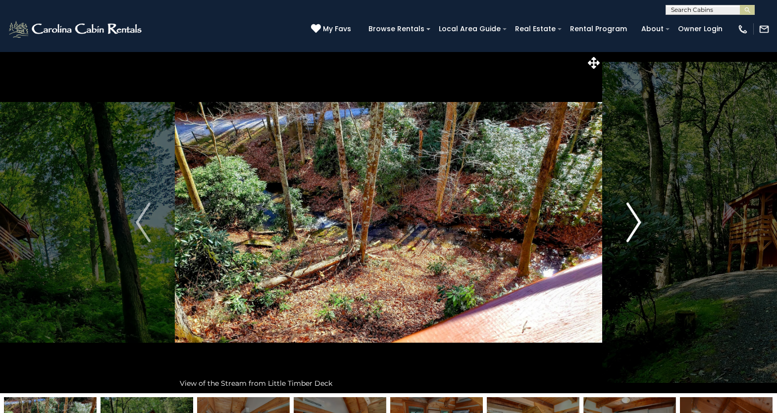
click at [631, 234] on img "Next" at bounding box center [633, 222] width 15 height 40
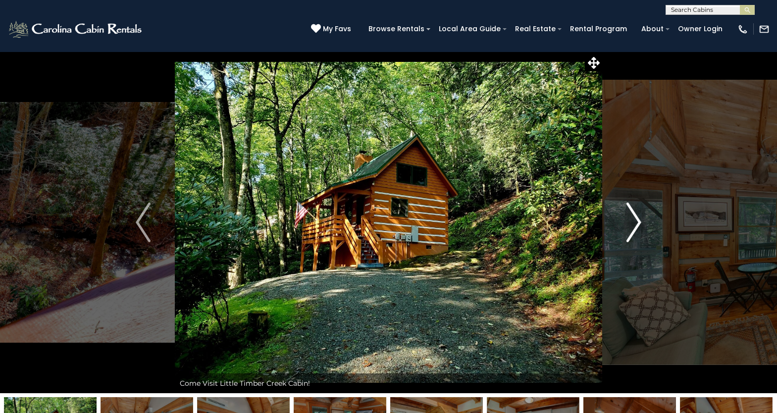
click at [631, 234] on img "Next" at bounding box center [633, 222] width 15 height 40
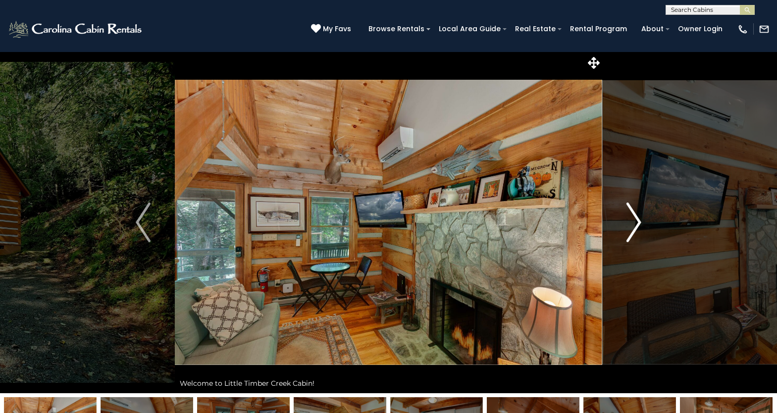
click at [631, 234] on img "Next" at bounding box center [633, 222] width 15 height 40
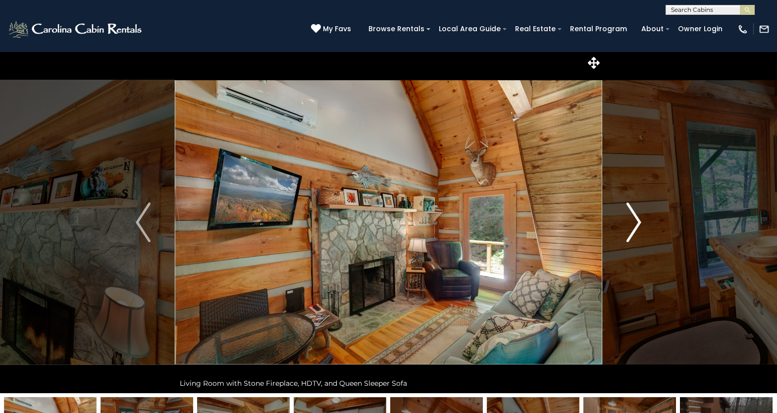
click at [631, 234] on img "Next" at bounding box center [633, 222] width 15 height 40
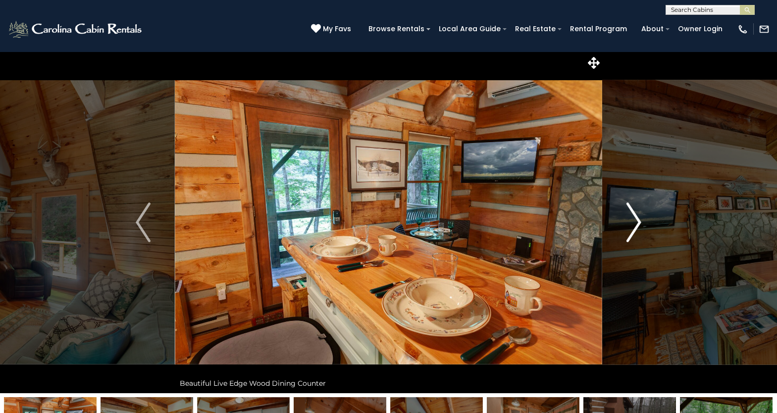
click at [631, 234] on img "Next" at bounding box center [633, 222] width 15 height 40
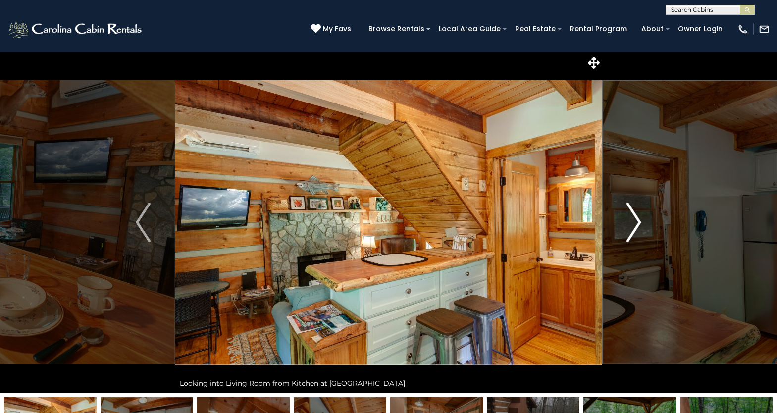
click at [631, 234] on img "Next" at bounding box center [633, 222] width 15 height 40
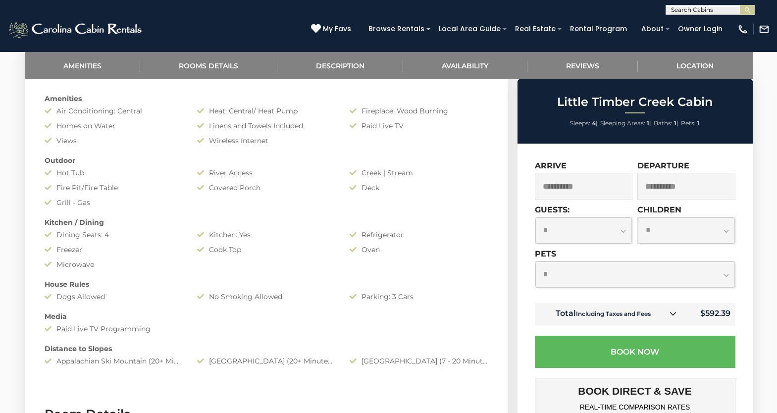
scroll to position [522, 0]
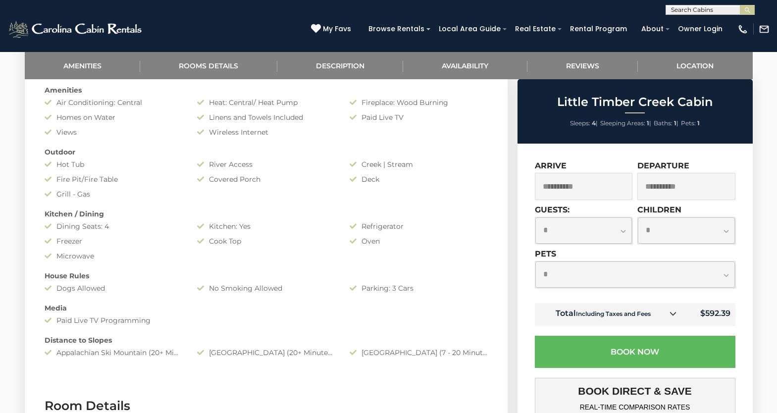
click at [595, 237] on select "**********" at bounding box center [583, 230] width 97 height 26
select select "*"
click at [589, 275] on select "**********" at bounding box center [634, 274] width 199 height 26
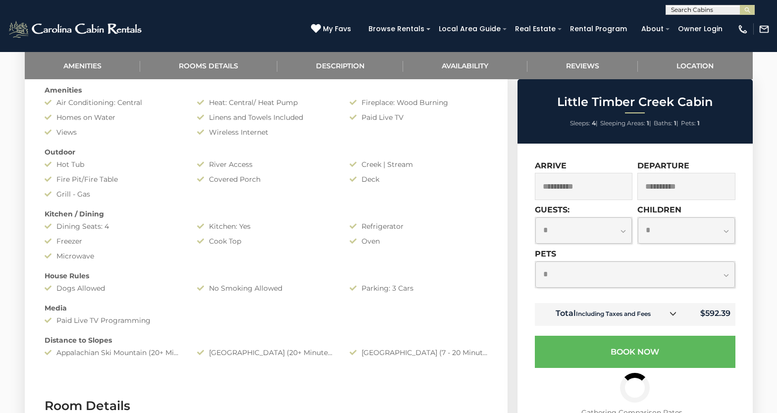
select select "*"
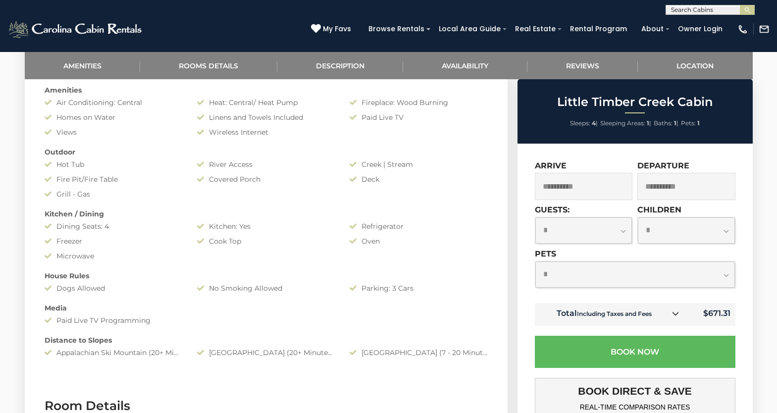
click at [675, 311] on icon at bounding box center [675, 313] width 7 height 7
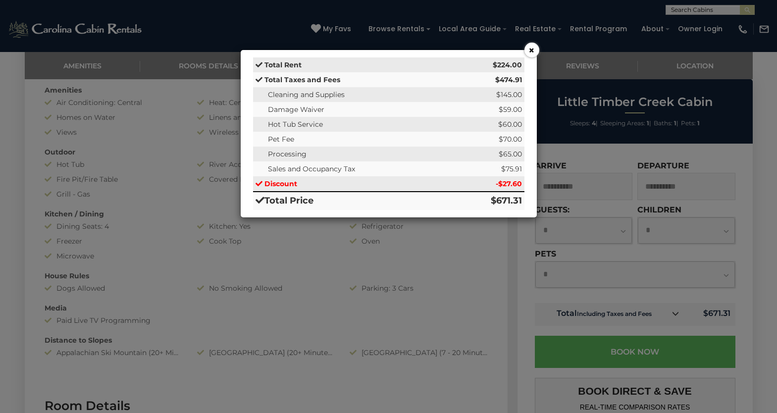
click at [533, 49] on button "×" at bounding box center [531, 50] width 15 height 15
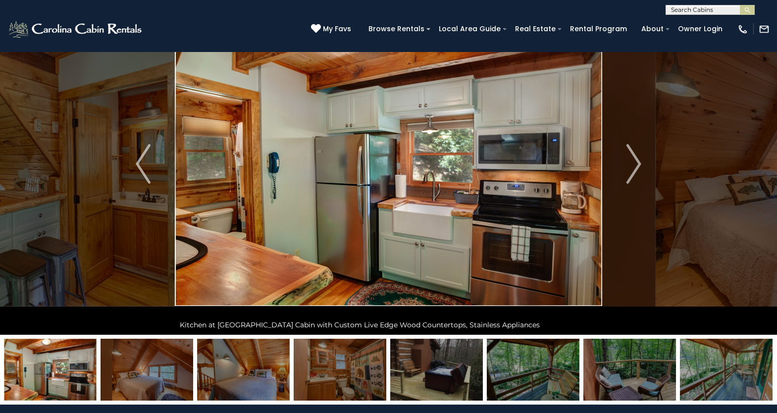
scroll to position [58, 0]
click at [627, 174] on img "Next" at bounding box center [633, 165] width 15 height 40
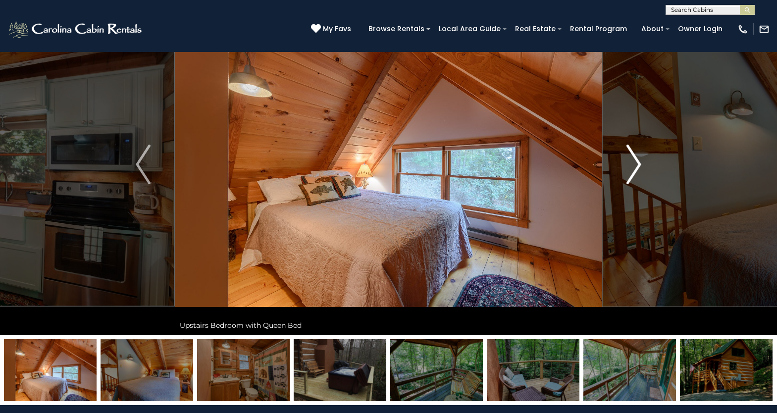
click at [627, 174] on img "Next" at bounding box center [633, 165] width 15 height 40
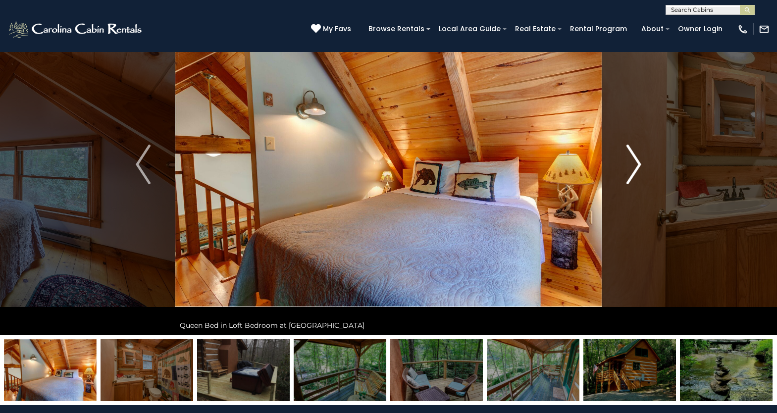
click at [627, 174] on img "Next" at bounding box center [633, 165] width 15 height 40
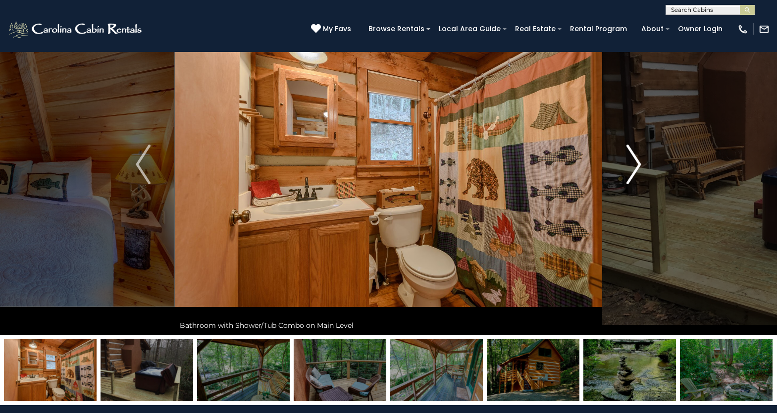
click at [627, 174] on img "Next" at bounding box center [633, 165] width 15 height 40
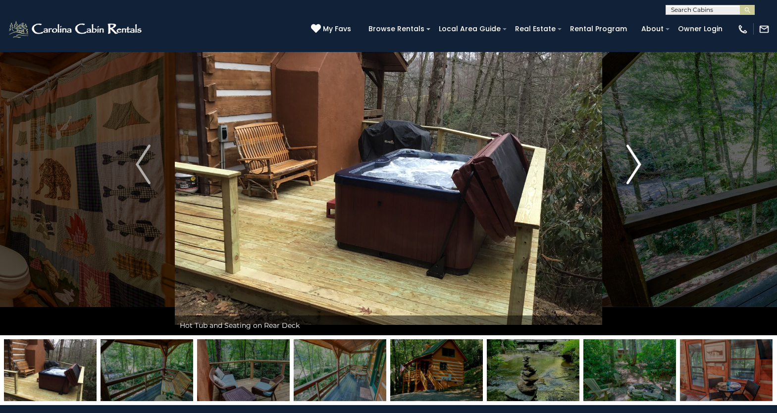
click at [627, 174] on img "Next" at bounding box center [633, 165] width 15 height 40
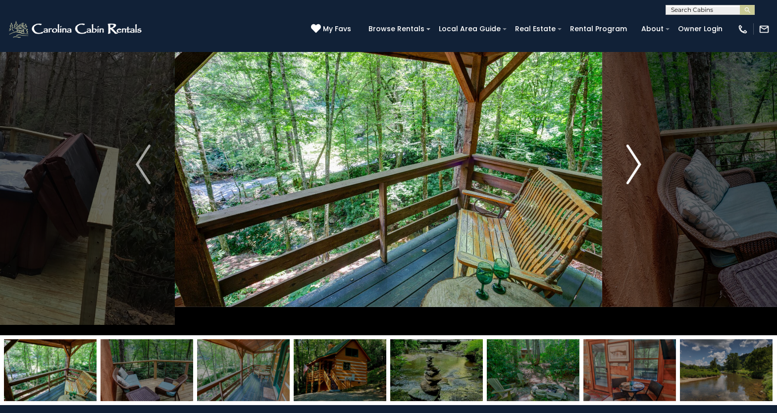
click at [627, 174] on img "Next" at bounding box center [633, 165] width 15 height 40
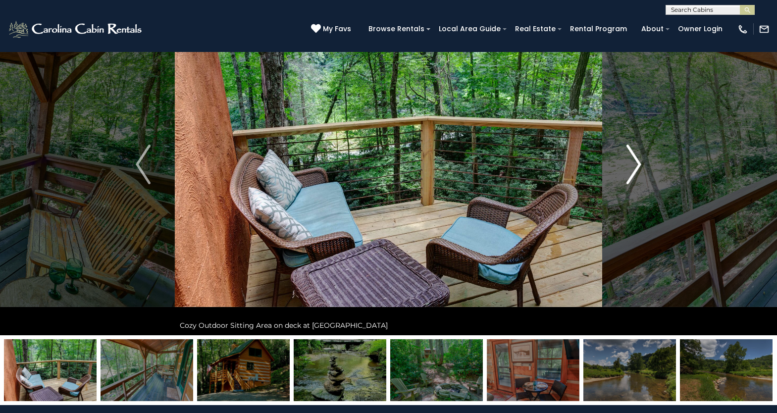
click at [627, 174] on img "Next" at bounding box center [633, 165] width 15 height 40
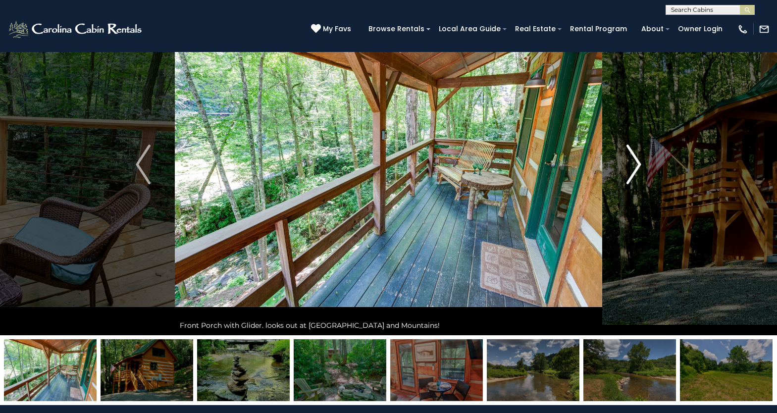
click at [627, 174] on img "Next" at bounding box center [633, 165] width 15 height 40
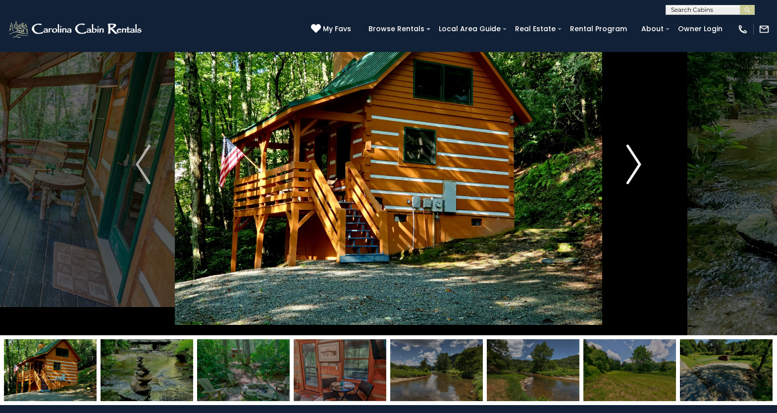
click at [627, 175] on img "Next" at bounding box center [633, 165] width 15 height 40
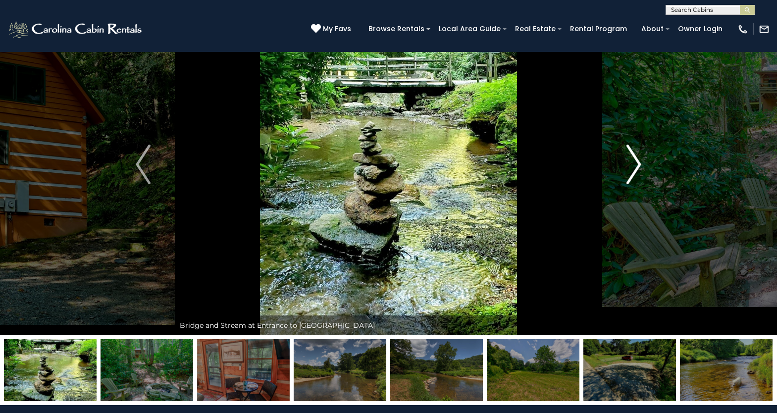
click at [627, 175] on img "Next" at bounding box center [633, 165] width 15 height 40
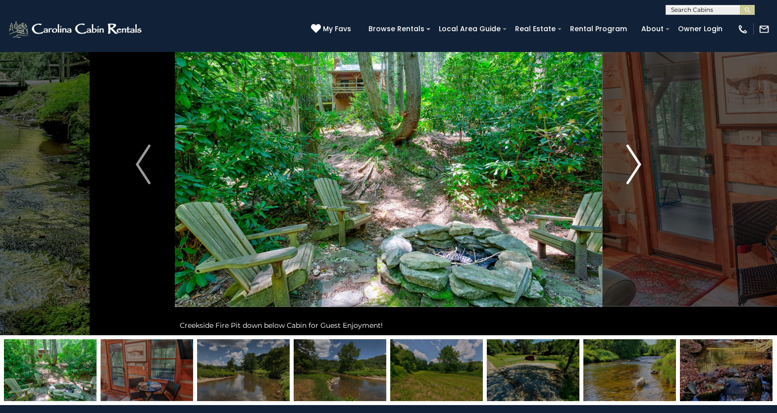
click at [627, 175] on img "Next" at bounding box center [633, 165] width 15 height 40
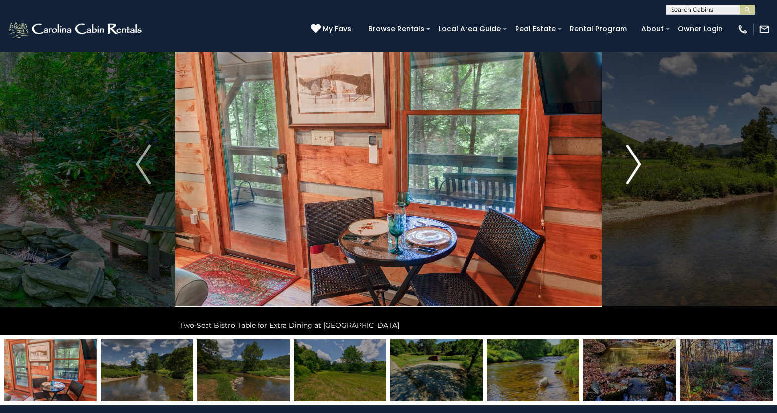
click at [627, 175] on img "Next" at bounding box center [633, 165] width 15 height 40
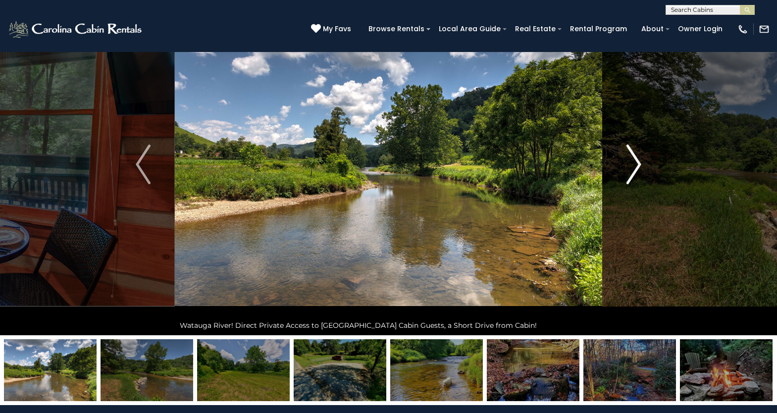
click at [627, 175] on img "Next" at bounding box center [633, 165] width 15 height 40
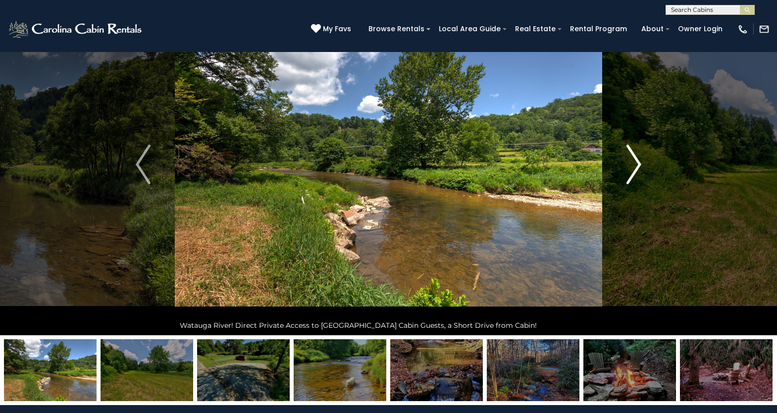
click at [627, 175] on img "Next" at bounding box center [633, 165] width 15 height 40
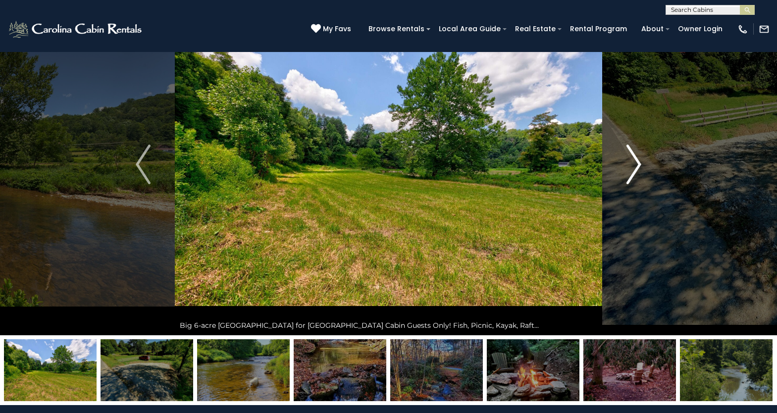
click at [627, 175] on img "Next" at bounding box center [633, 165] width 15 height 40
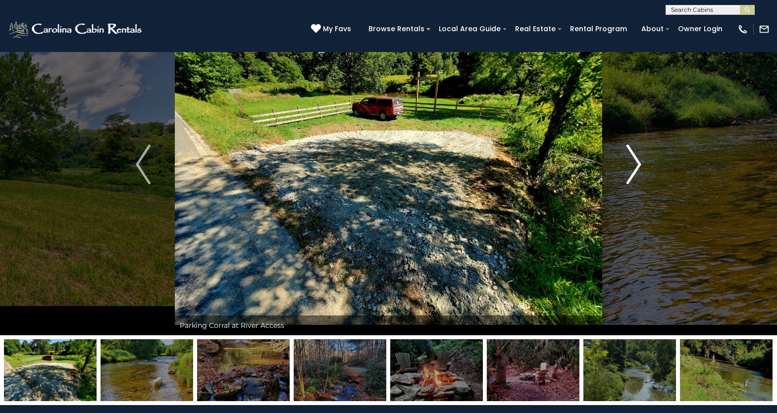
click at [627, 175] on img "Next" at bounding box center [633, 165] width 15 height 40
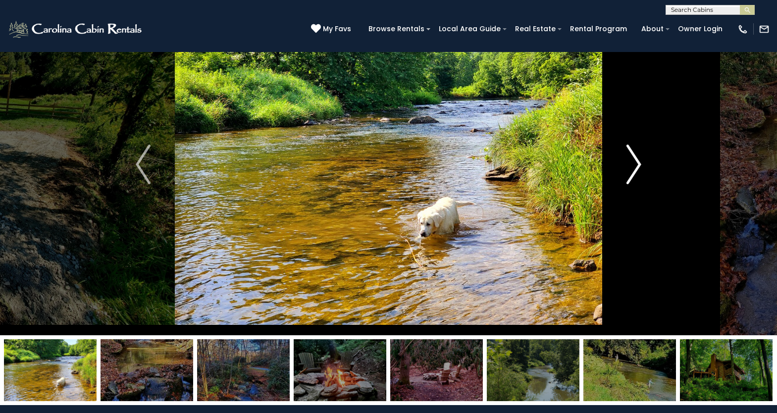
click at [627, 175] on img "Next" at bounding box center [633, 165] width 15 height 40
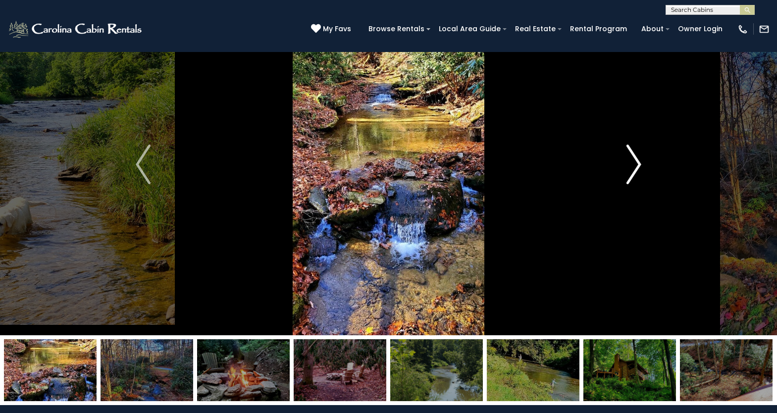
click at [627, 176] on img "Next" at bounding box center [633, 165] width 15 height 40
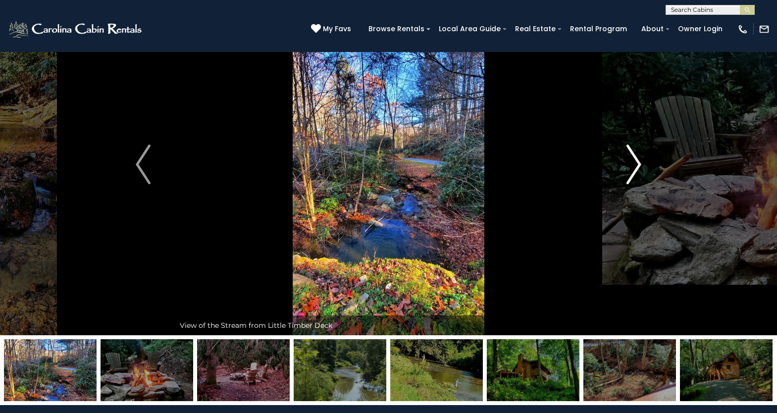
click at [627, 176] on img "Next" at bounding box center [633, 165] width 15 height 40
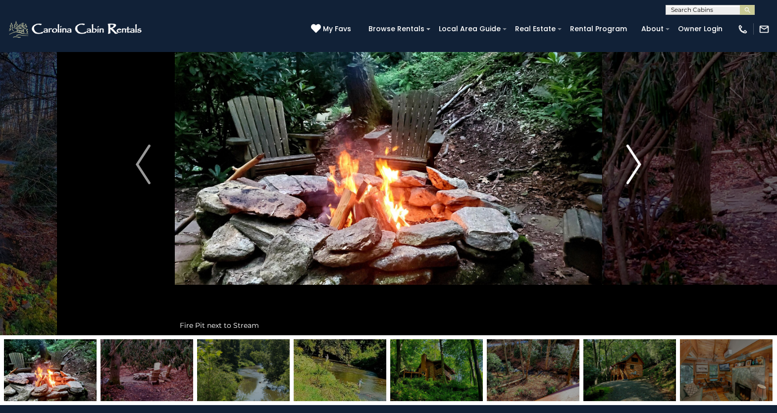
click at [627, 176] on img "Next" at bounding box center [633, 165] width 15 height 40
